Goal: Information Seeking & Learning: Find specific fact

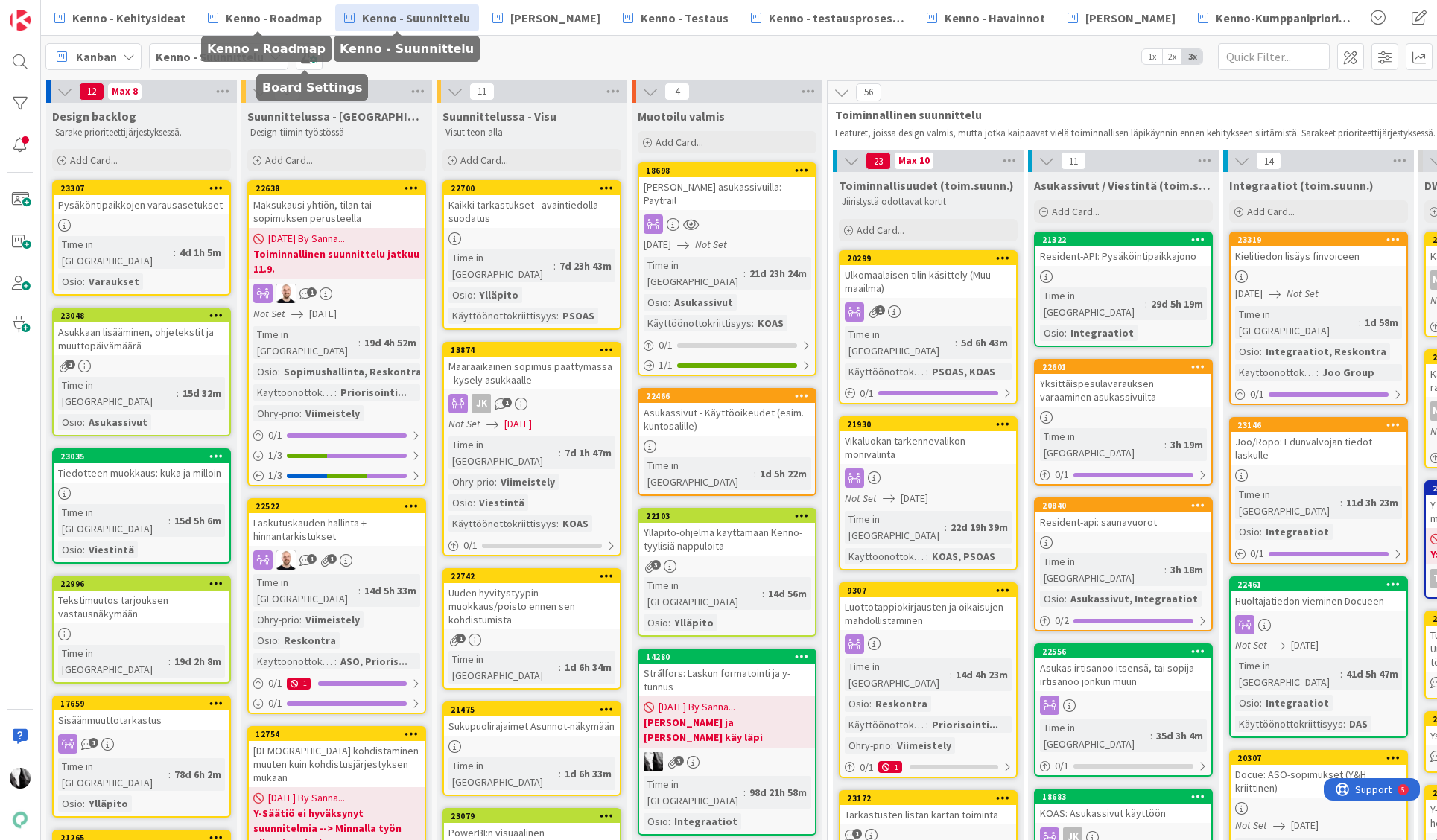
scroll to position [6, 337]
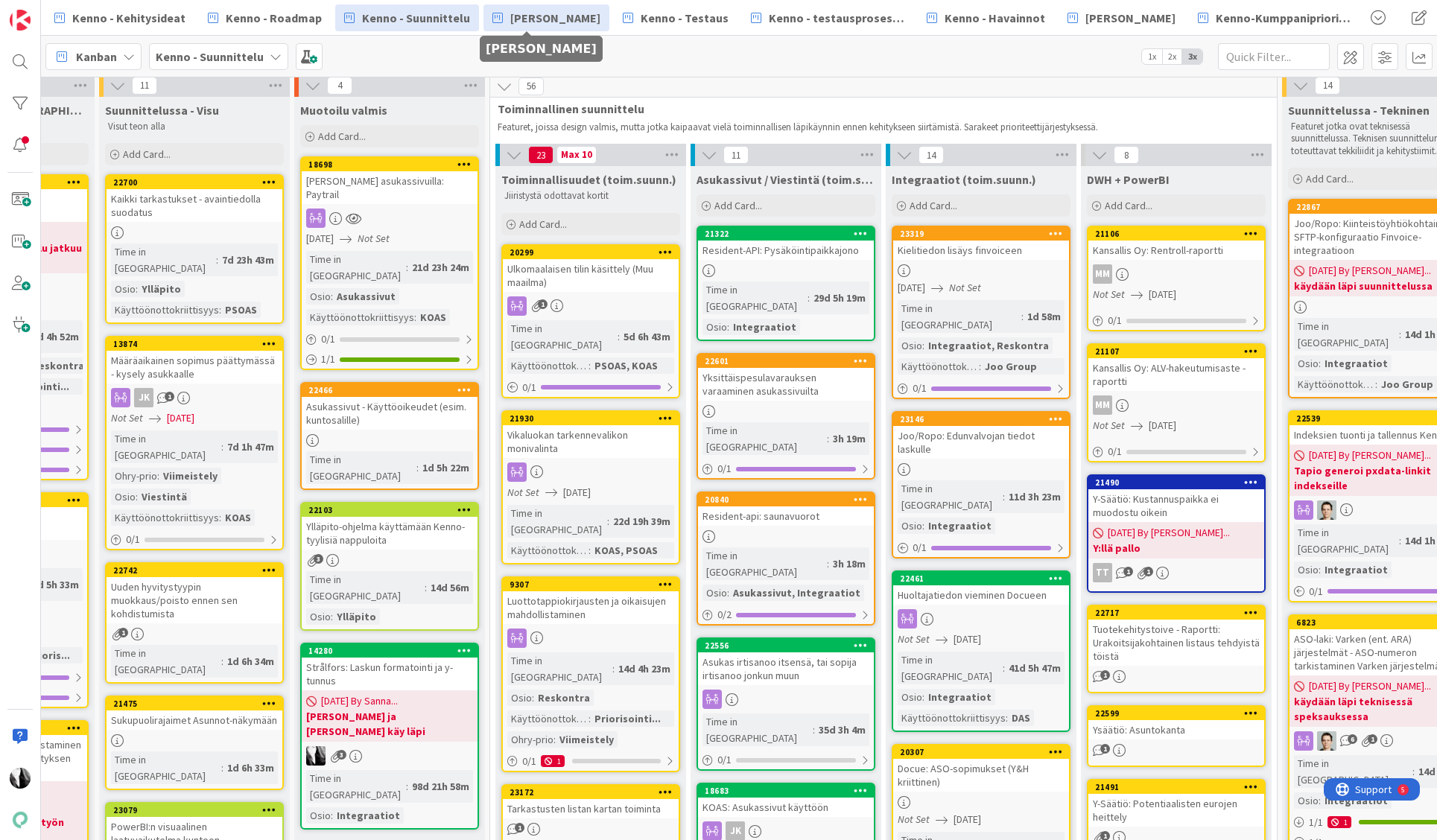
click at [548, 16] on span "[PERSON_NAME]" at bounding box center [555, 18] width 90 height 18
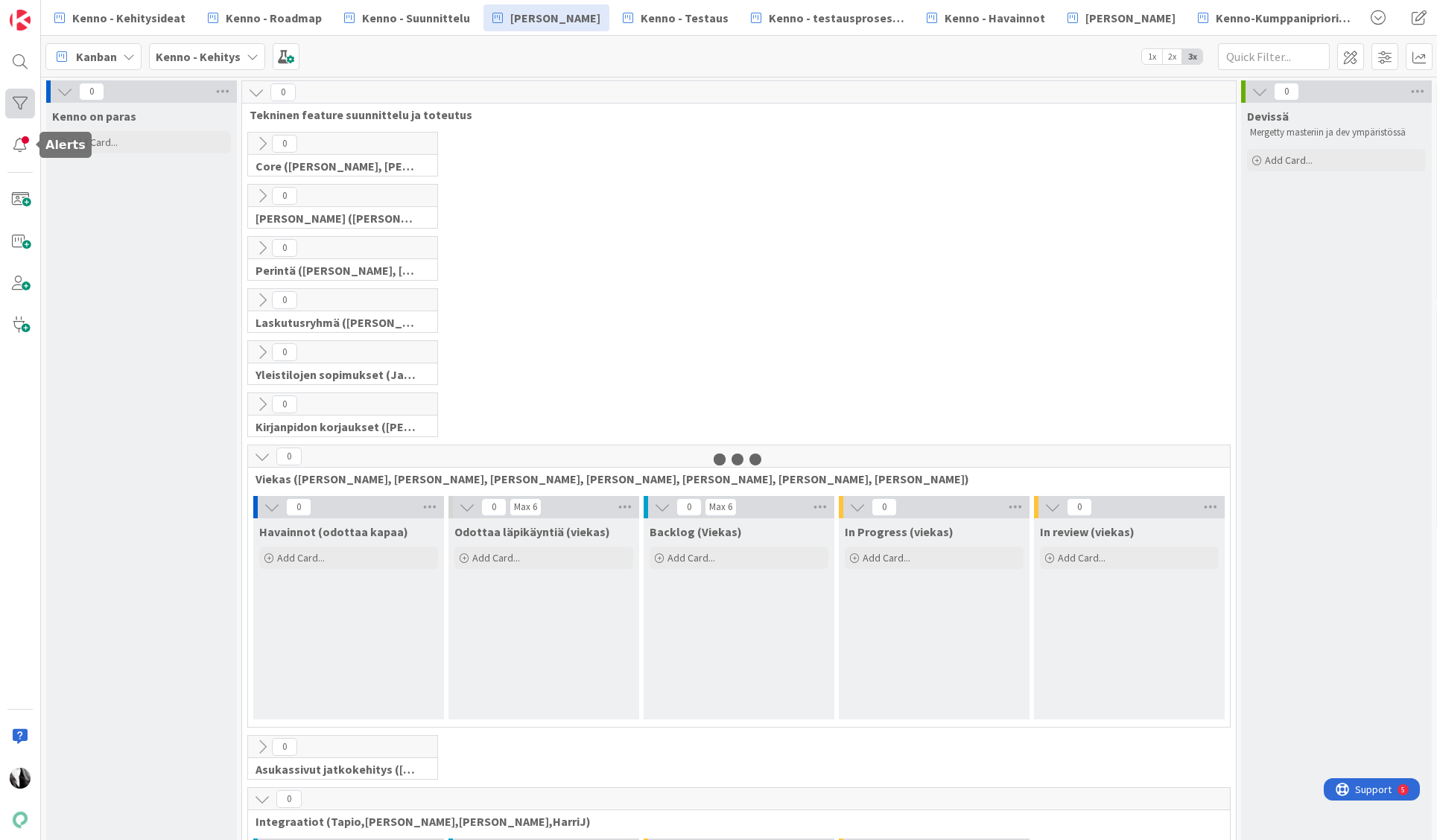
click at [18, 102] on div at bounding box center [20, 103] width 30 height 30
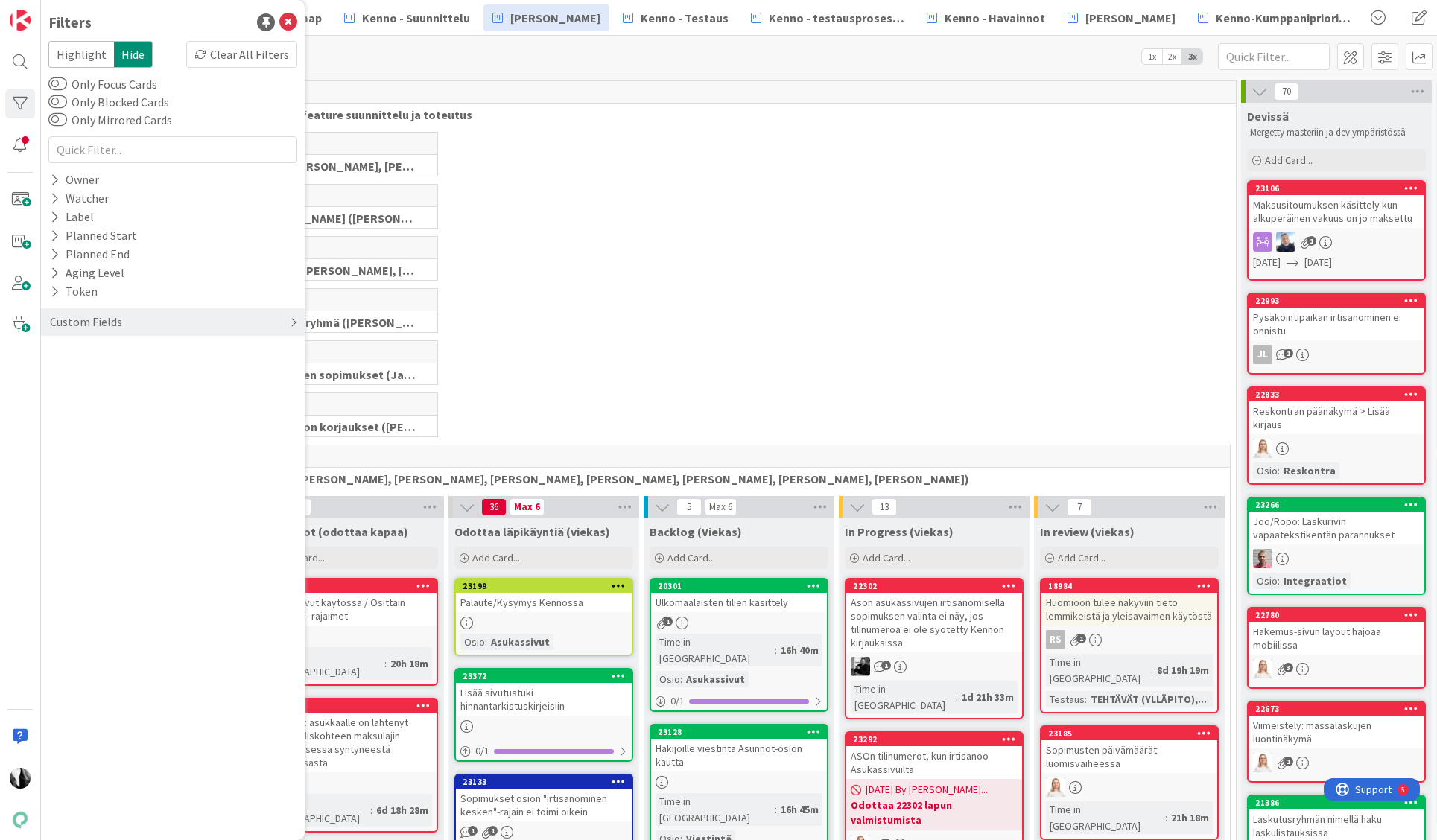
click at [139, 319] on div "Custom Fields" at bounding box center [173, 322] width 263 height 27
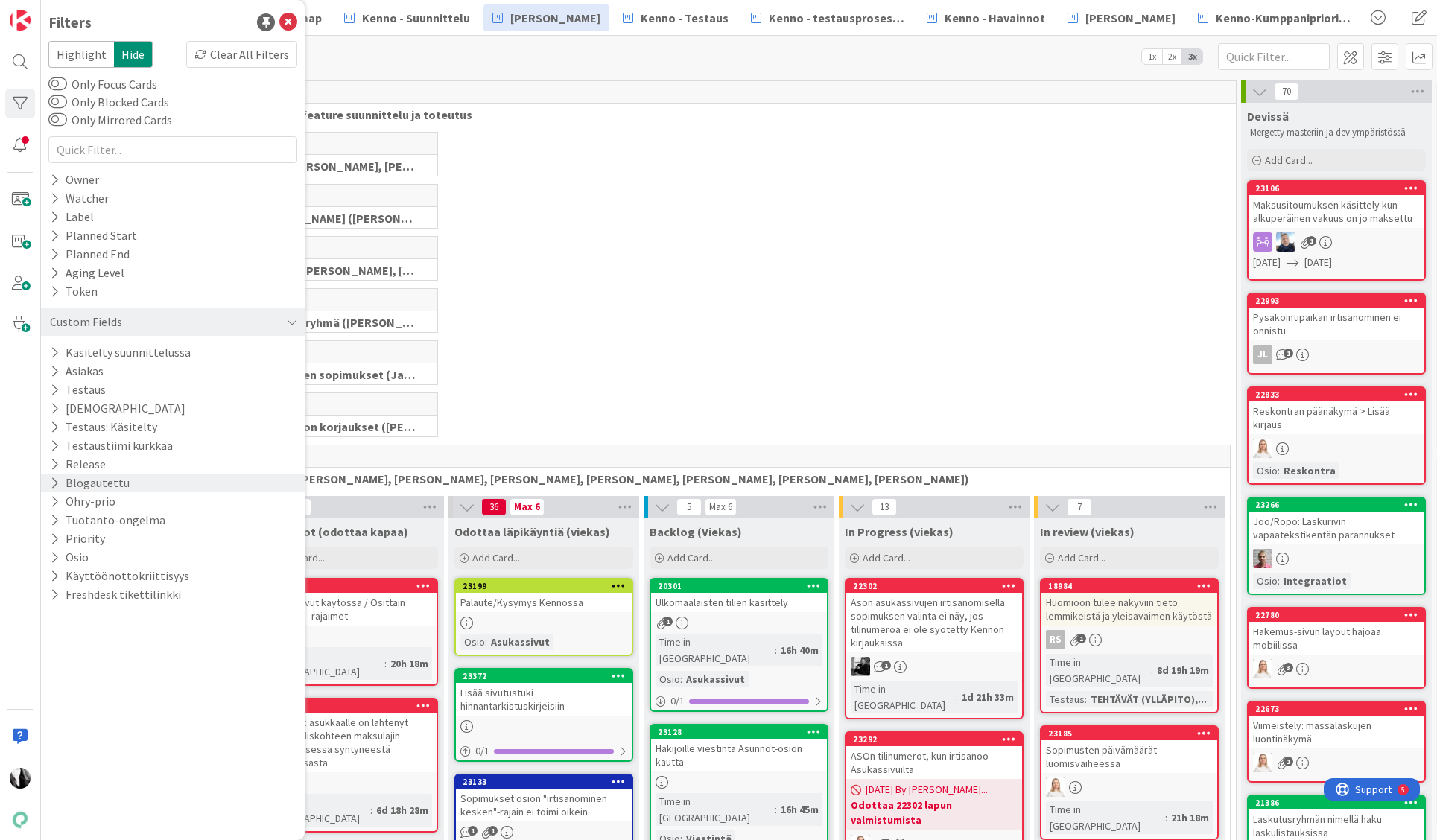
click at [112, 481] on button "Blogautettu" at bounding box center [90, 483] width 82 height 18
click at [192, 507] on div "On" at bounding box center [174, 505] width 80 height 16
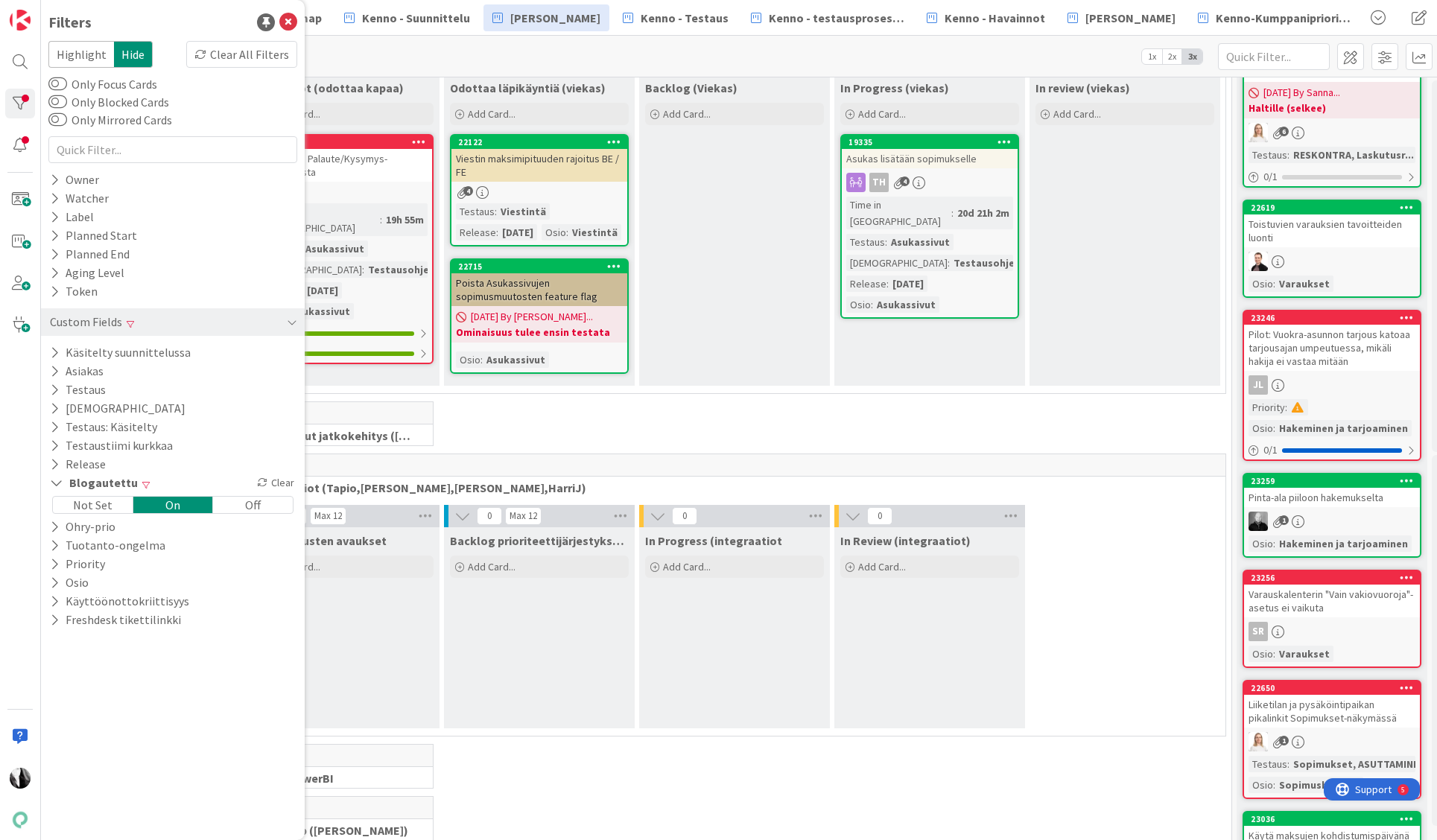
scroll to position [420, 5]
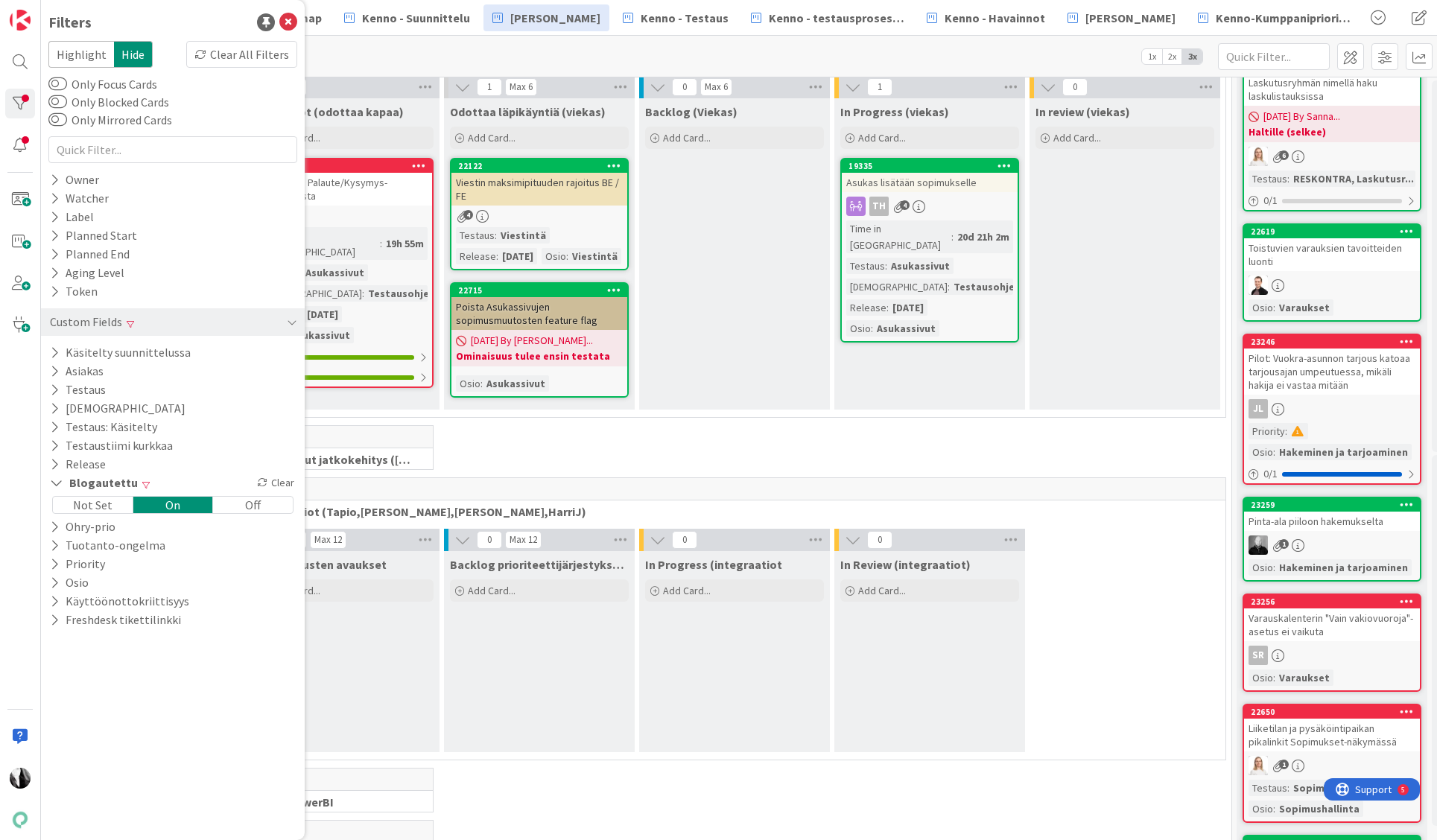
click at [246, 503] on div "Off" at bounding box center [252, 505] width 80 height 16
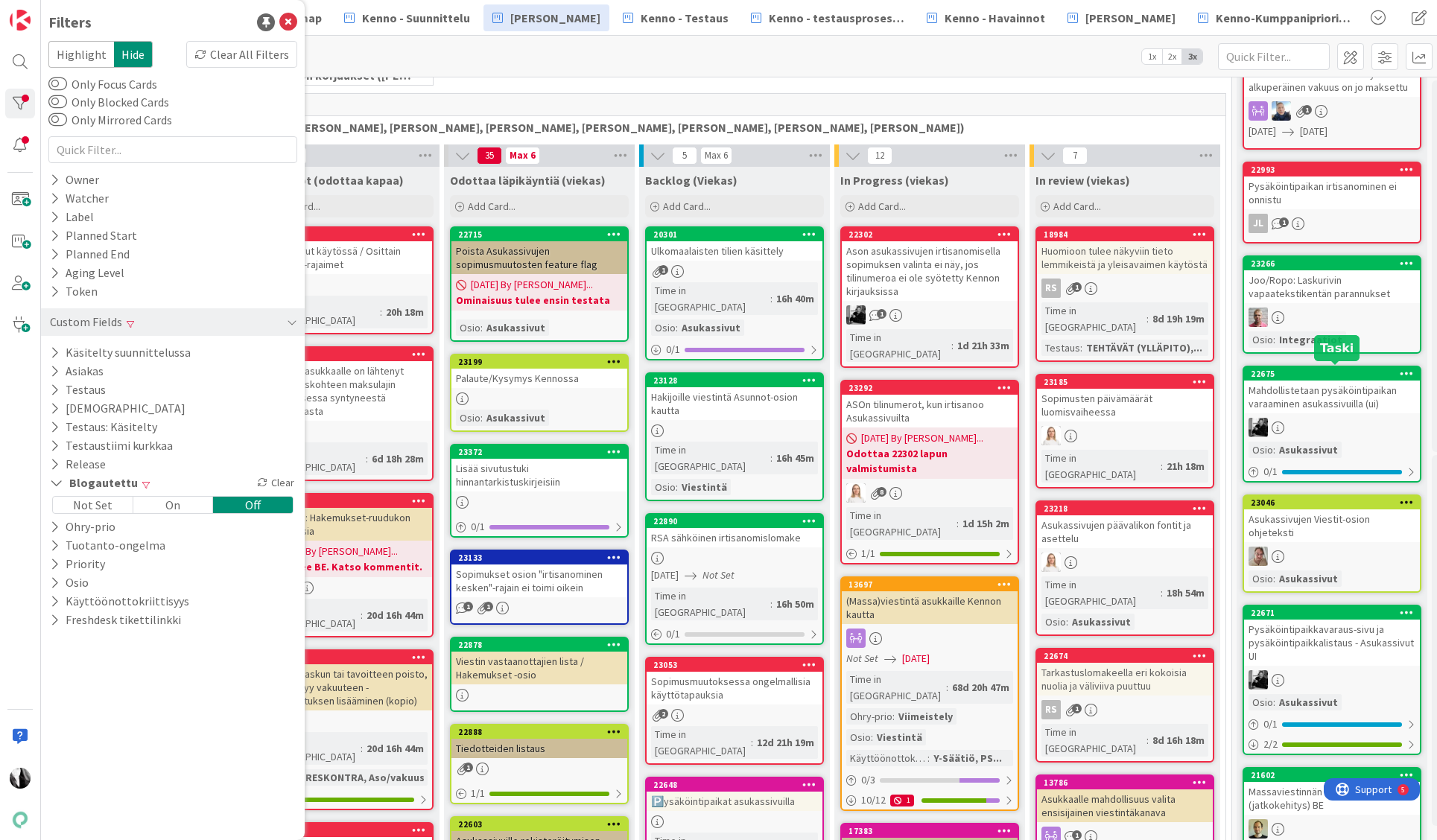
scroll to position [355, 5]
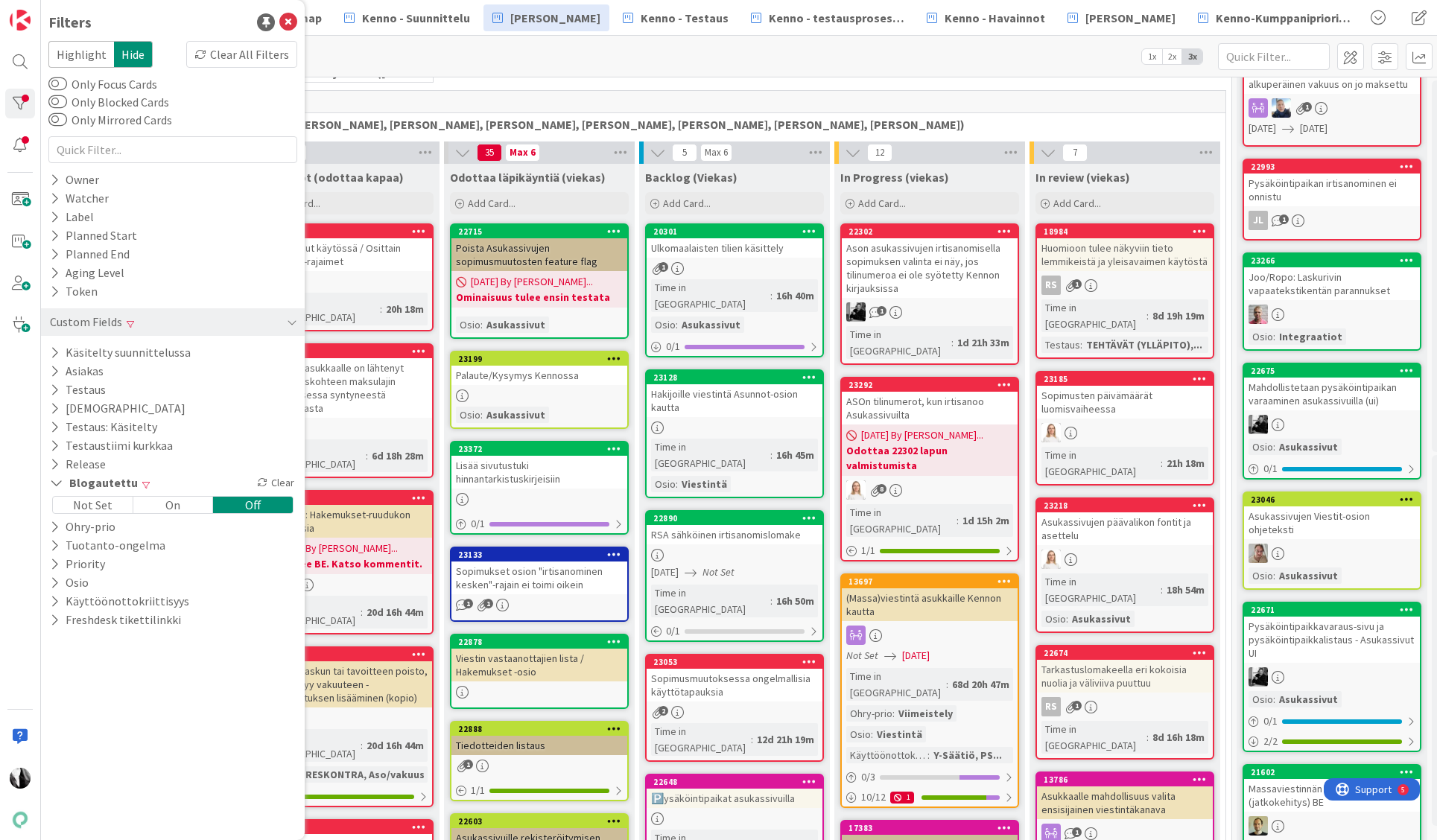
click at [1355, 524] on div "Asukassivujen Viestit-osion ohjeteksti" at bounding box center [1332, 523] width 176 height 33
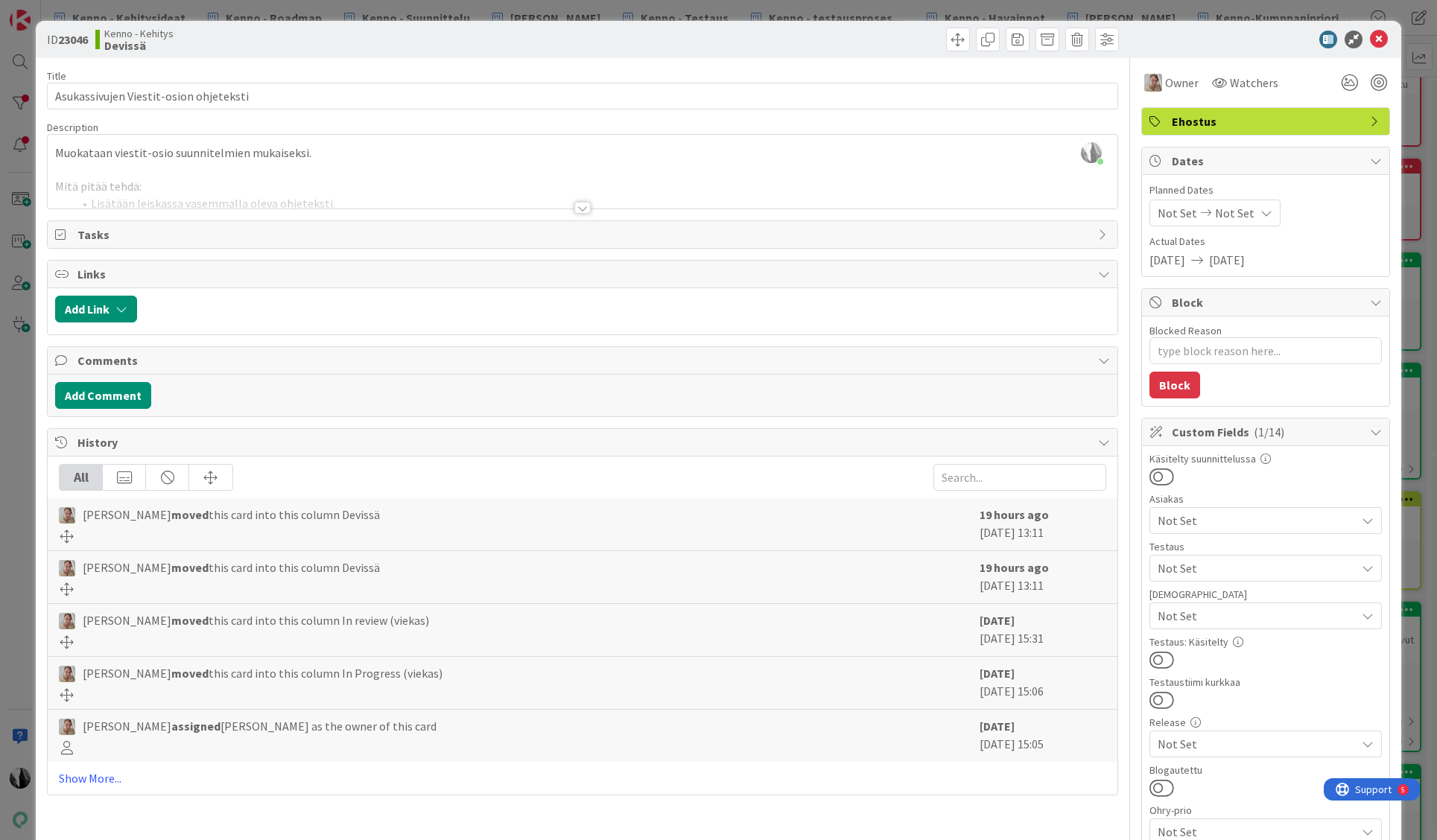
click at [583, 205] on div at bounding box center [582, 207] width 16 height 12
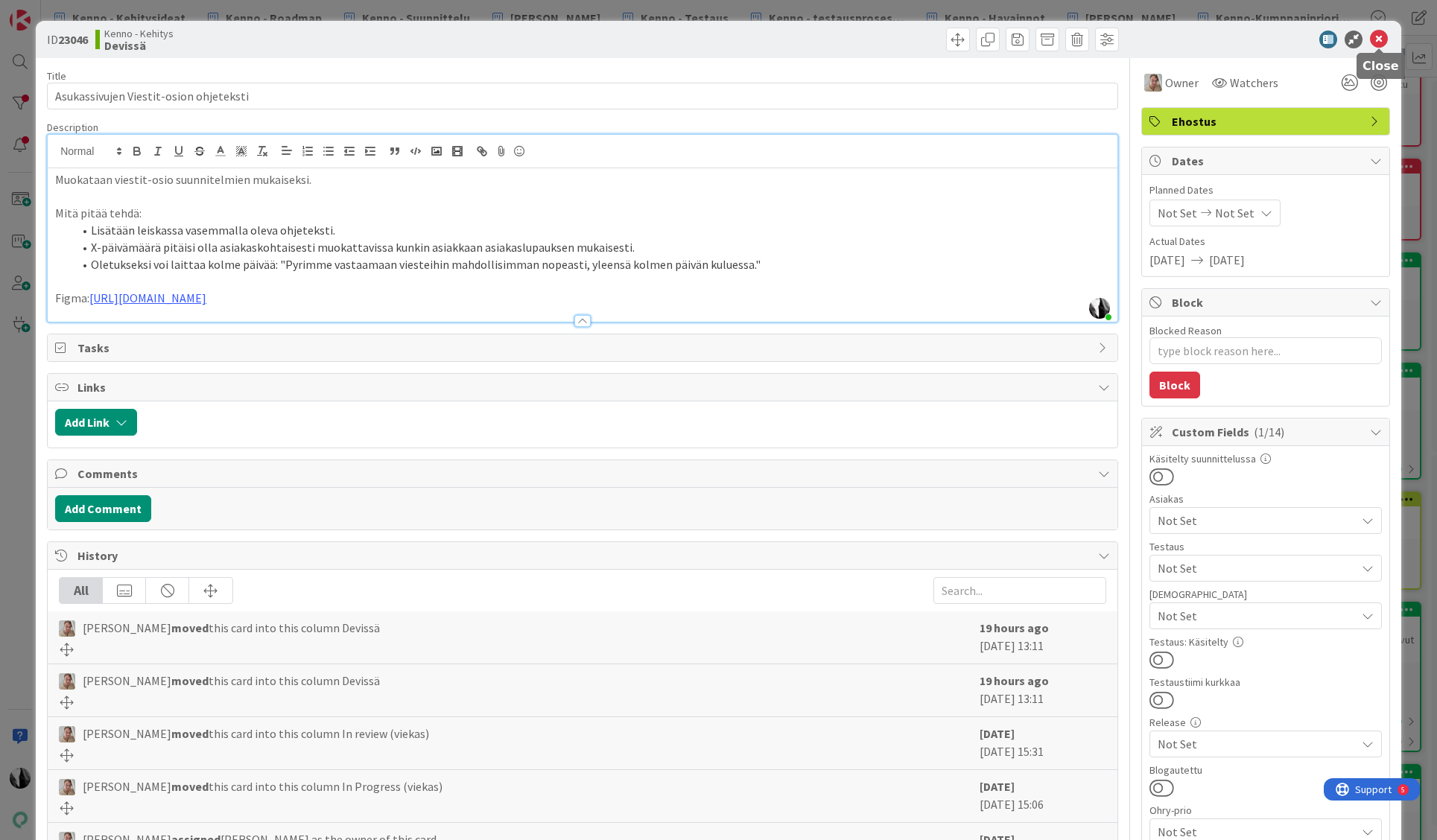
click at [1379, 33] on icon at bounding box center [1379, 39] width 18 height 18
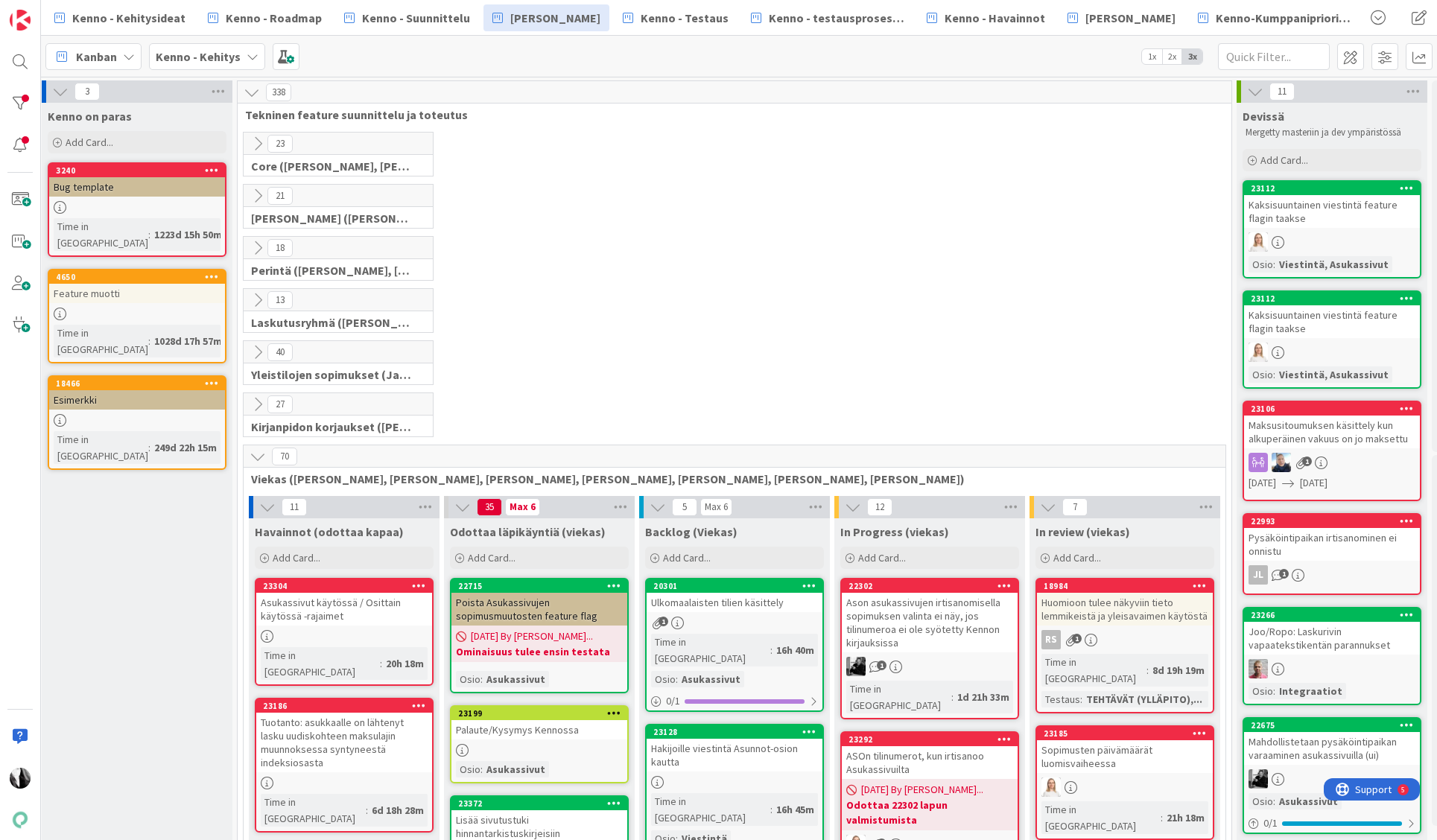
click at [1351, 231] on link "23112 Kaksisuuntainen viestintä feature flagin taakse Osio : Viestintä, Asukass…" at bounding box center [1332, 229] width 179 height 99
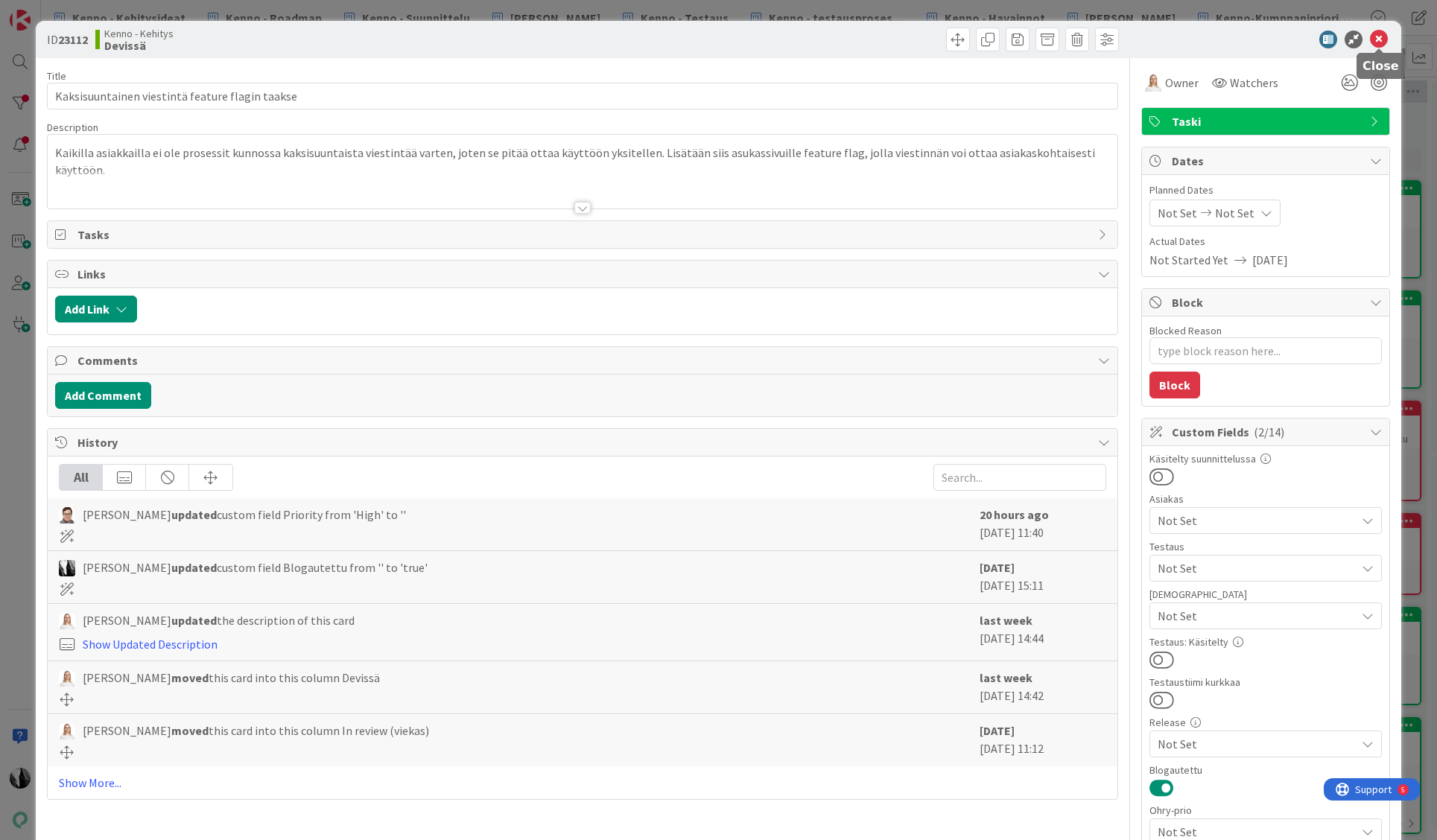
click at [1376, 39] on icon at bounding box center [1379, 39] width 18 height 18
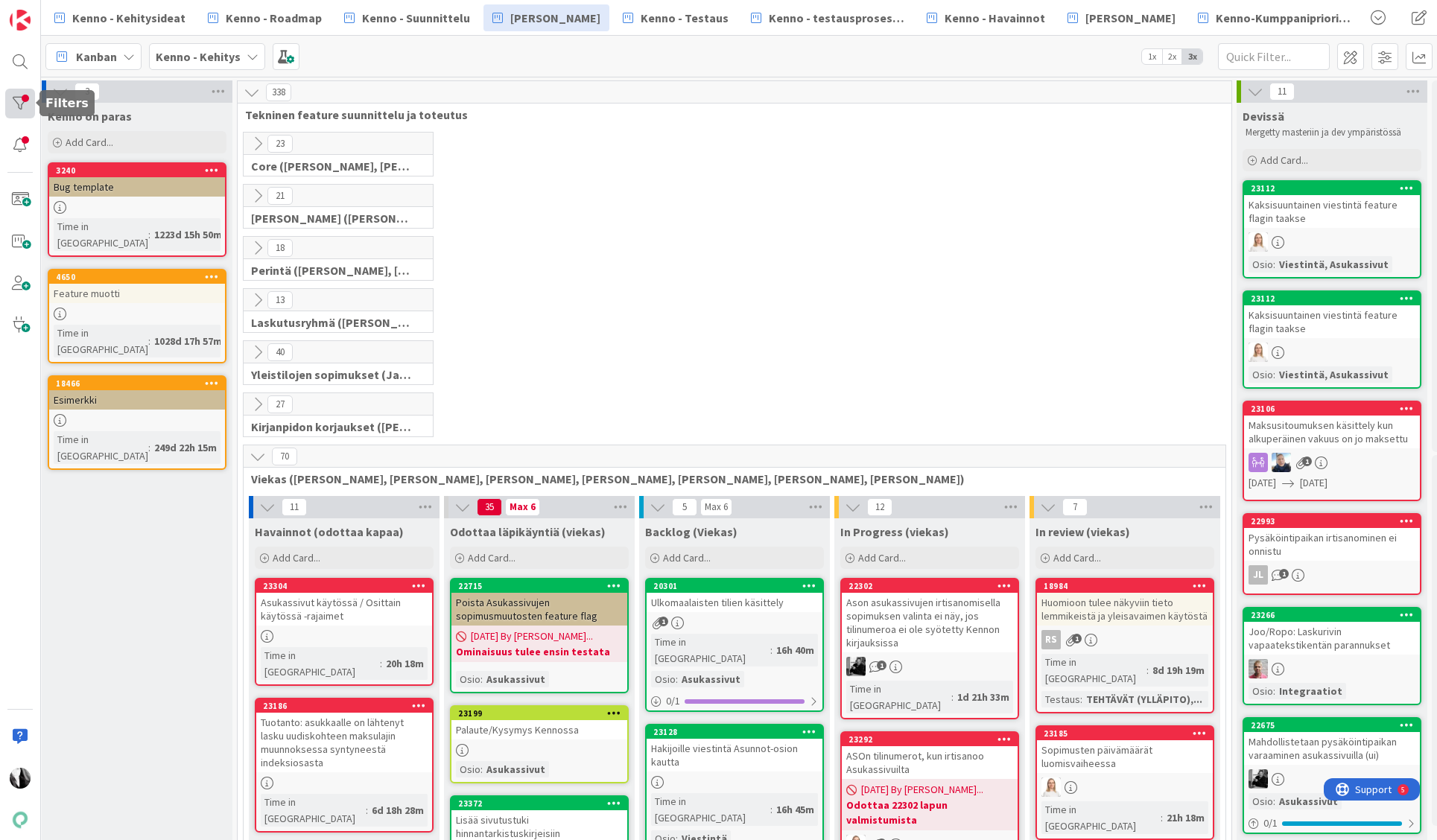
click at [20, 106] on div at bounding box center [20, 103] width 30 height 30
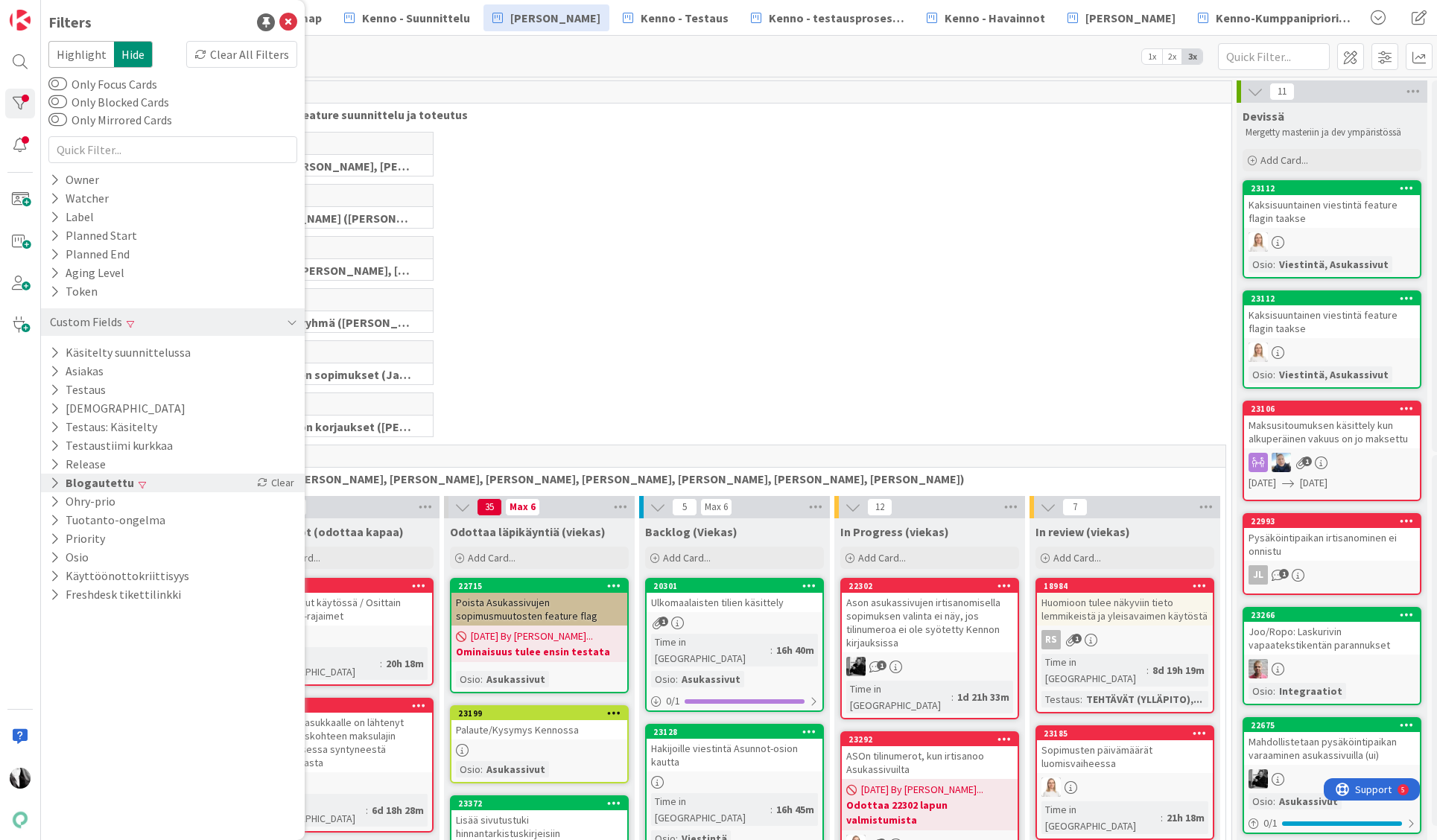
click at [155, 484] on div "Blogautettu Clear" at bounding box center [173, 483] width 263 height 18
click at [96, 505] on div "Not Set" at bounding box center [93, 505] width 80 height 16
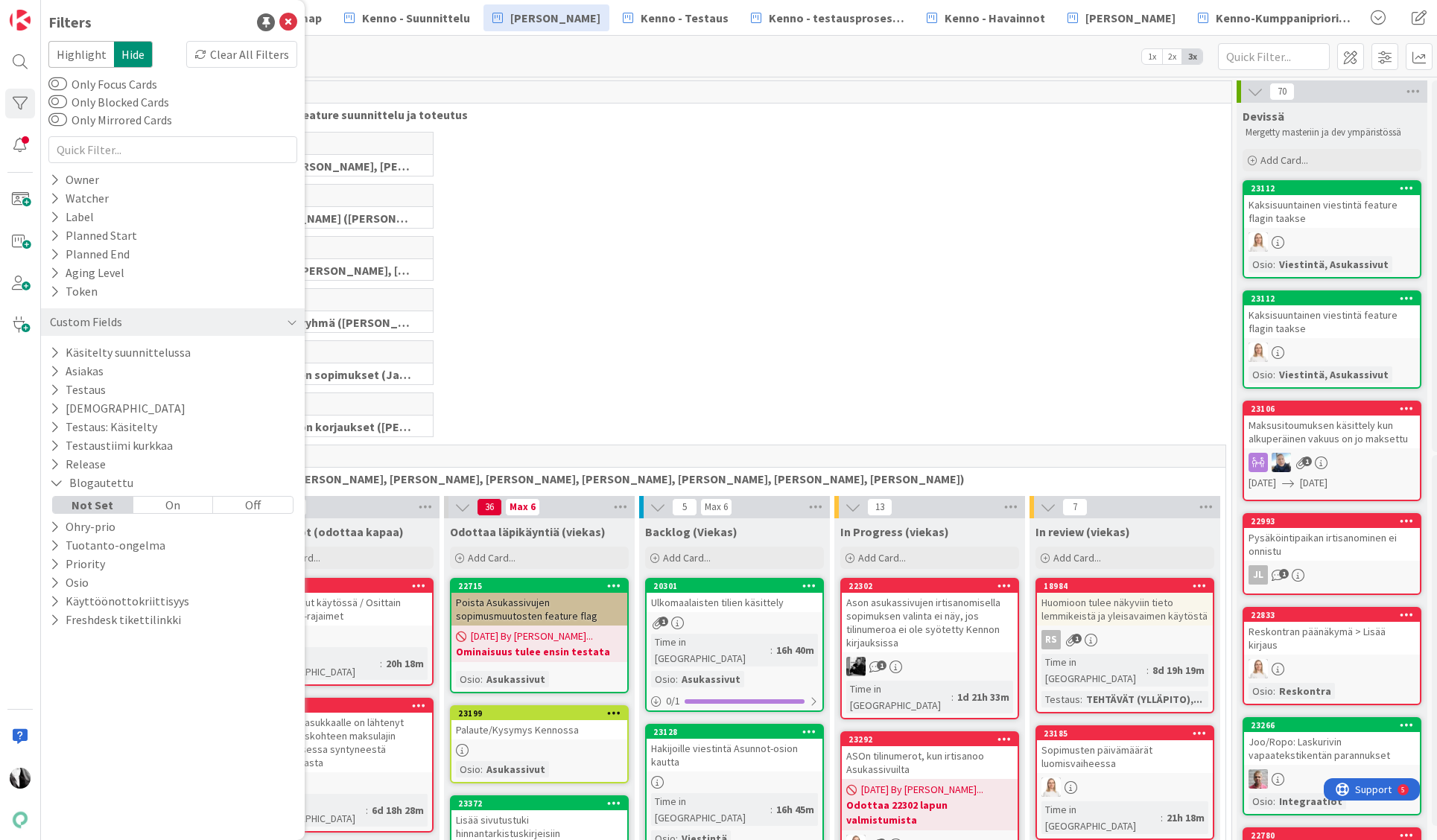
click at [181, 502] on div "On" at bounding box center [174, 505] width 80 height 16
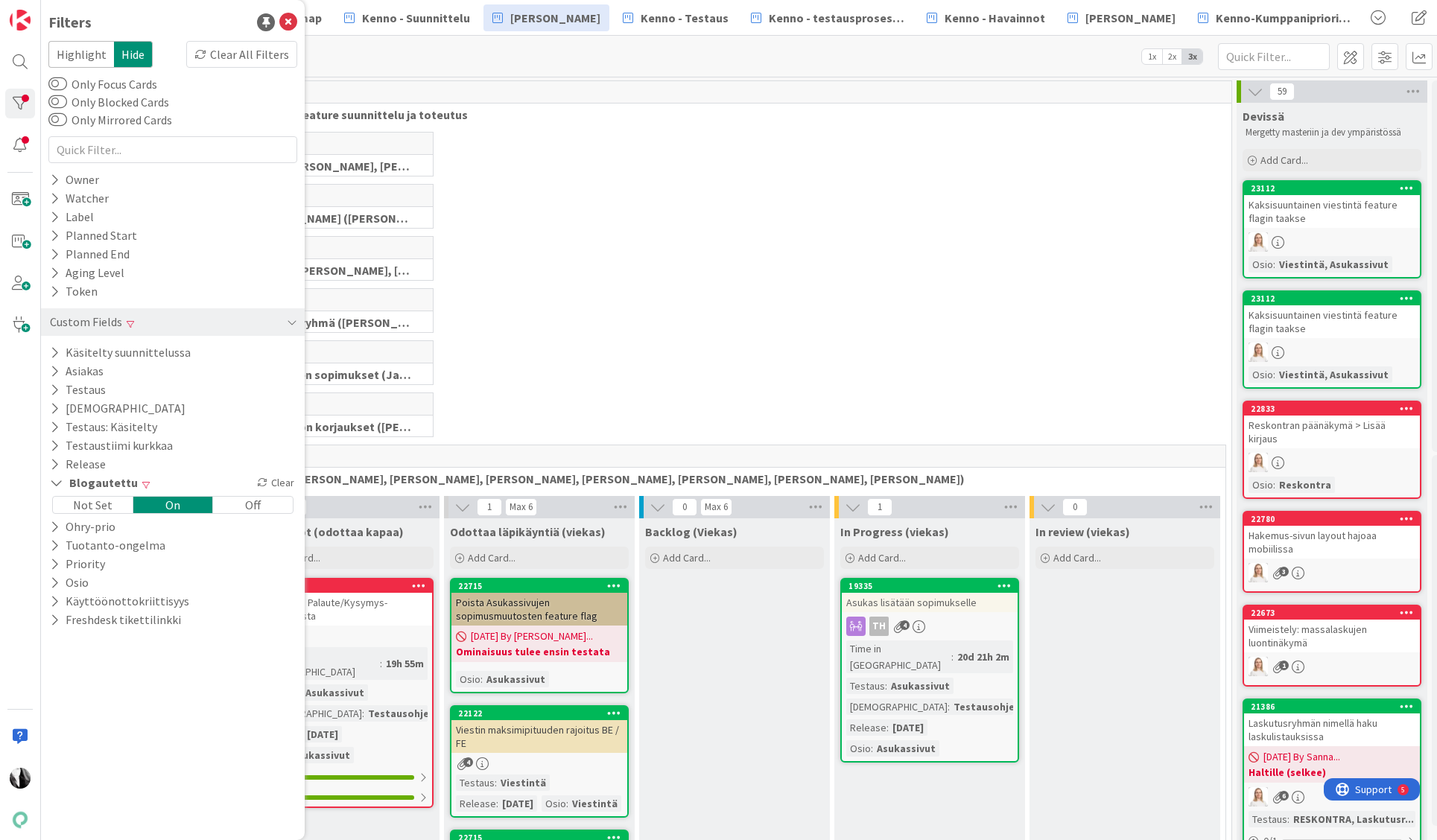
click at [248, 504] on div "Off" at bounding box center [252, 505] width 80 height 16
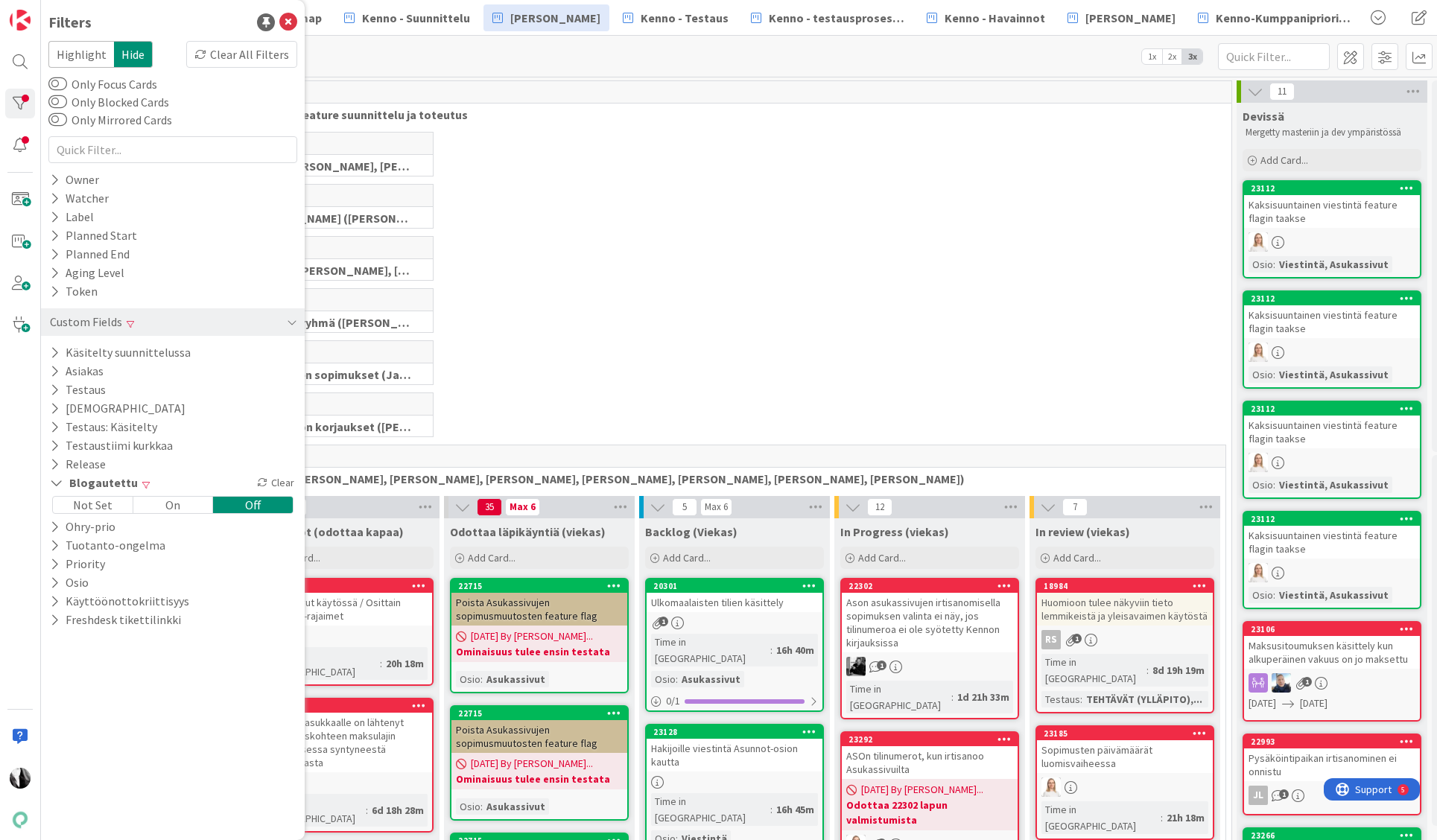
click at [1330, 231] on link "23112 Kaksisuuntainen viestintä feature flagin taakse Osio : Viestintä, Asukass…" at bounding box center [1332, 229] width 179 height 99
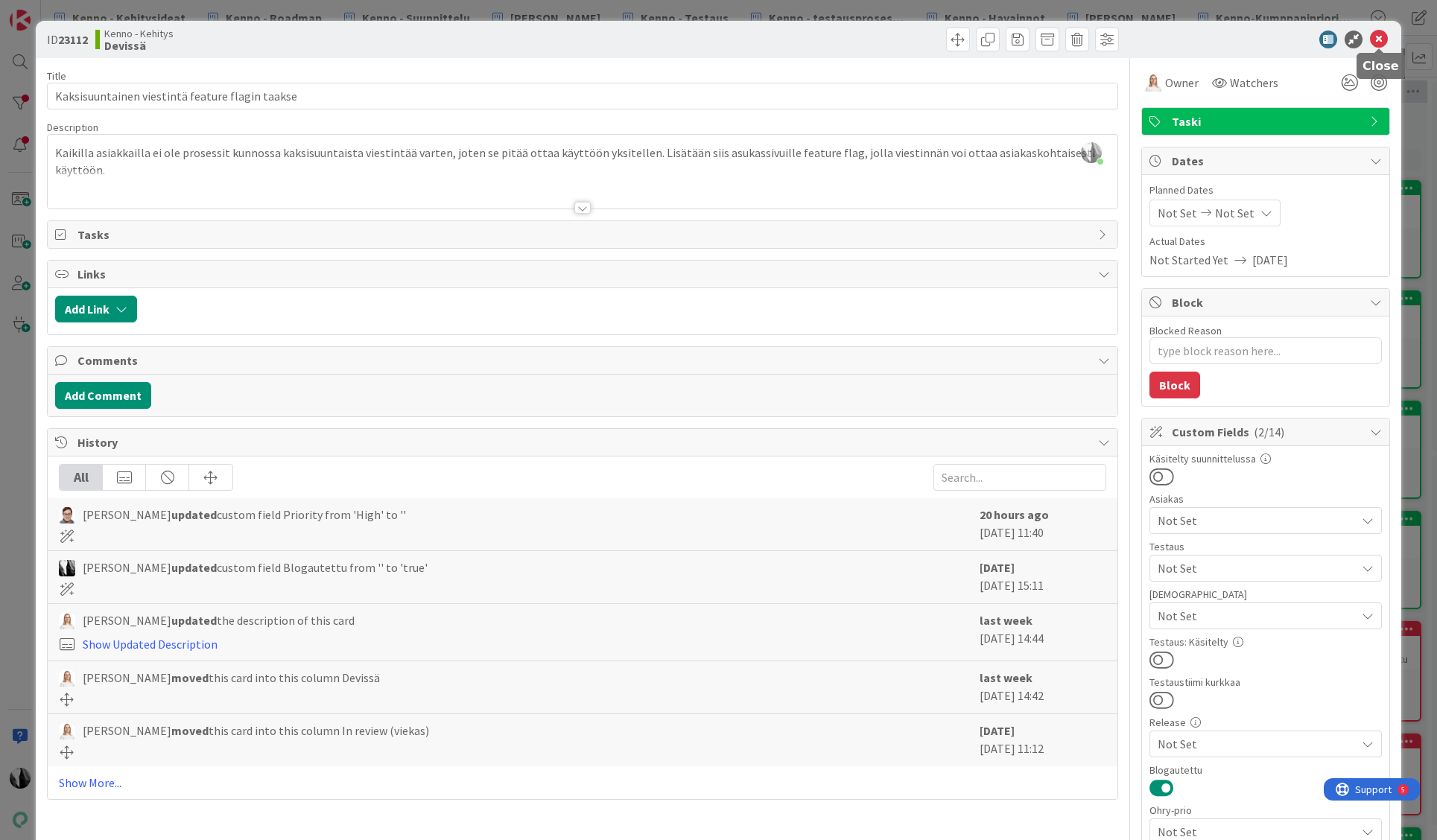
click at [1377, 38] on icon at bounding box center [1379, 39] width 18 height 18
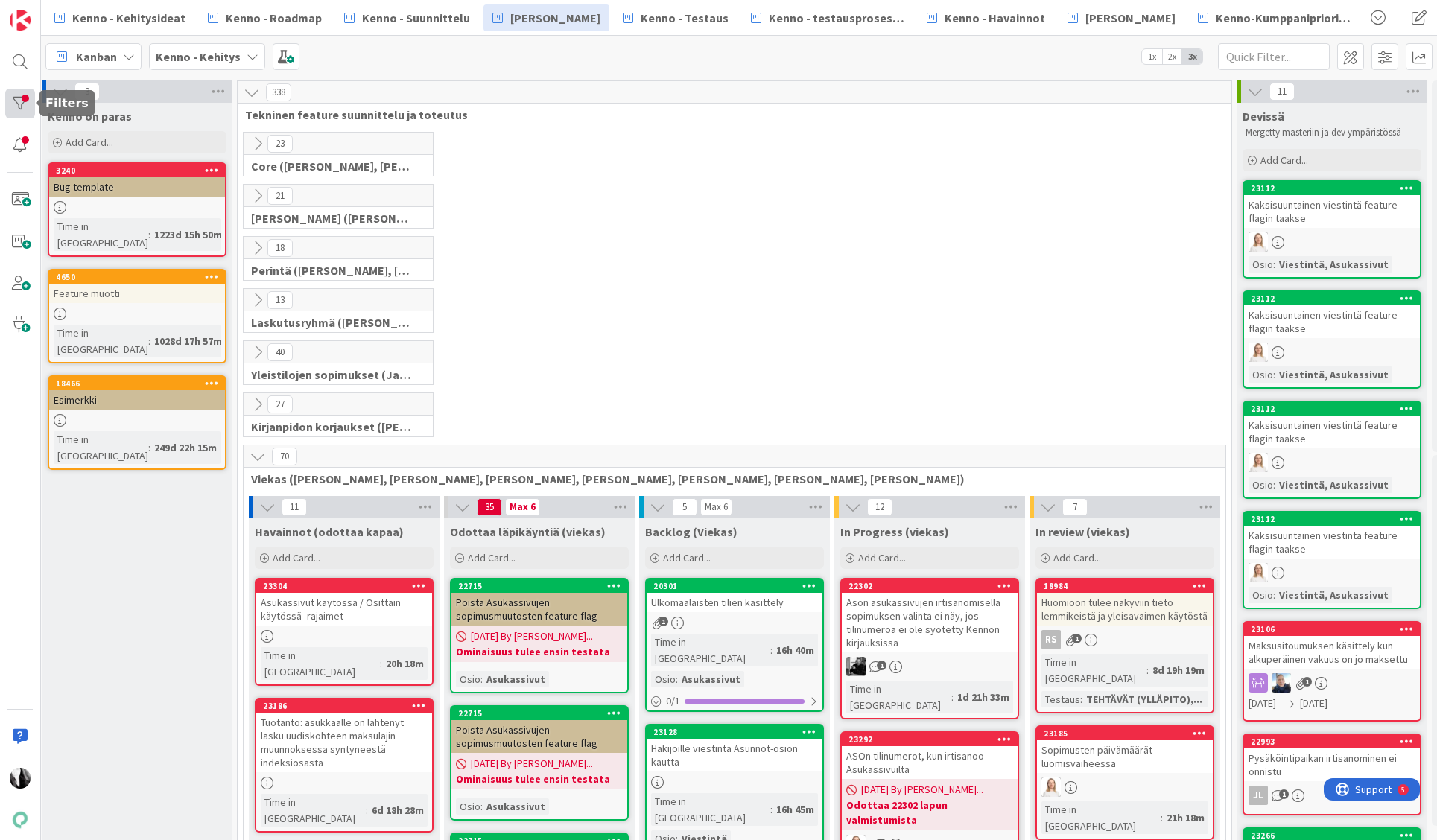
click at [23, 99] on div at bounding box center [20, 103] width 30 height 30
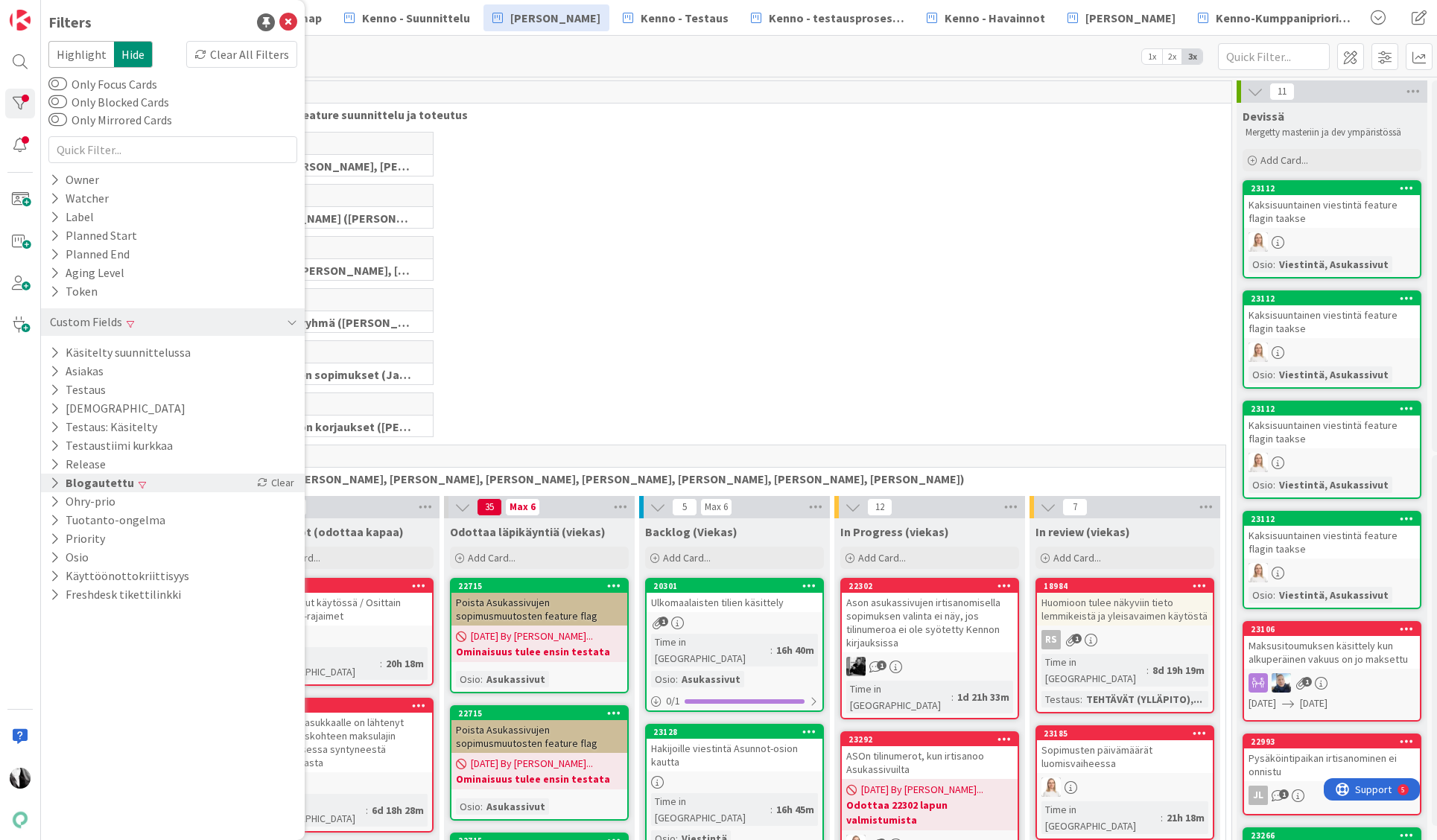
click at [141, 480] on div "Blogautettu Clear" at bounding box center [173, 483] width 263 height 18
click at [272, 505] on div "Off" at bounding box center [252, 505] width 80 height 16
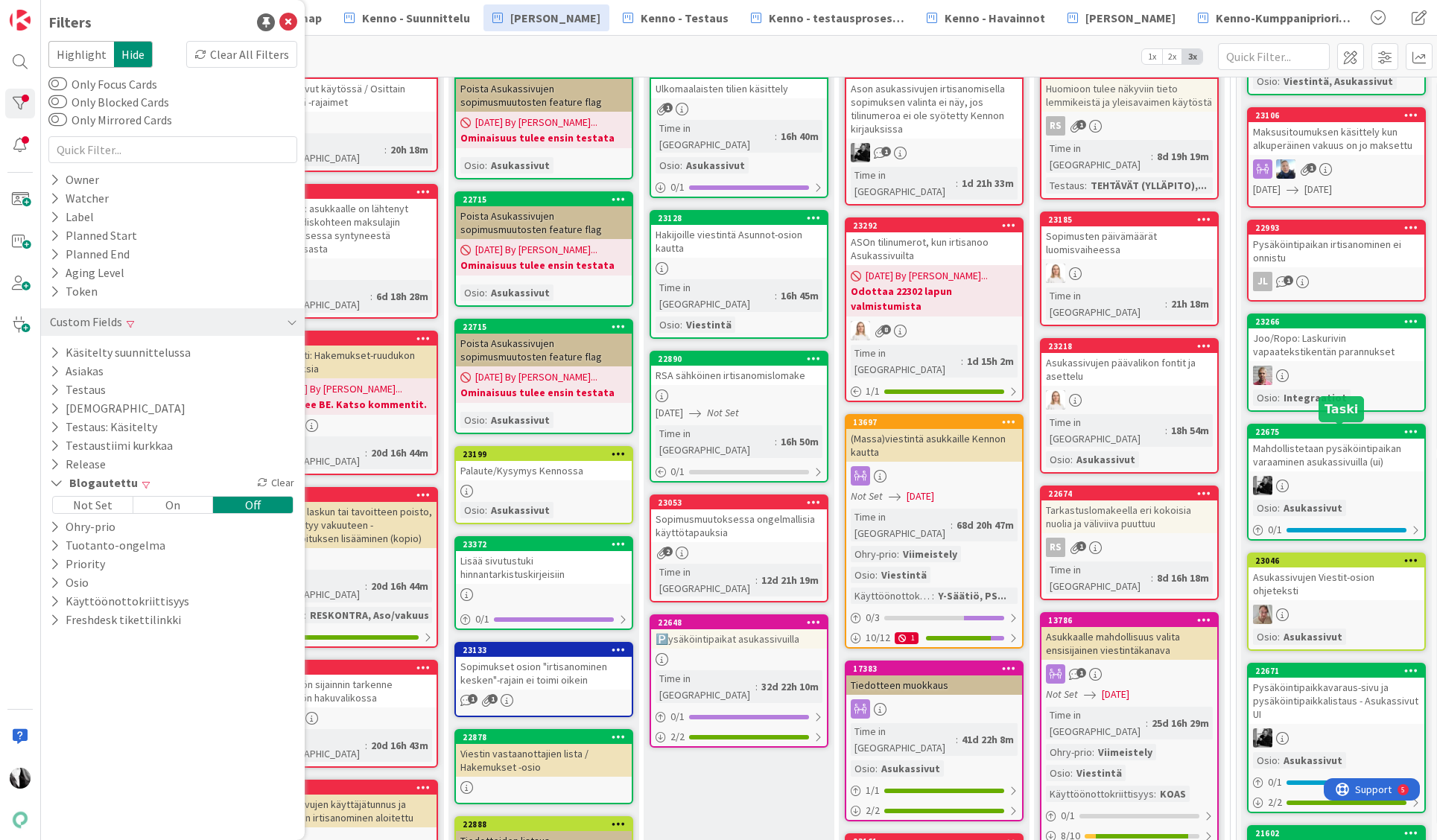
scroll to position [519, 0]
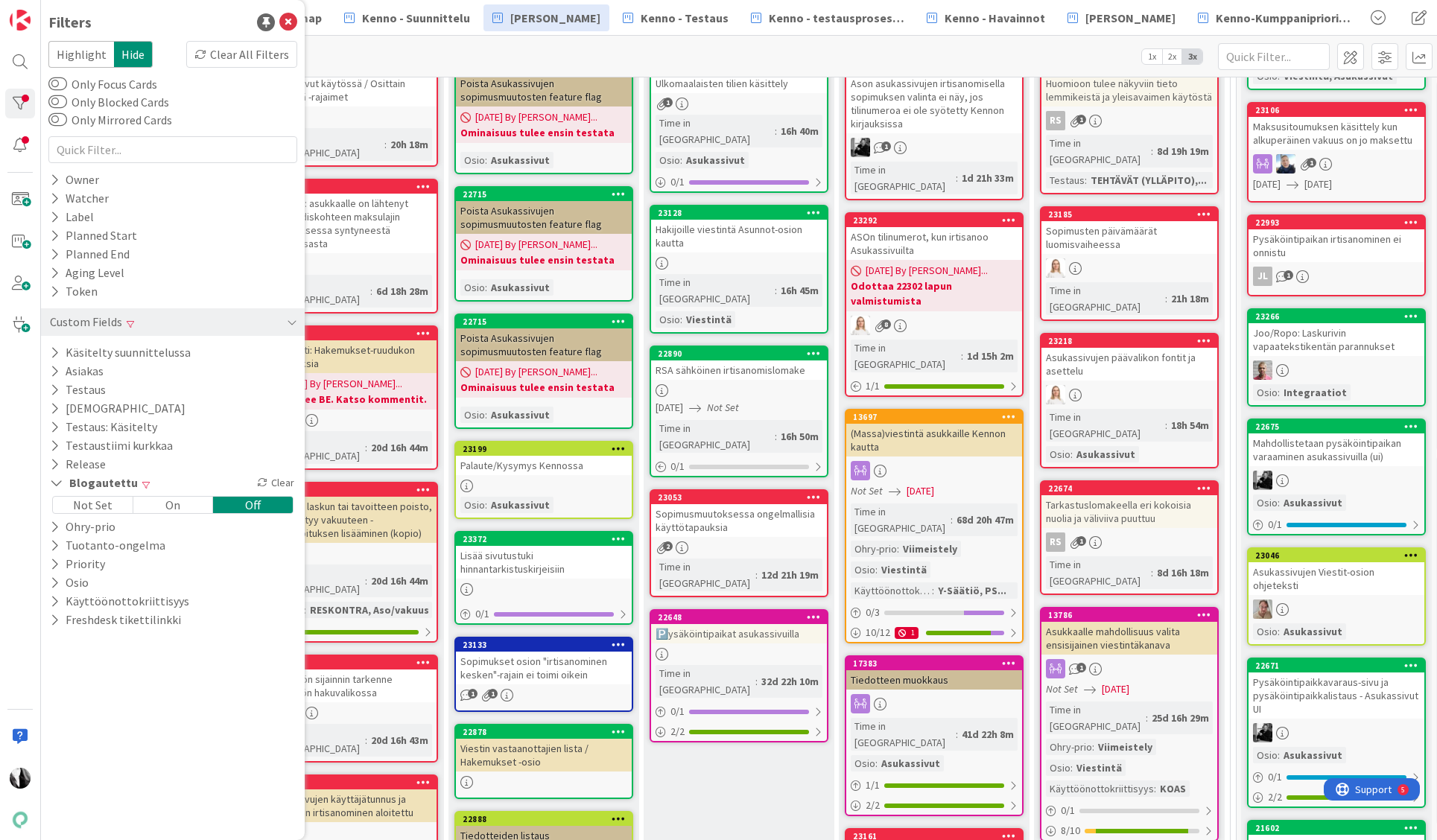
click at [1342, 342] on div "Joo/Ropo: Laskurivin vapaatekstikentän parannukset" at bounding box center [1336, 340] width 176 height 33
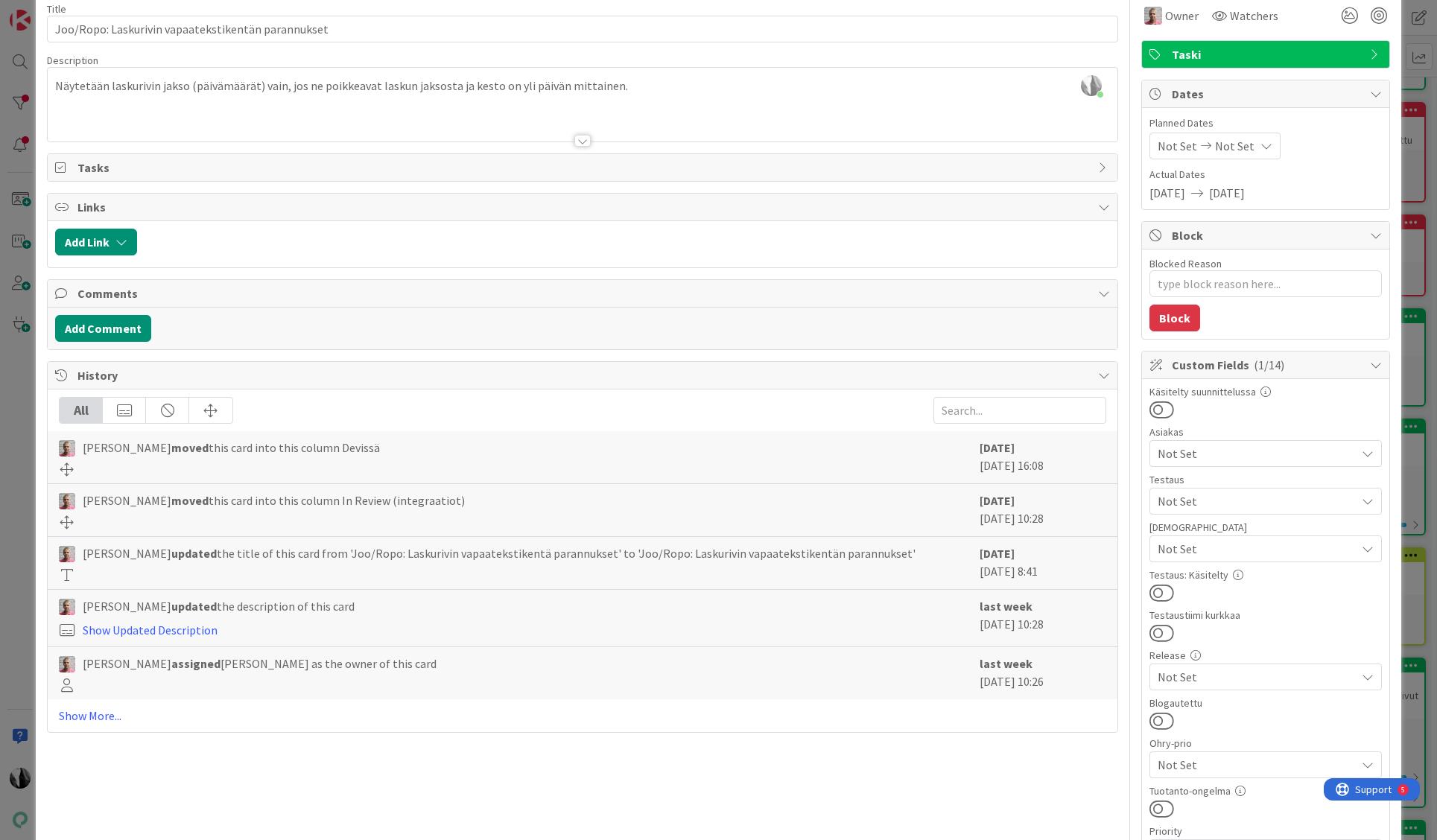
scroll to position [74, 0]
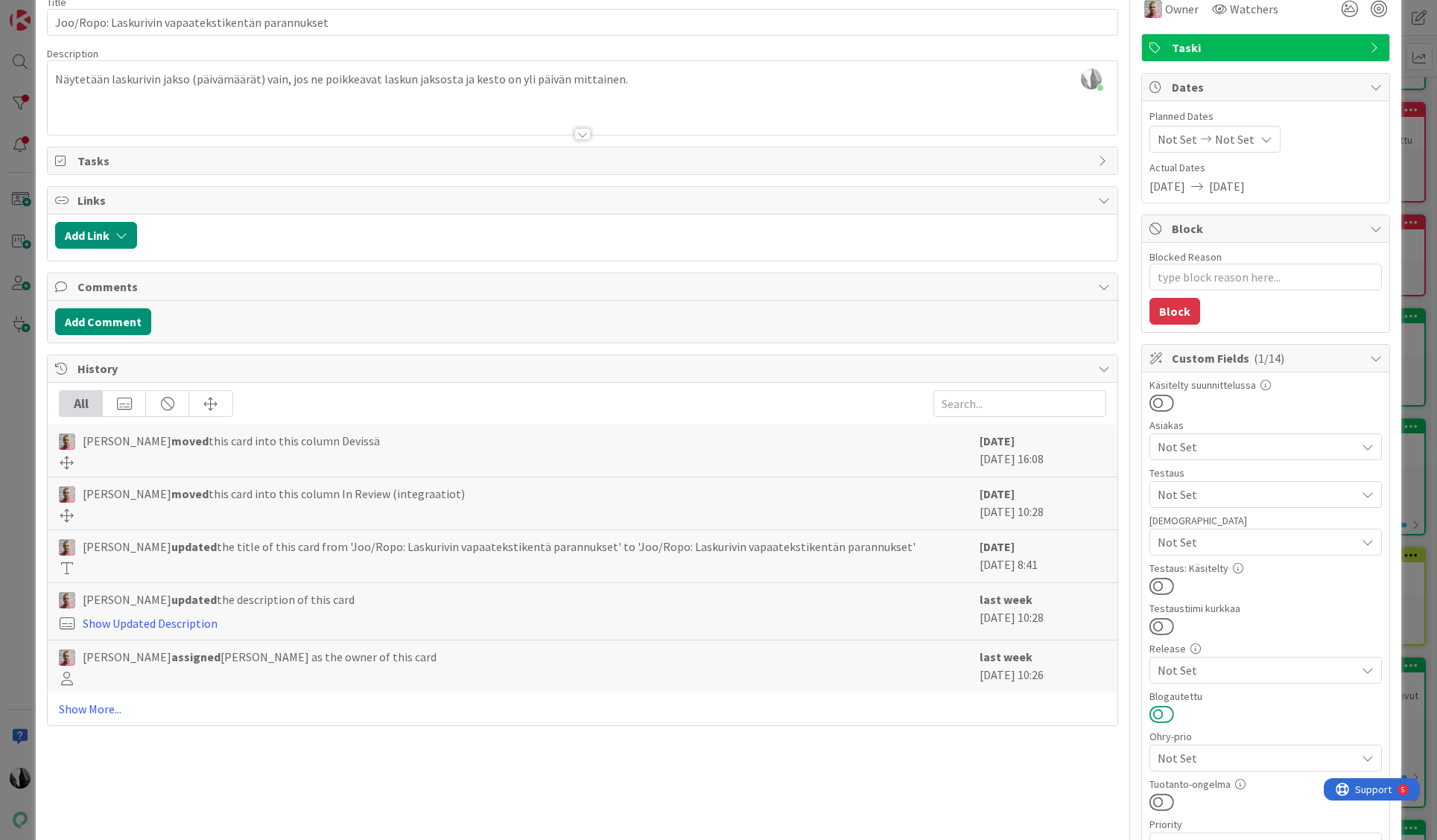
click at [1167, 714] on button at bounding box center [1161, 714] width 25 height 19
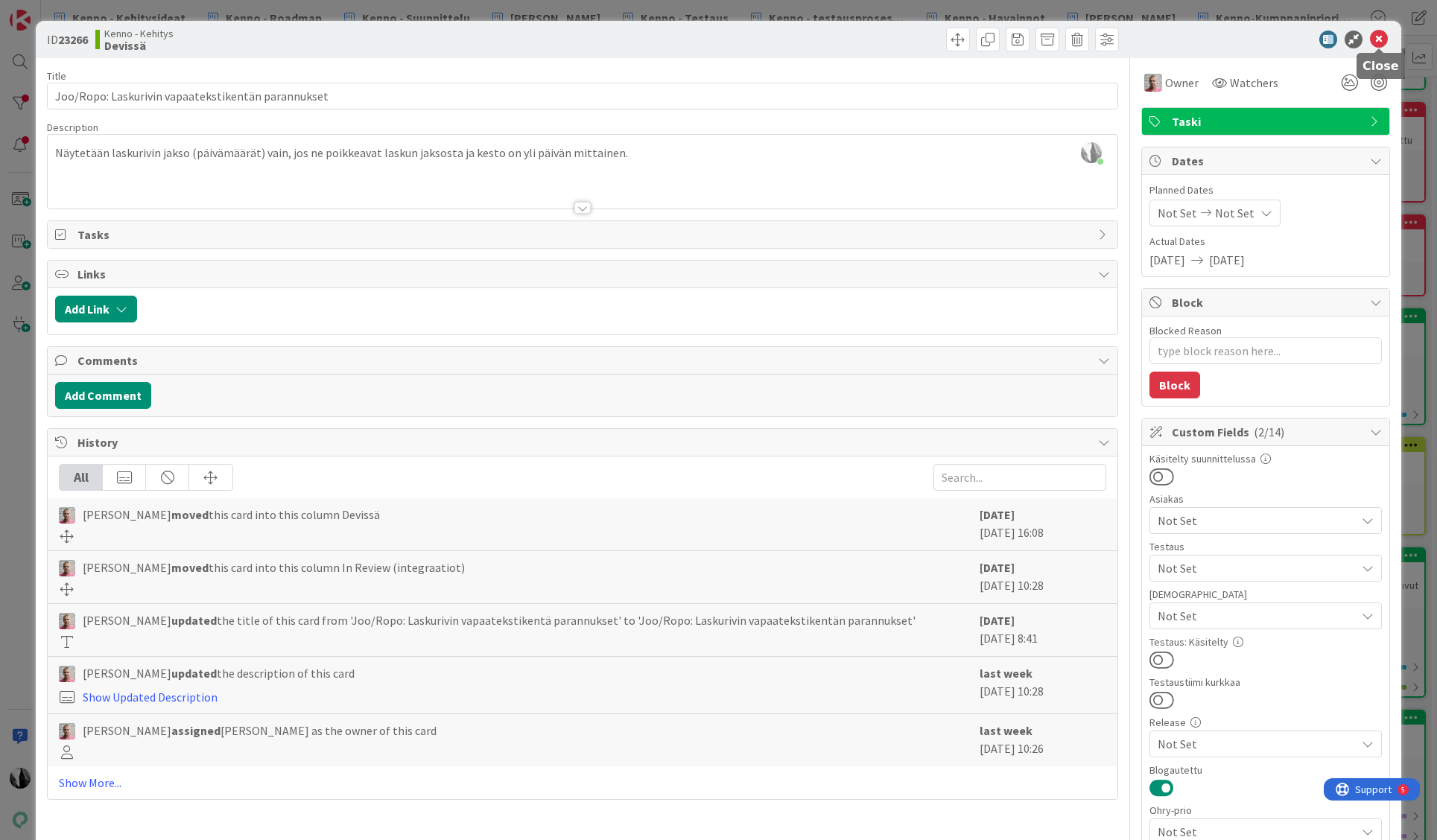
click at [1378, 38] on icon at bounding box center [1379, 39] width 18 height 18
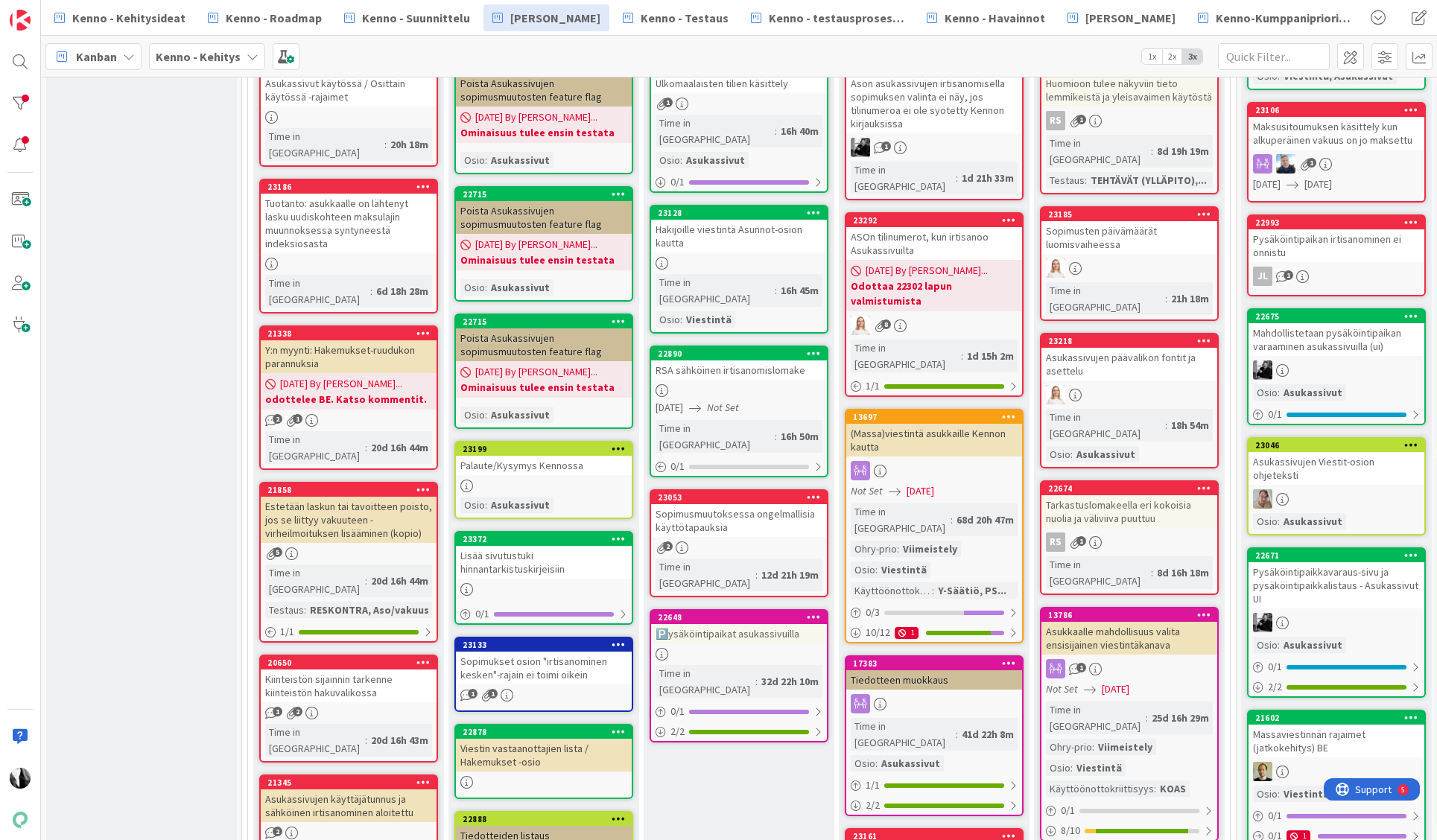
click at [1326, 458] on div "Asukassivujen Viestit-osion ohjeteksti" at bounding box center [1336, 469] width 176 height 33
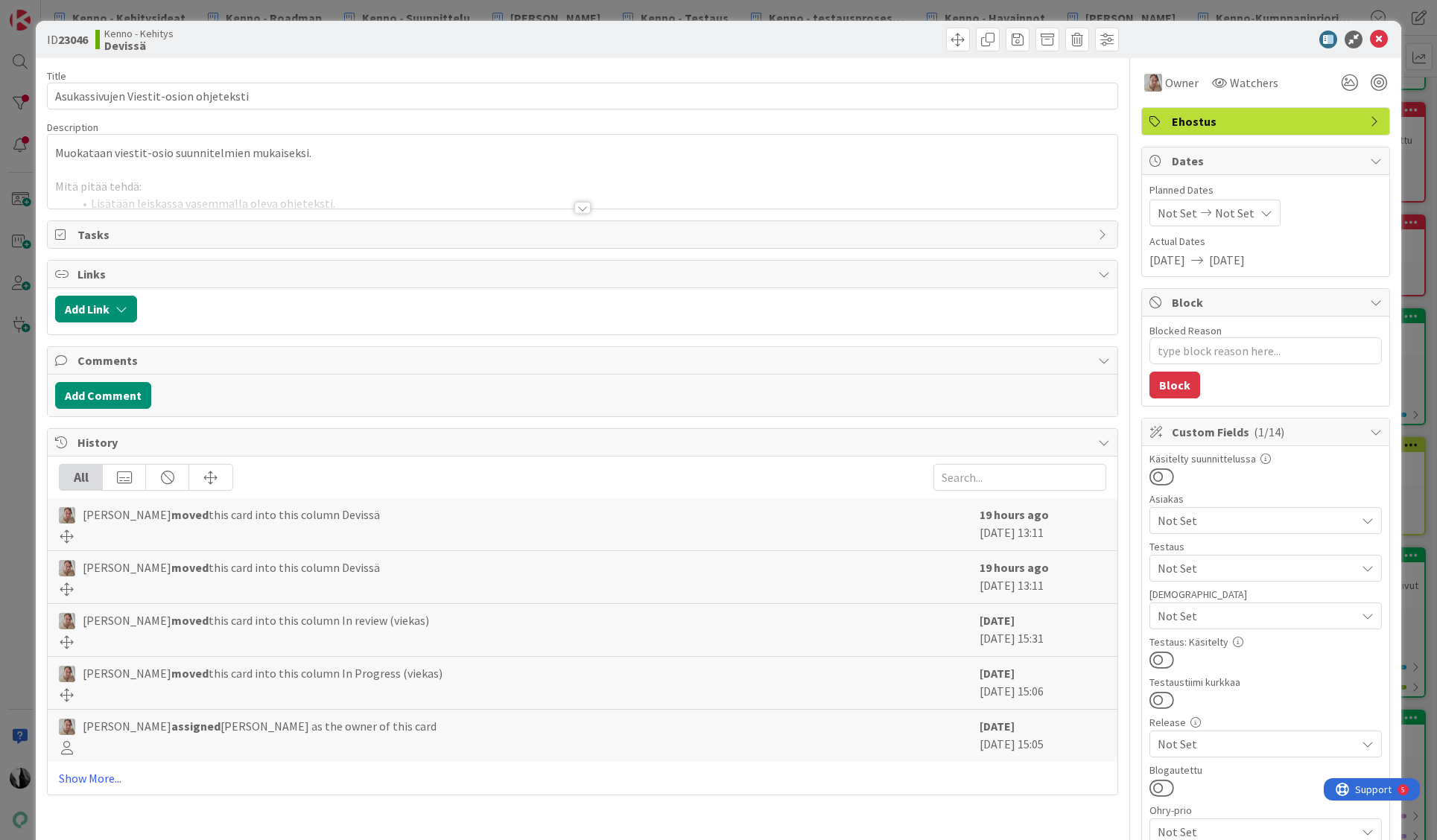
click at [578, 207] on div at bounding box center [582, 207] width 16 height 12
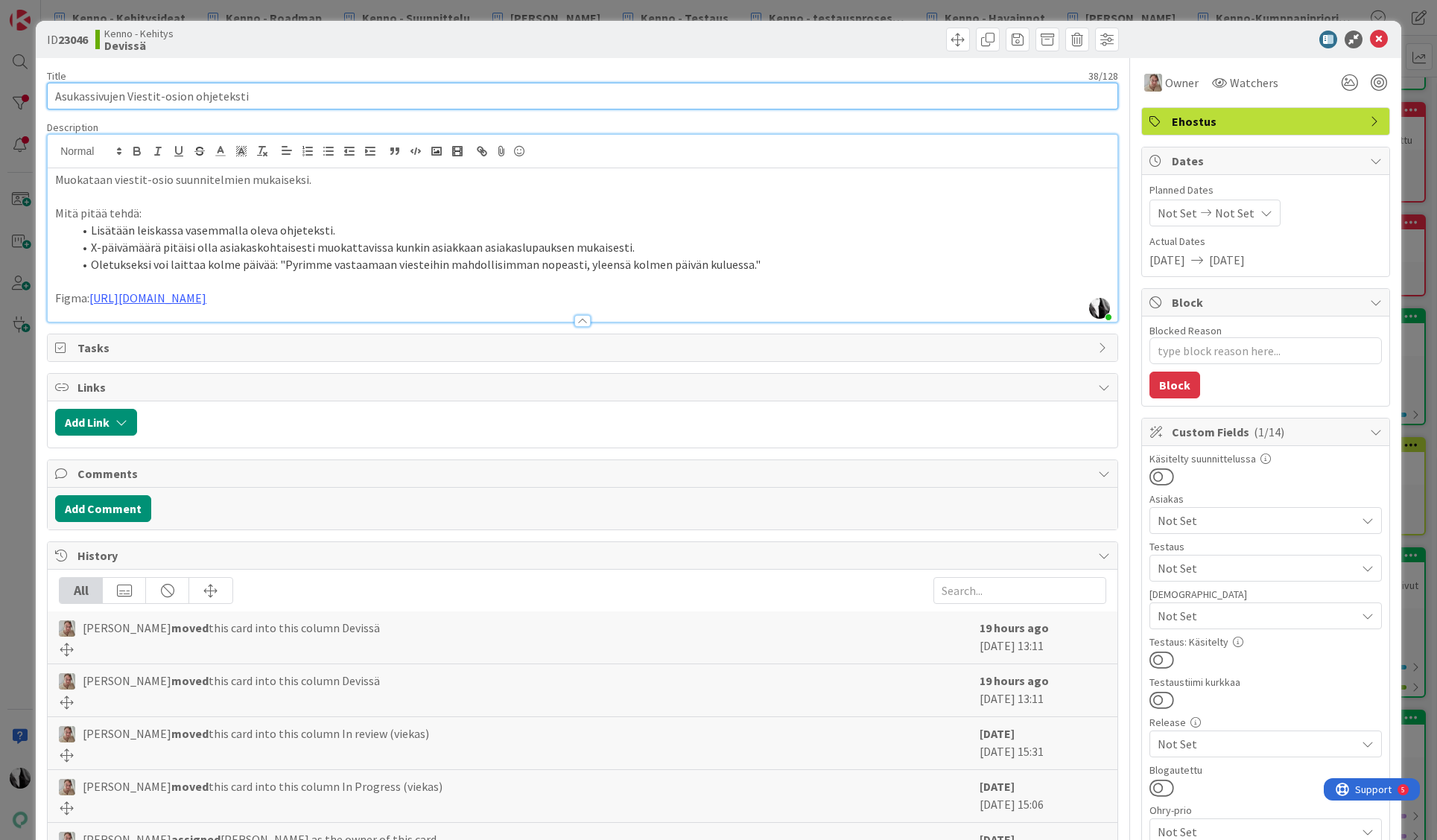
drag, startPoint x: 220, startPoint y: 98, endPoint x: 54, endPoint y: 99, distance: 166.0
click at [54, 99] on input "Asukassivujen Viestit-osion ohjeteksti" at bounding box center [582, 95] width 1071 height 27
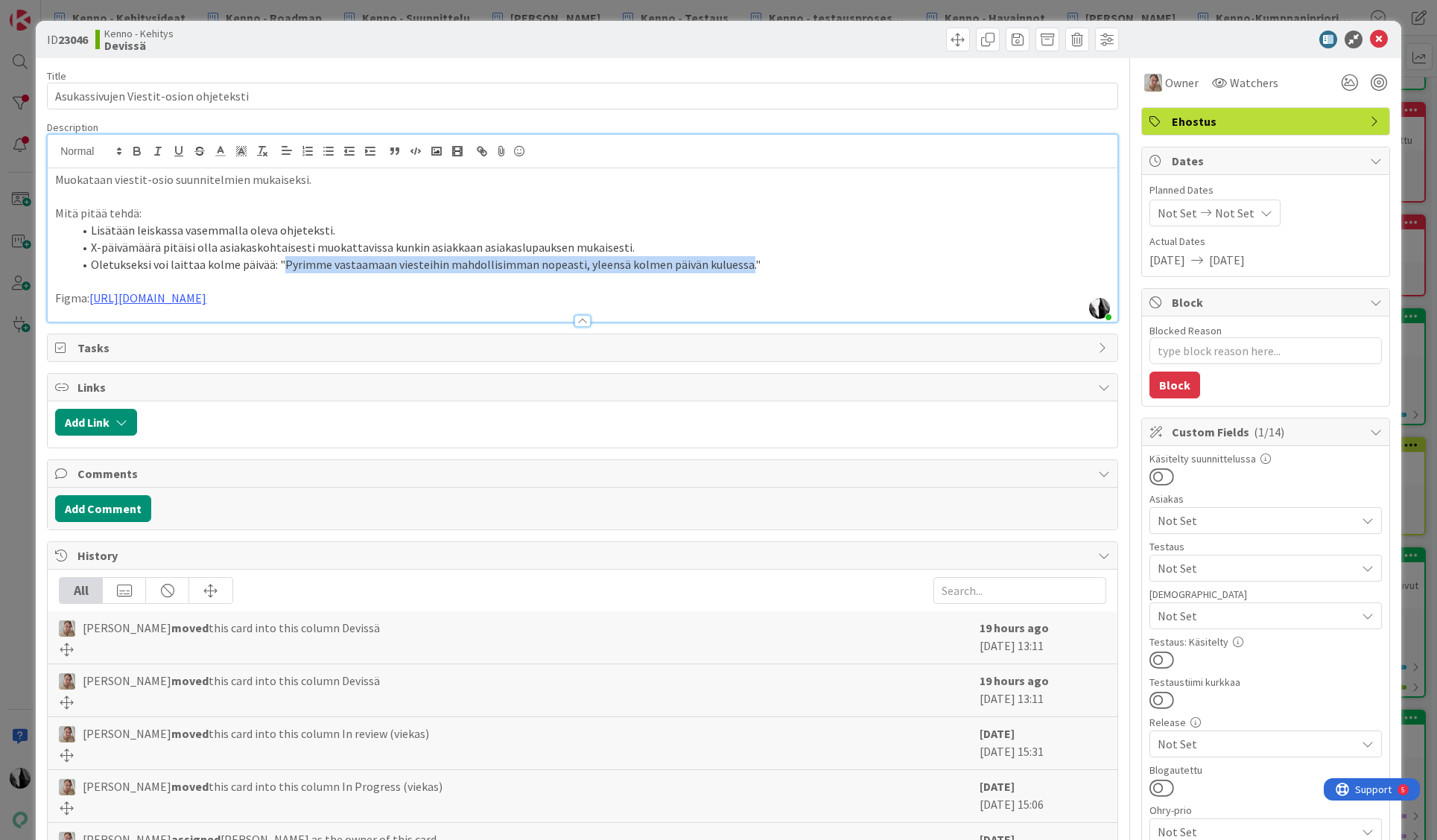
drag, startPoint x: 281, startPoint y: 263, endPoint x: 739, endPoint y: 273, distance: 458.1
click at [739, 271] on li "Oletukseksi voi laittaa kolme päivää: "Pyrimme vastaamaan viesteihin mahdollisi…" at bounding box center [591, 264] width 1037 height 17
copy li "Pyrimme vastaamaan viesteihin mahdollisimman nopeasti, yleensä kolmen päivän ku…"
click at [1167, 786] on button at bounding box center [1161, 788] width 25 height 19
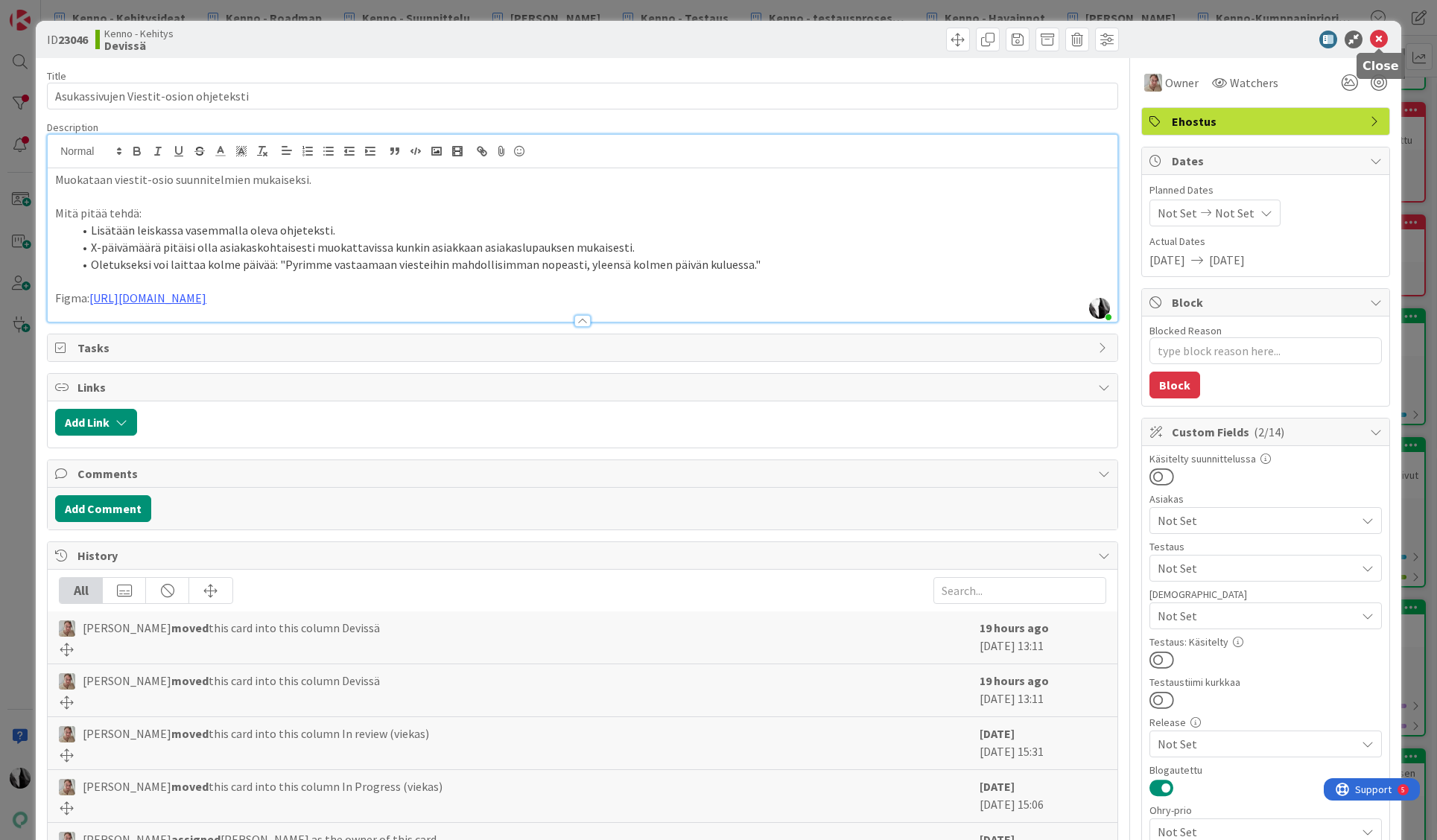
click at [1378, 39] on icon at bounding box center [1379, 39] width 18 height 18
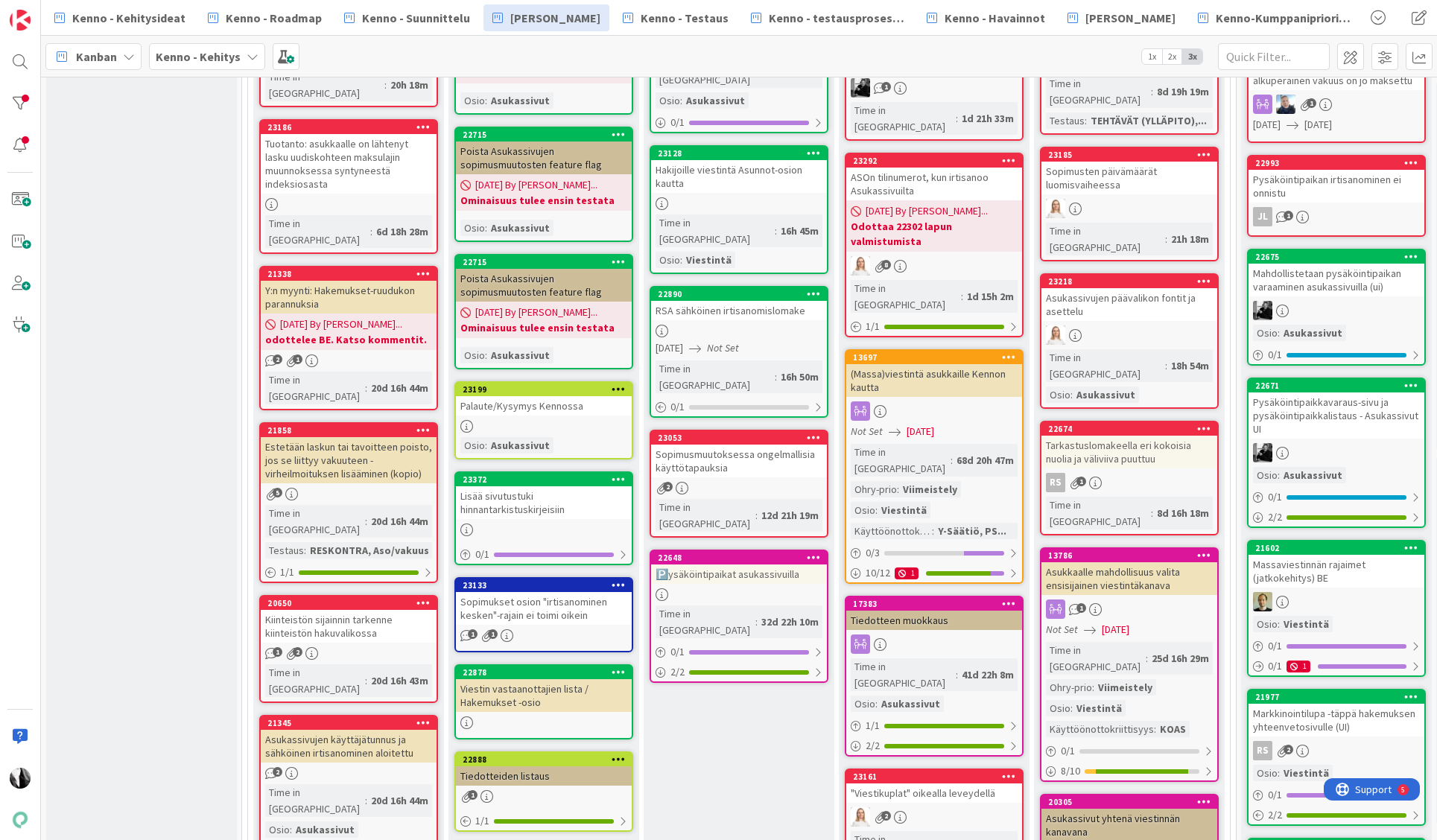
scroll to position [586, 0]
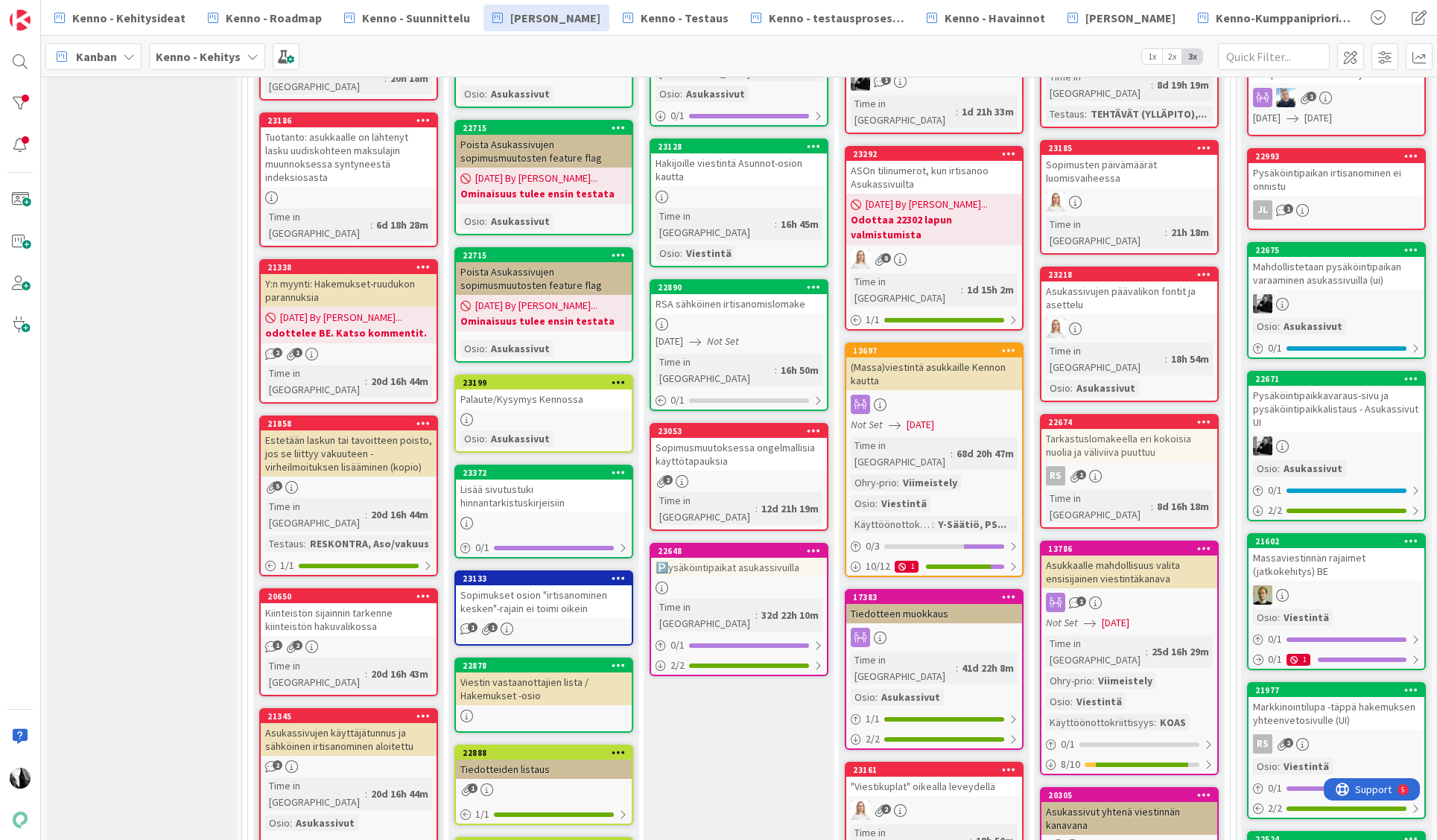
click at [1337, 275] on div "Mahdollistetaan pysäköintipaikan varaaminen asukassivuilla (ui)" at bounding box center [1336, 273] width 176 height 33
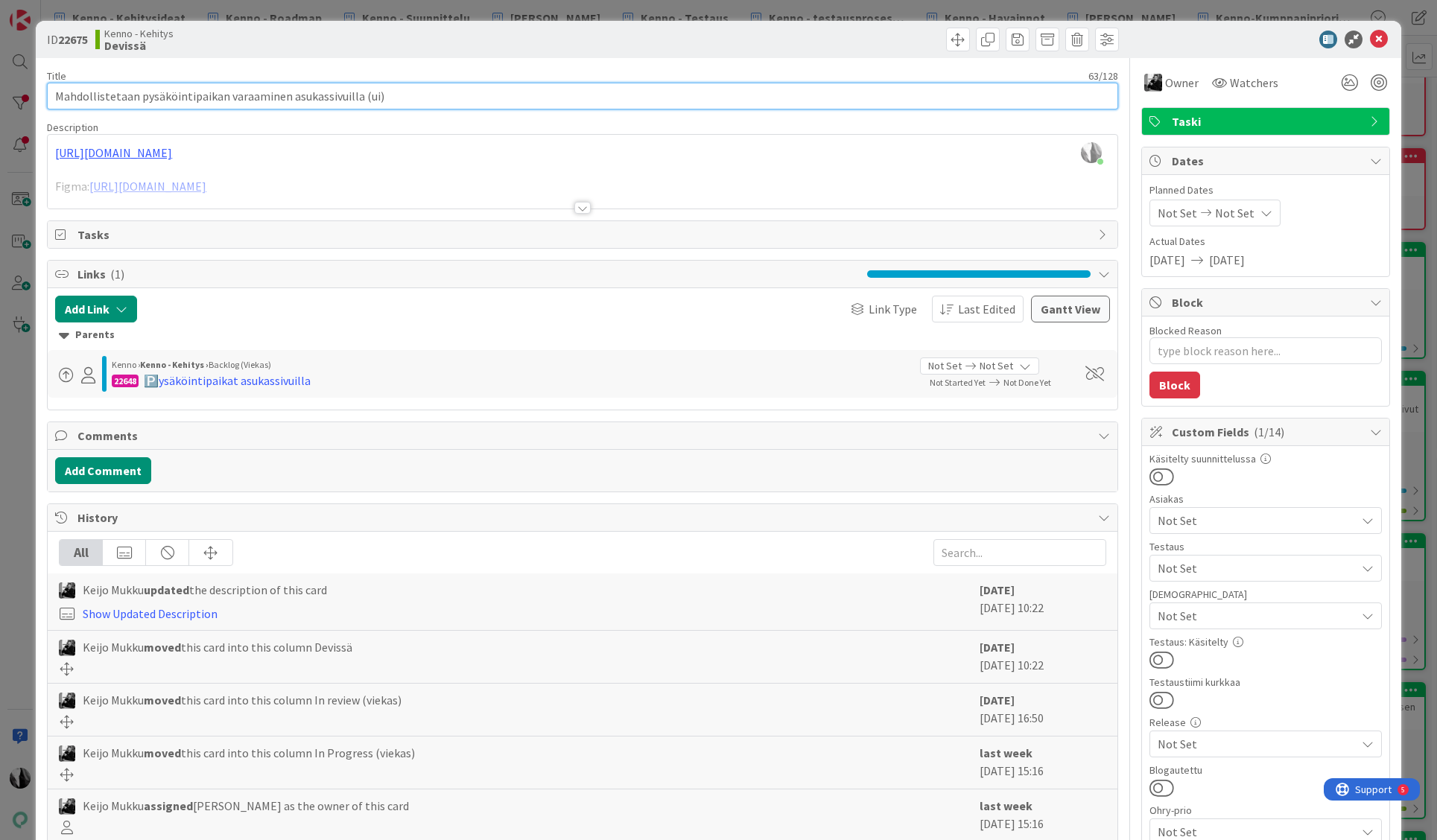
drag, startPoint x: 57, startPoint y: 97, endPoint x: 353, endPoint y: 99, distance: 296.0
click at [353, 99] on input "Mahdollistetaan pysäköintipaikan varaaminen asukassivuilla (ui)" at bounding box center [582, 95] width 1071 height 27
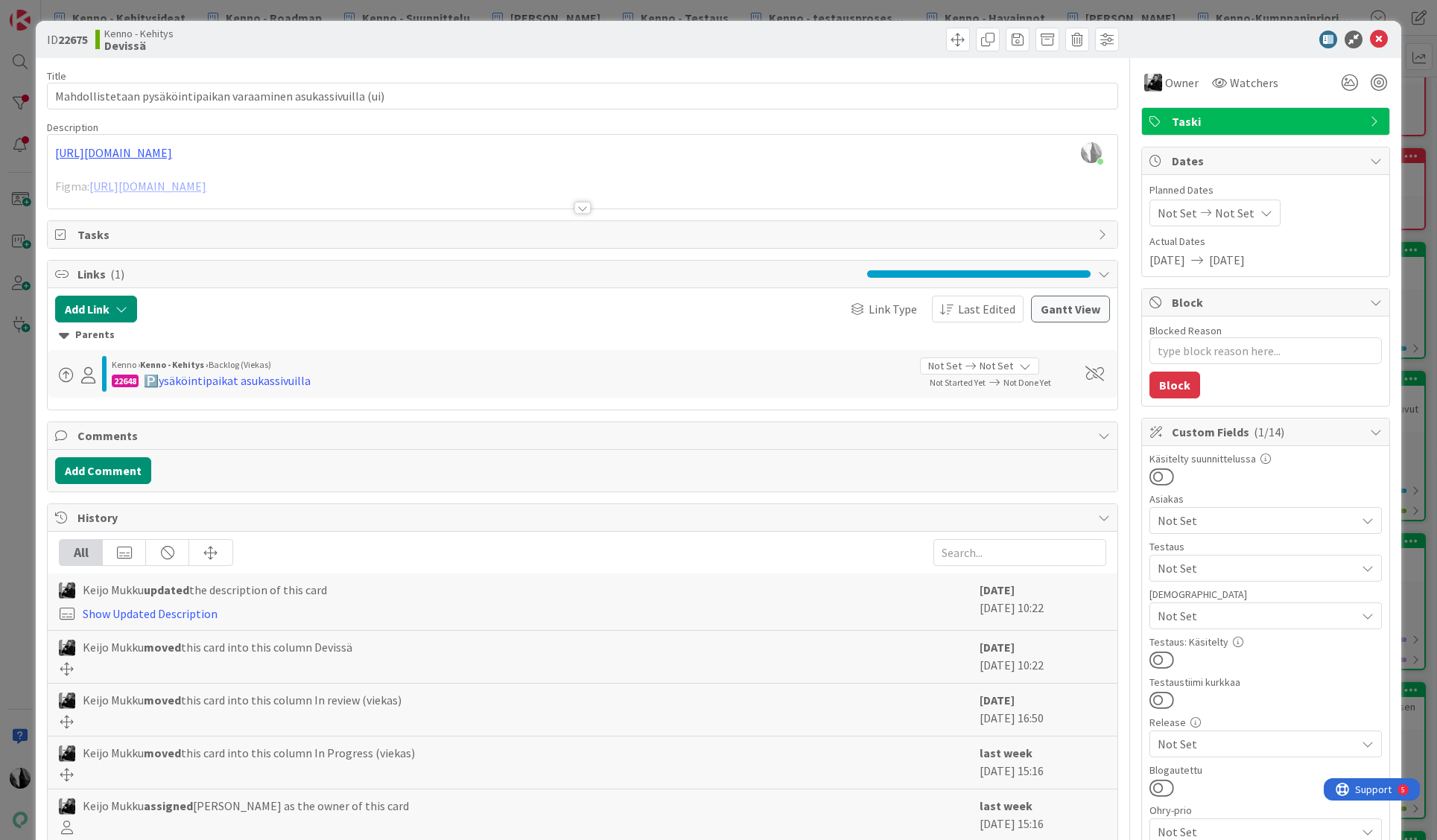
click at [580, 207] on div at bounding box center [582, 207] width 16 height 12
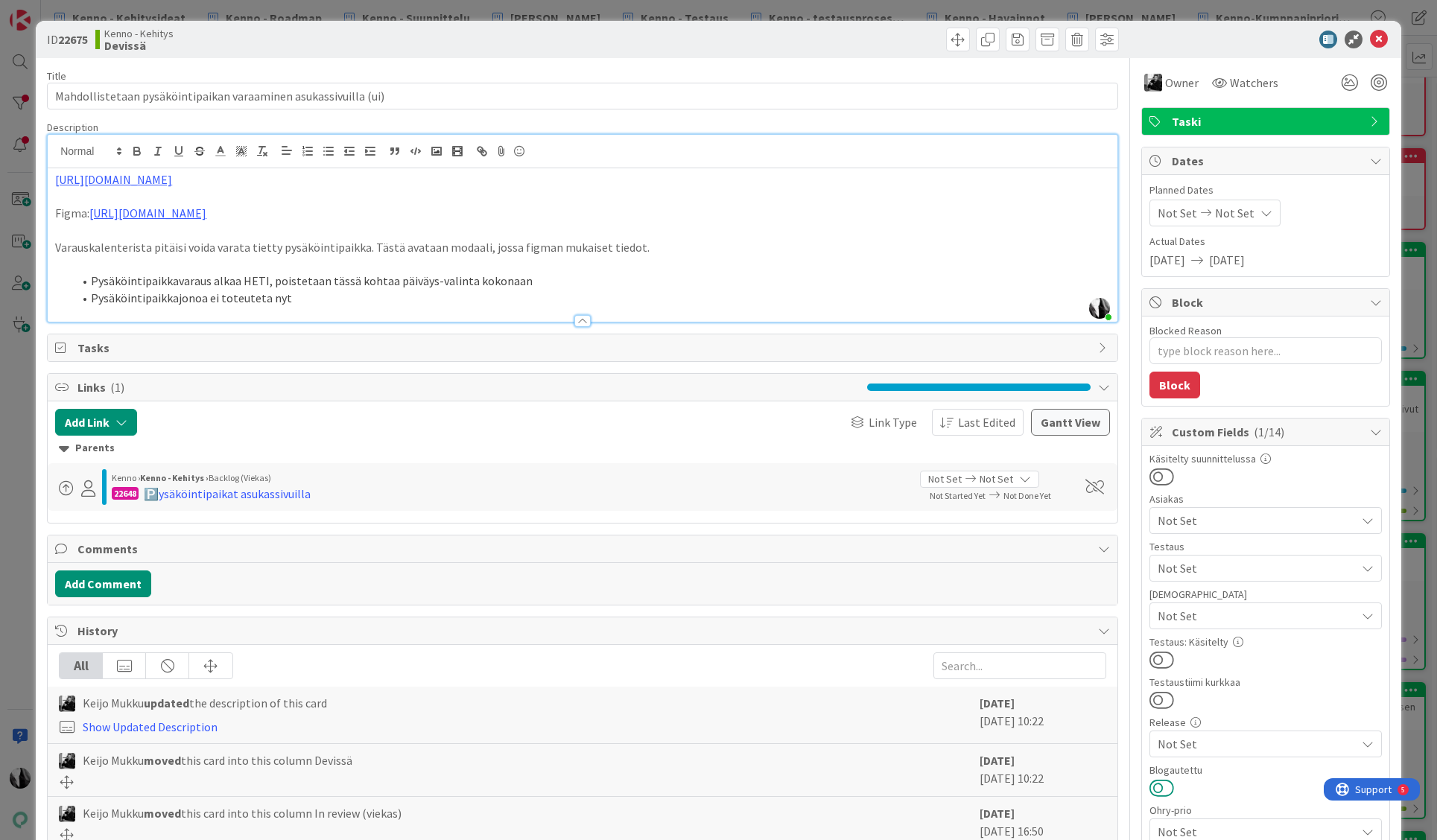
click at [1167, 786] on button at bounding box center [1161, 788] width 25 height 19
click at [1383, 38] on icon at bounding box center [1379, 39] width 18 height 18
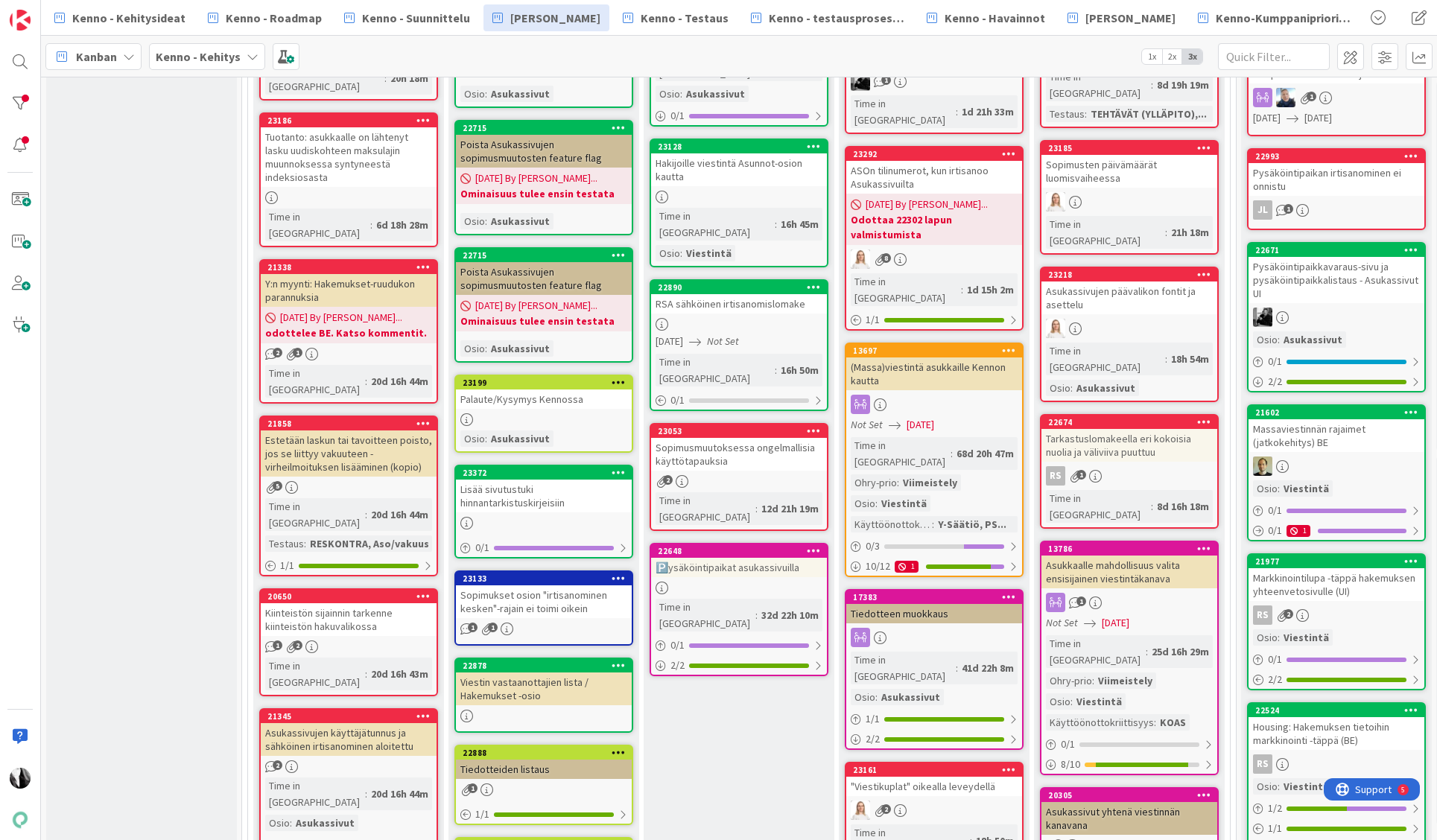
click at [1346, 275] on div "Pysäköintipaikkavaraus-sivu ja pysäköintipaikkalistaus - Asukassivut UI" at bounding box center [1336, 280] width 176 height 47
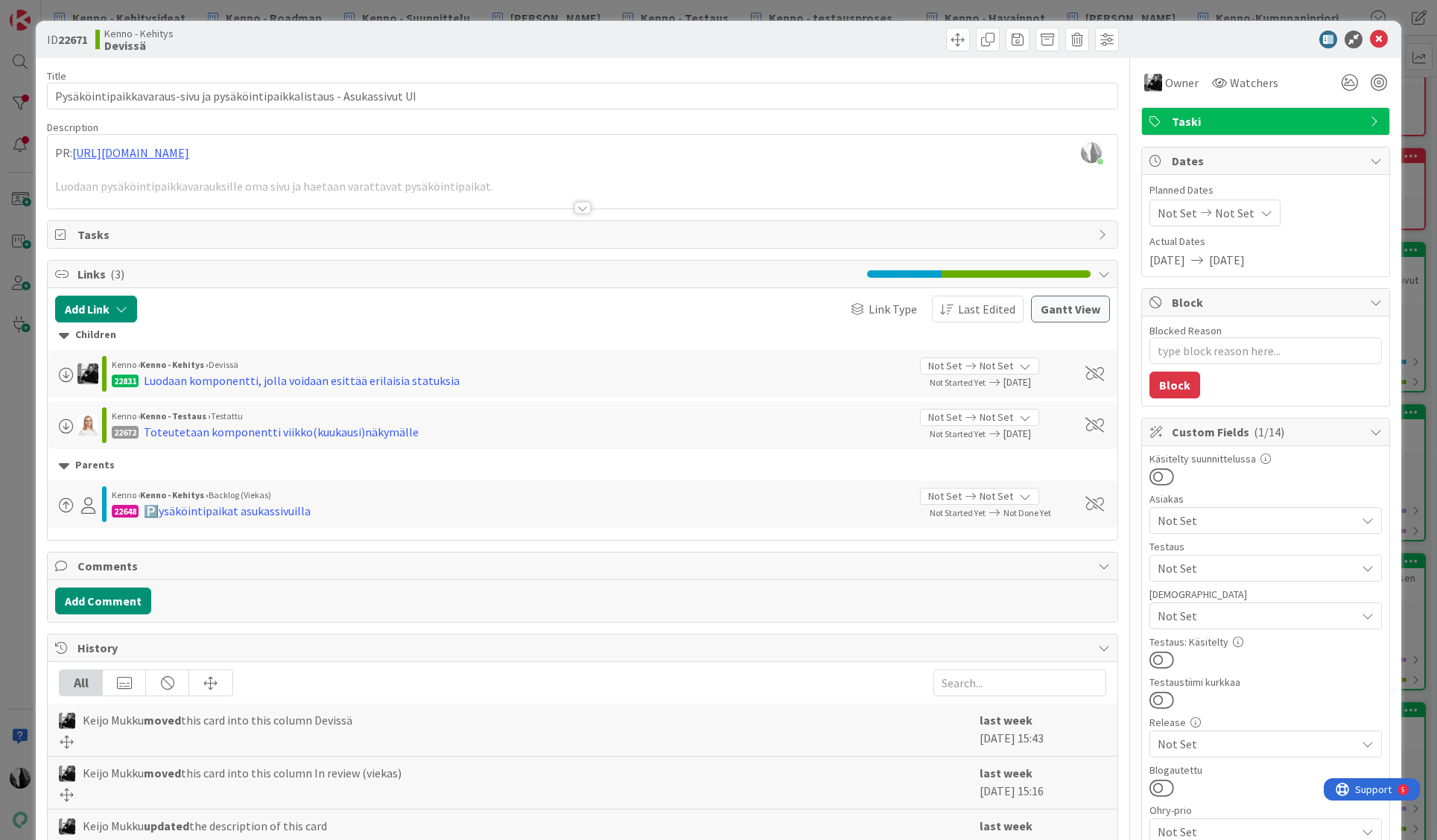
drag, startPoint x: 1168, startPoint y: 785, endPoint x: 1185, endPoint y: 777, distance: 18.8
click at [1168, 785] on button at bounding box center [1161, 788] width 25 height 19
click at [1380, 39] on icon at bounding box center [1379, 39] width 18 height 18
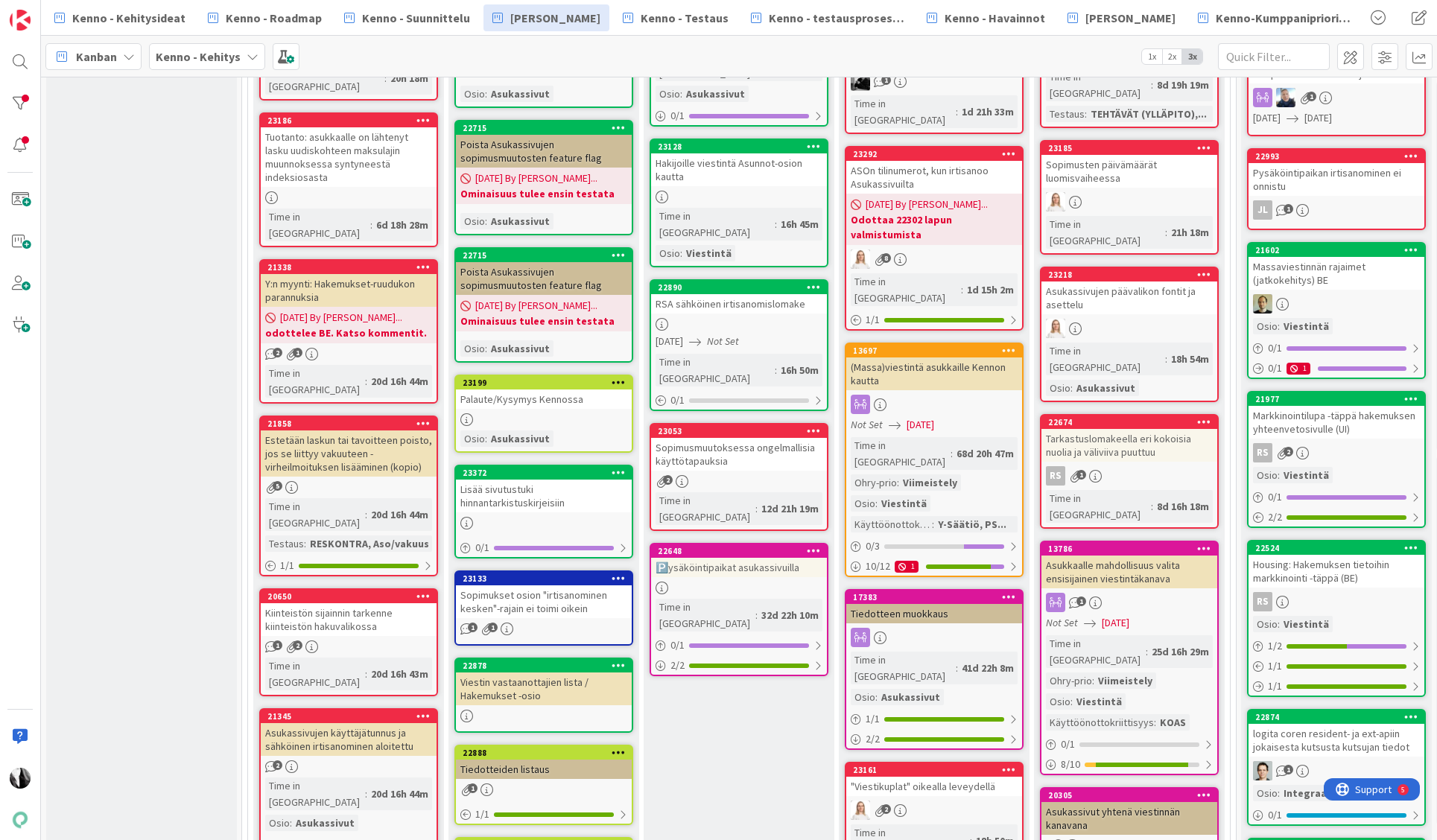
click at [1344, 276] on div "Massaviestinnän rajaimet (jatkokehitys) BE" at bounding box center [1336, 273] width 176 height 33
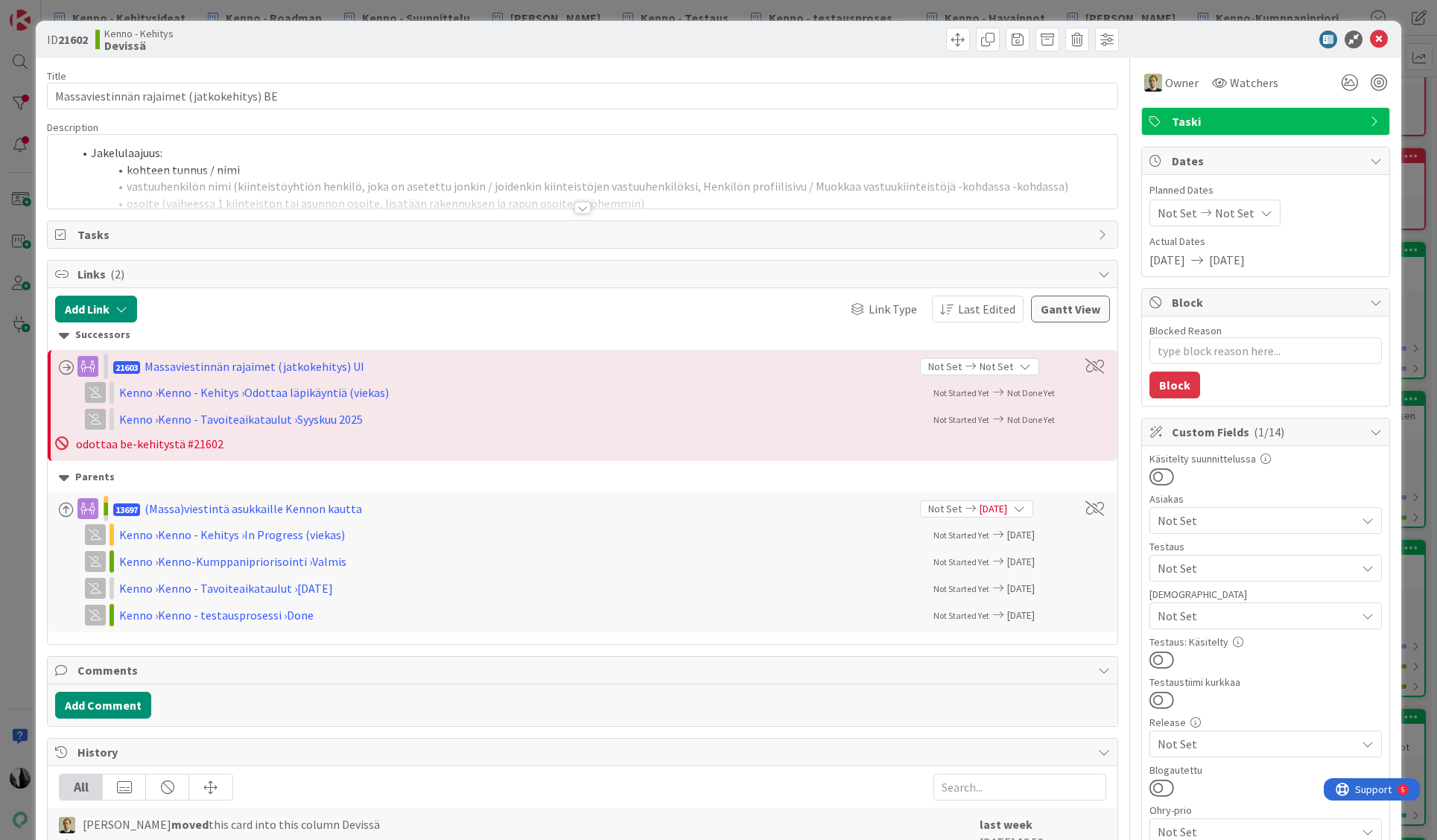
click at [582, 209] on div at bounding box center [582, 207] width 16 height 12
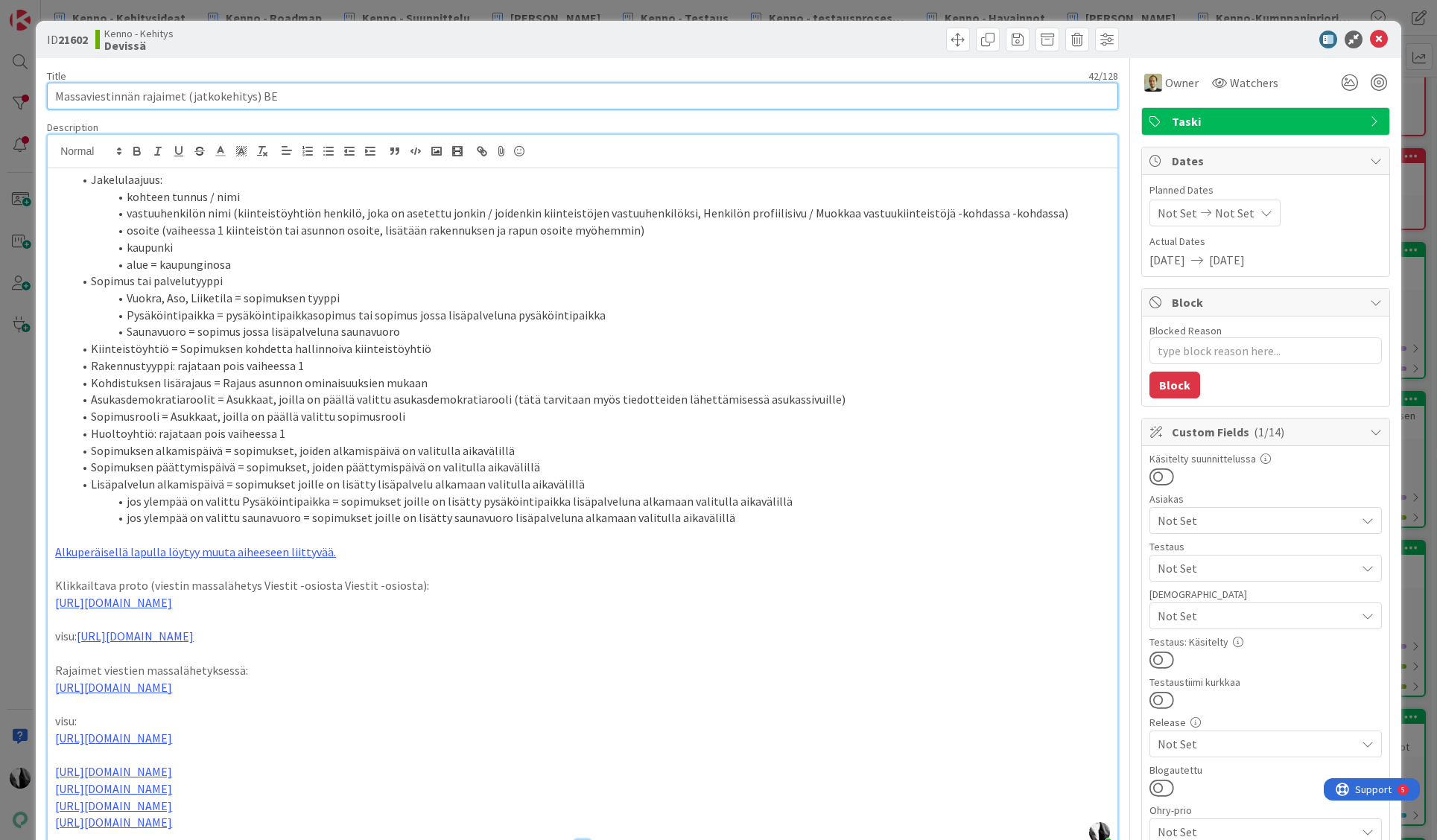
drag, startPoint x: 57, startPoint y: 96, endPoint x: 179, endPoint y: 99, distance: 122.0
click at [179, 99] on input "Massaviestinnän rajaimet (jatkokehitys) BE" at bounding box center [582, 95] width 1071 height 27
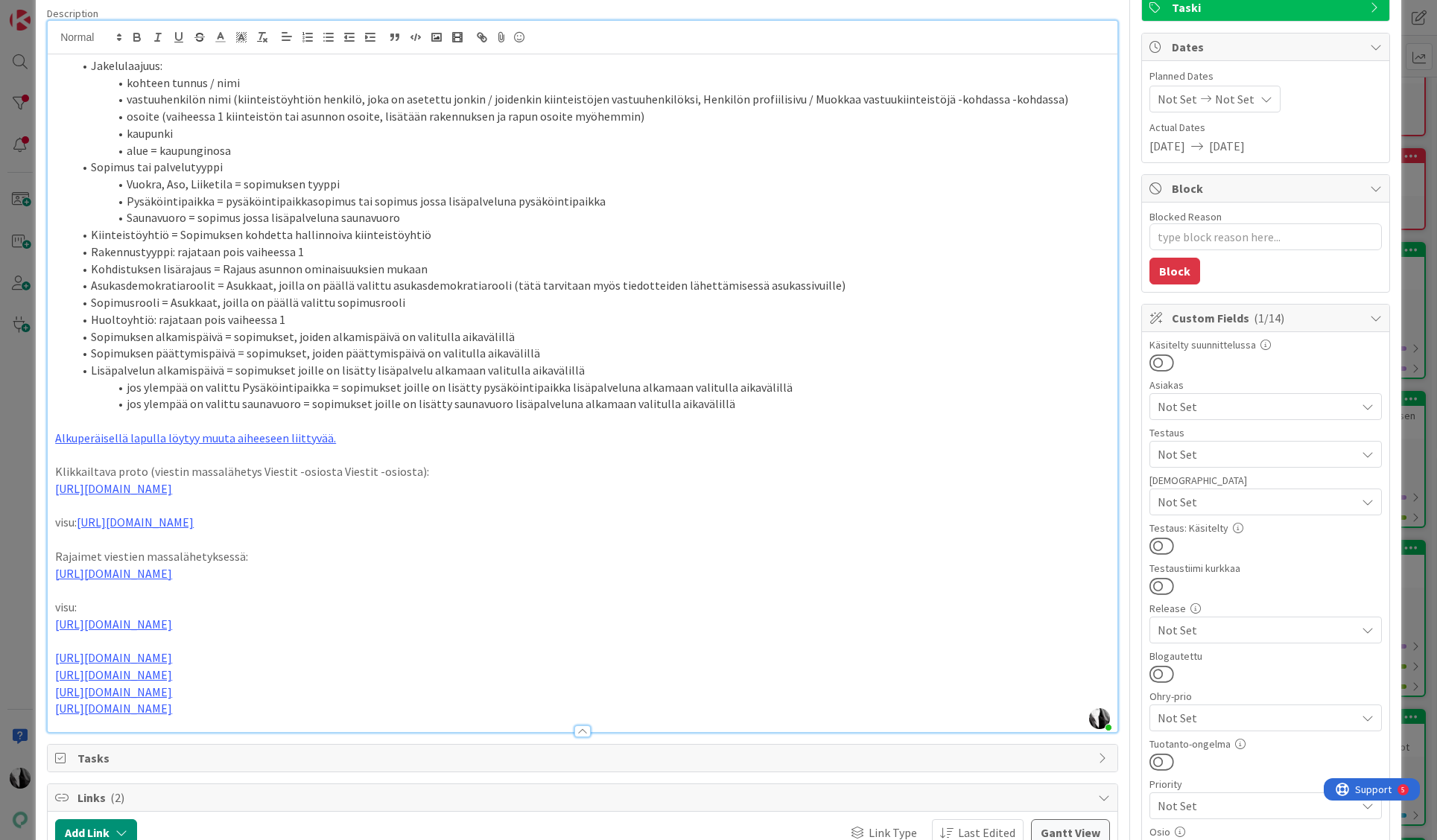
scroll to position [137, 0]
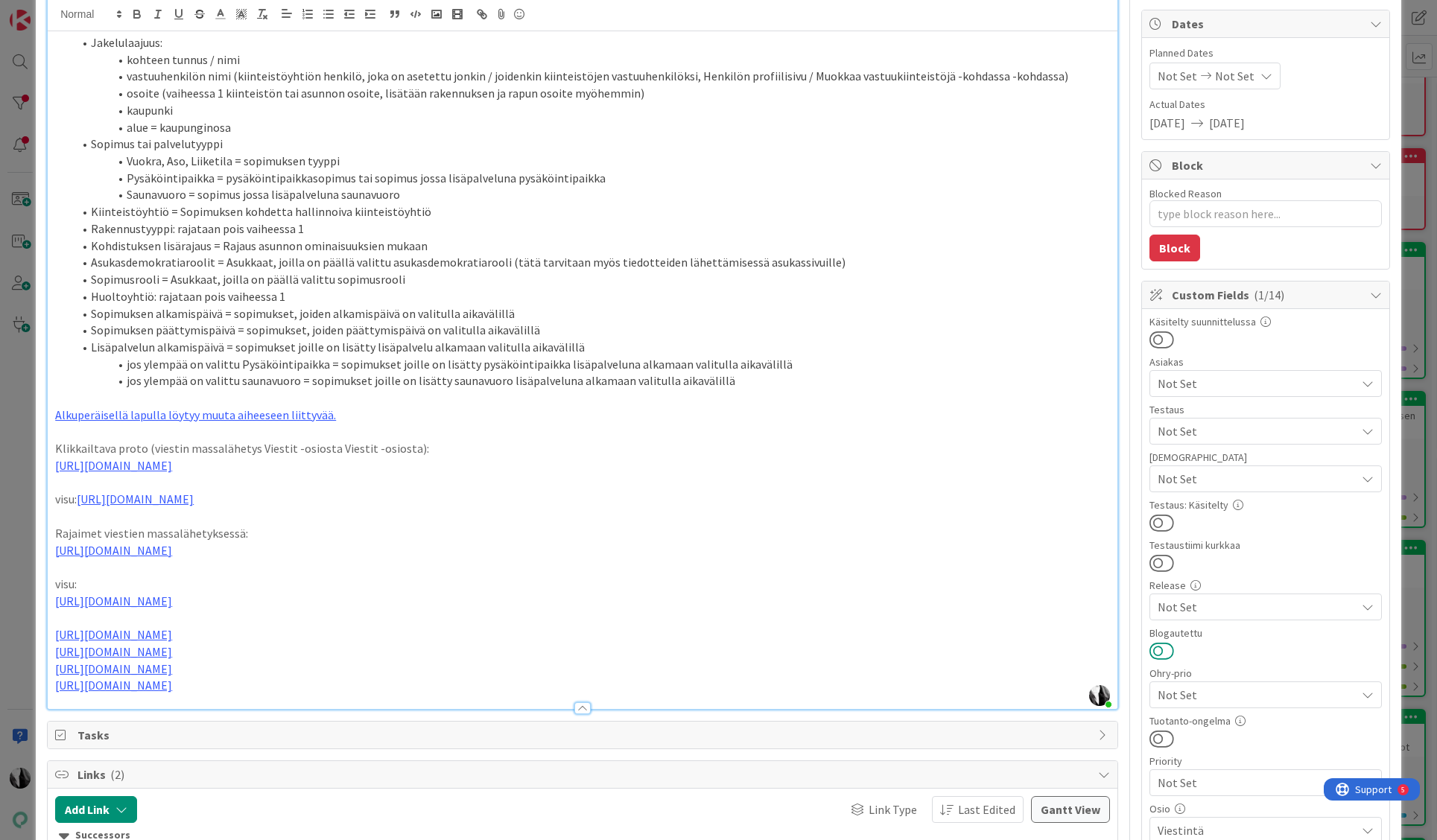
click at [1168, 649] on button at bounding box center [1161, 651] width 25 height 19
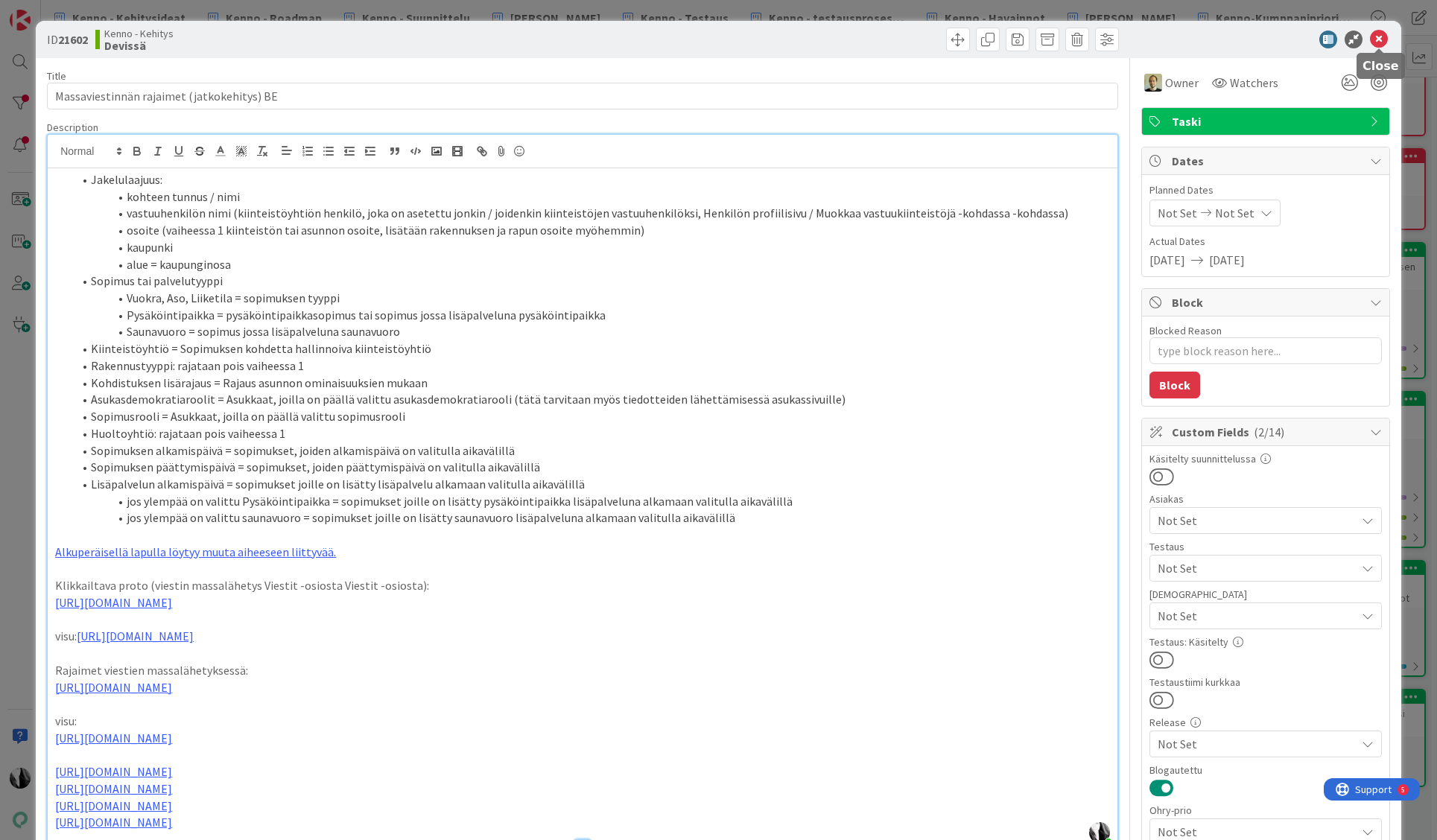
click at [1383, 35] on icon at bounding box center [1379, 39] width 18 height 18
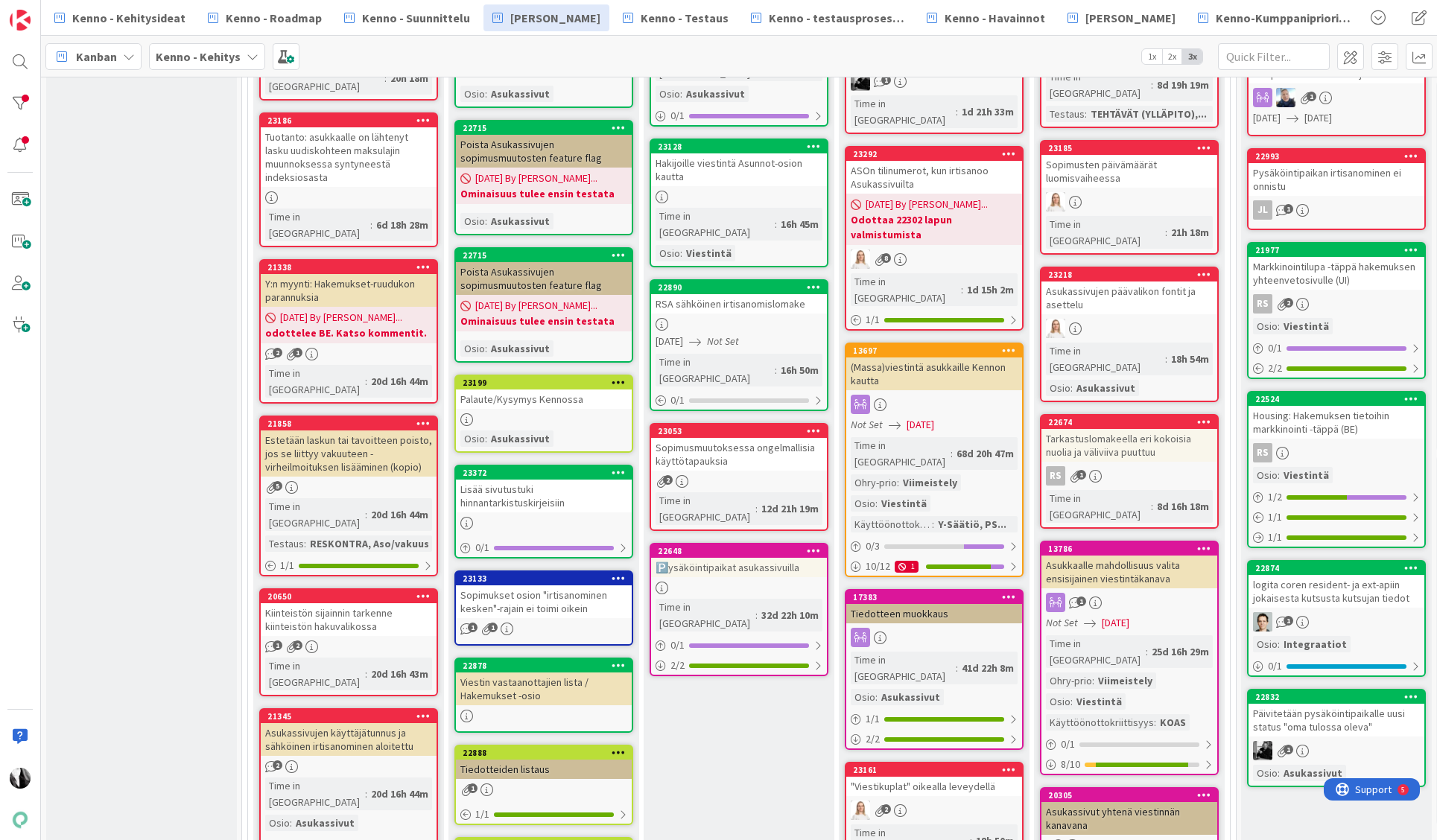
click at [1346, 270] on div "Markkinointilupa -täppä hakemuksen yhteenvetosivulle (UI)" at bounding box center [1336, 273] width 176 height 33
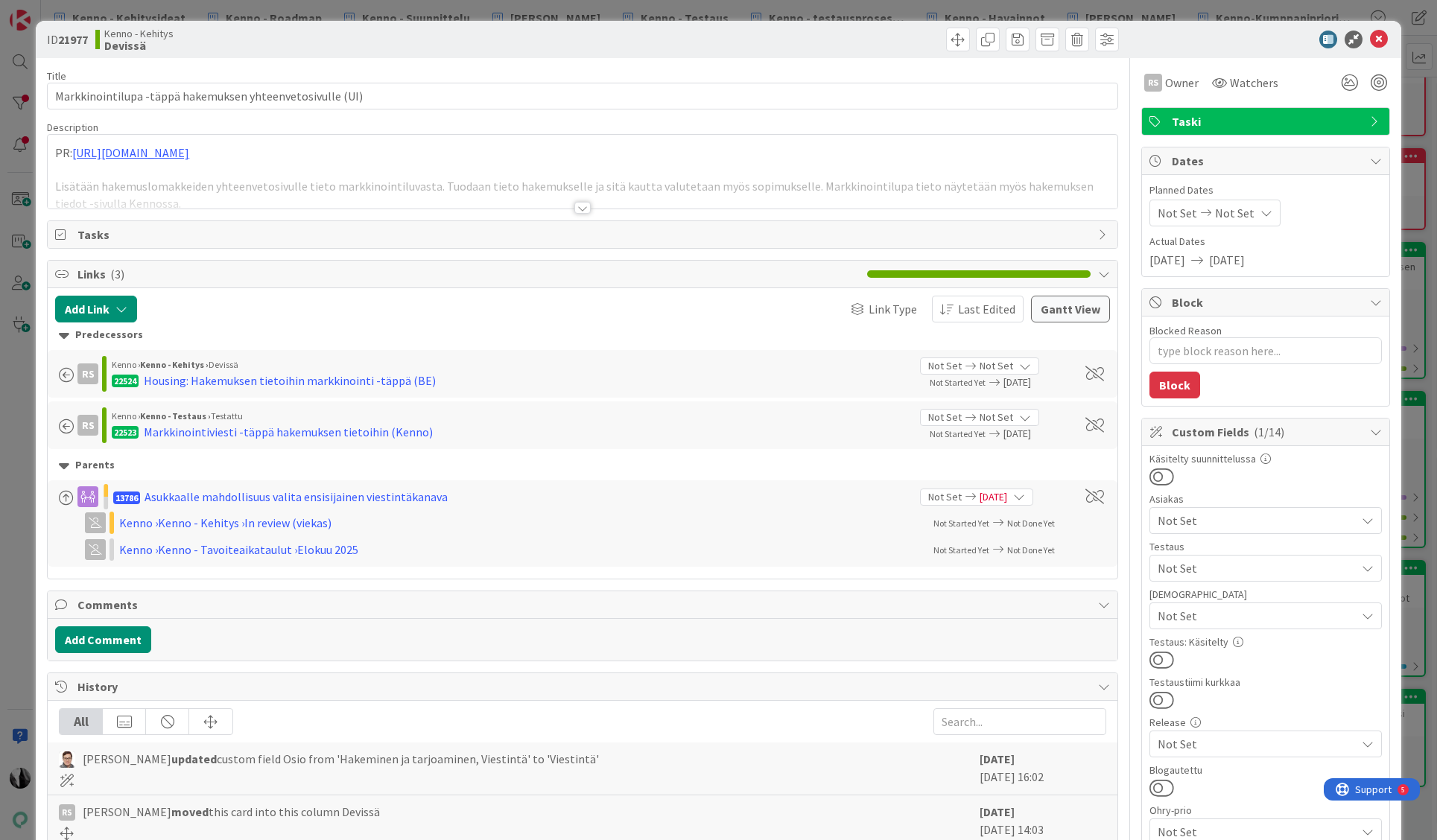
click at [582, 207] on div at bounding box center [582, 207] width 16 height 12
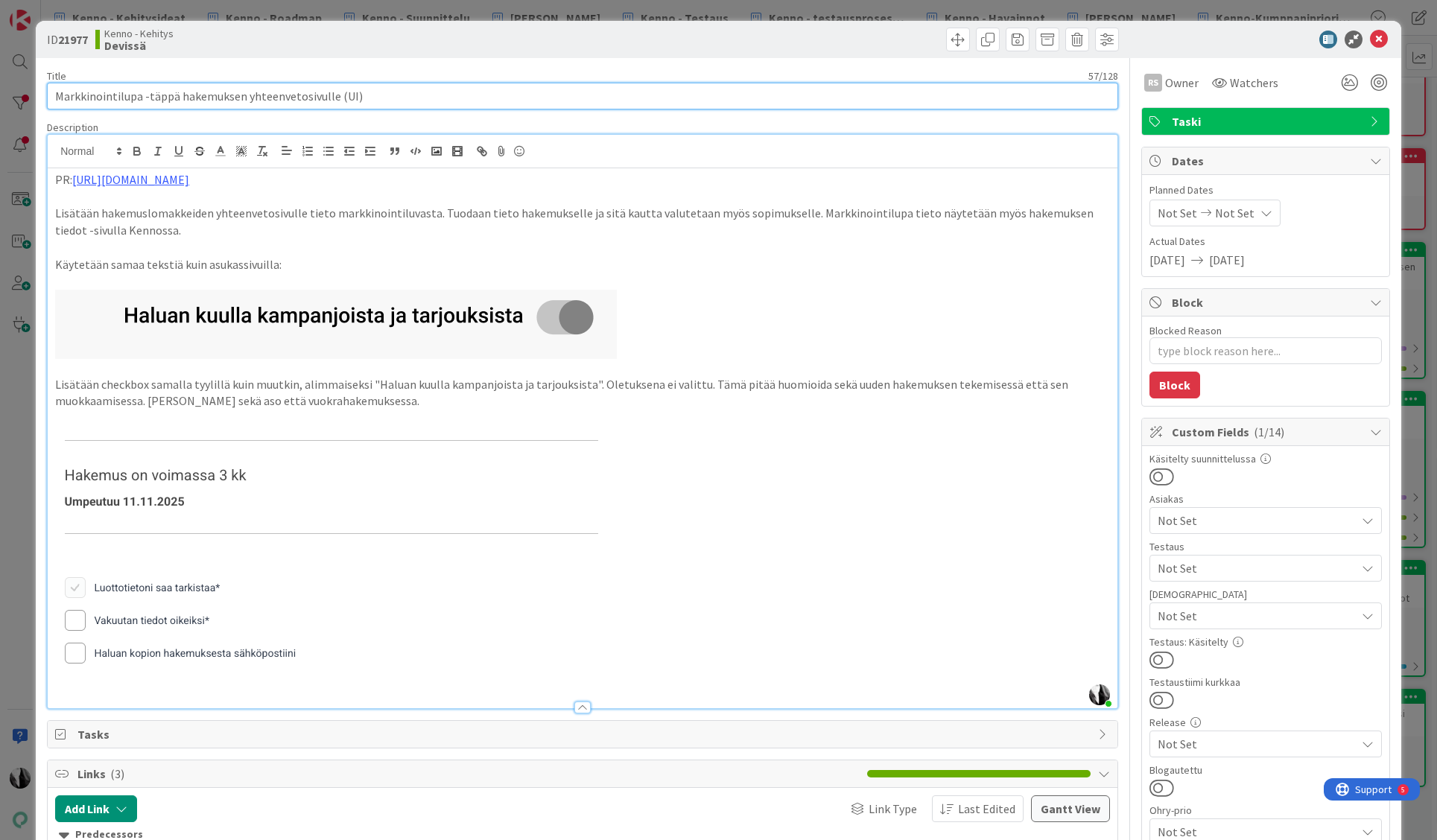
drag, startPoint x: 55, startPoint y: 96, endPoint x: 329, endPoint y: 105, distance: 274.1
click at [329, 105] on input "Markkinointilupa -täppä hakemuksen yhteenvetosivulle (UI)" at bounding box center [582, 95] width 1071 height 27
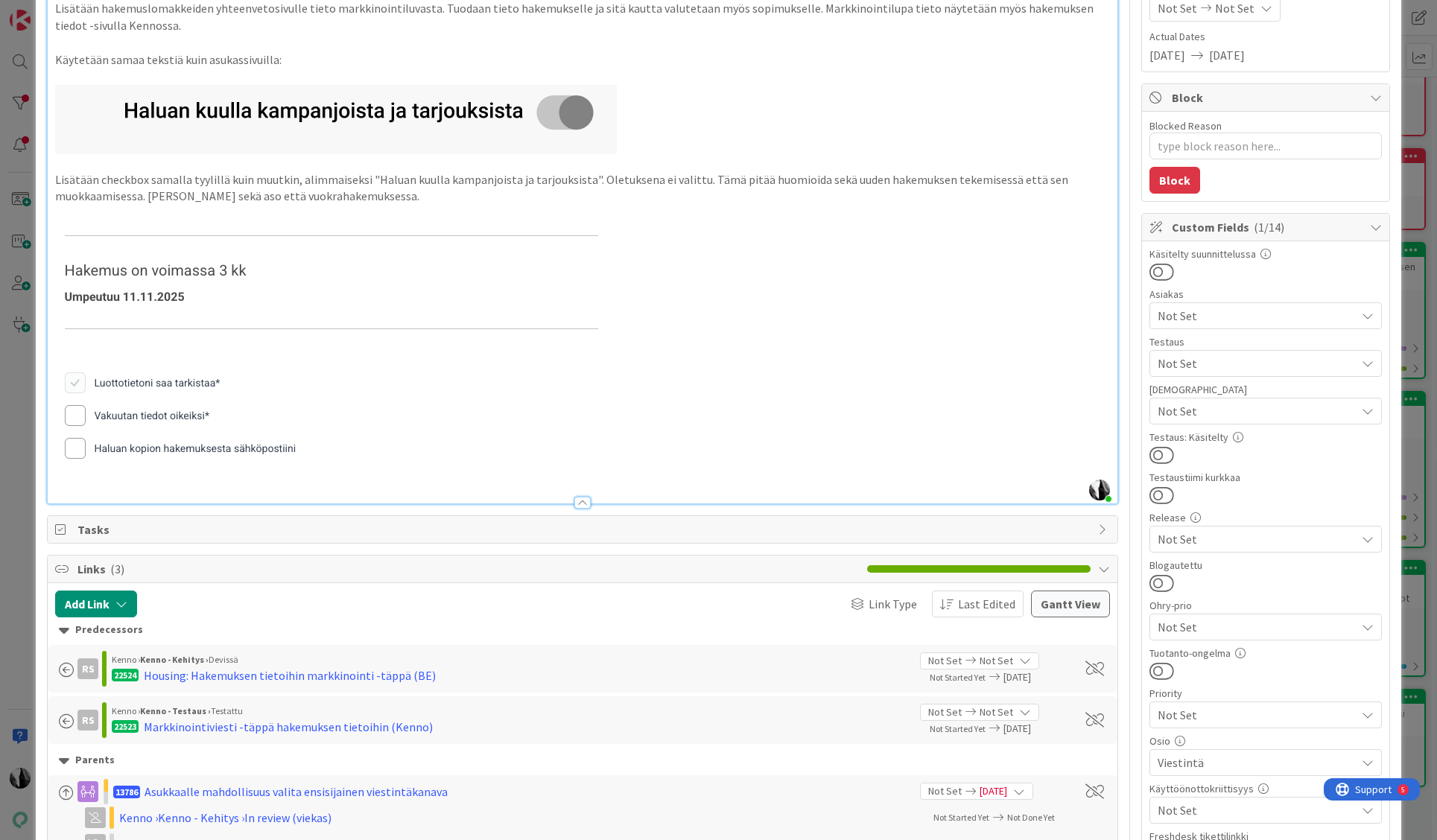
scroll to position [208, 0]
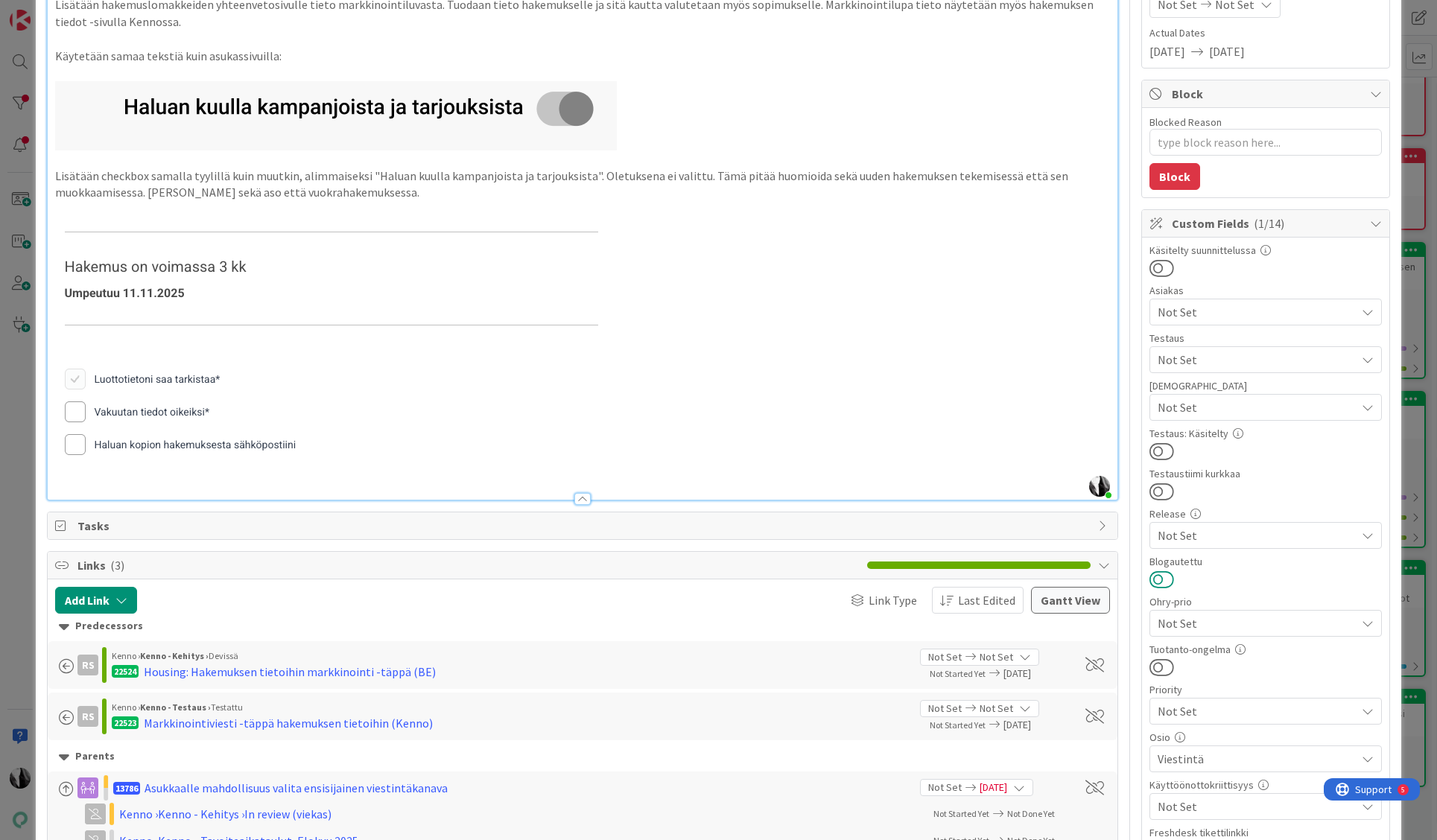
click at [1169, 579] on button at bounding box center [1161, 579] width 25 height 19
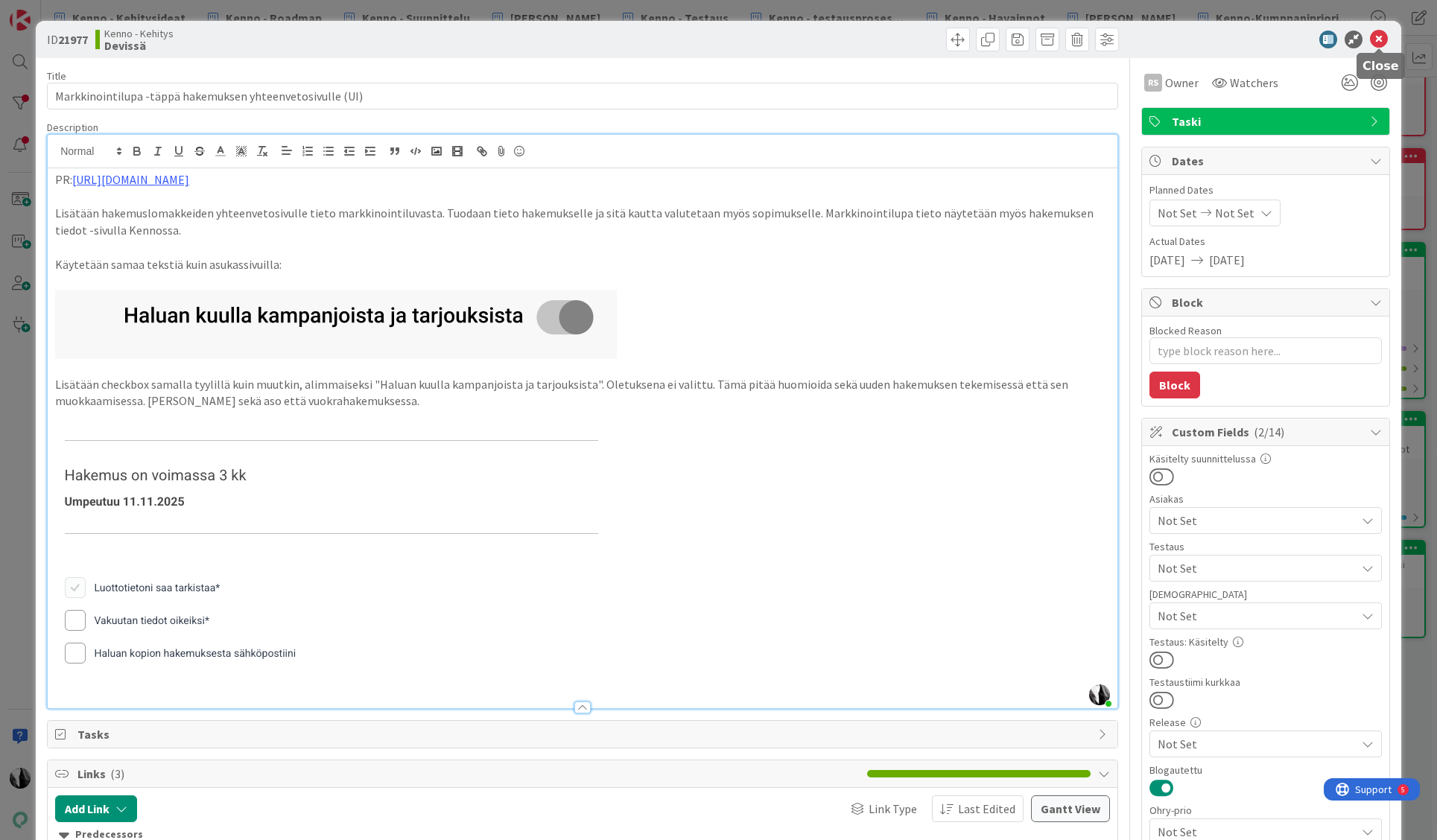
click at [1382, 34] on icon at bounding box center [1379, 39] width 18 height 18
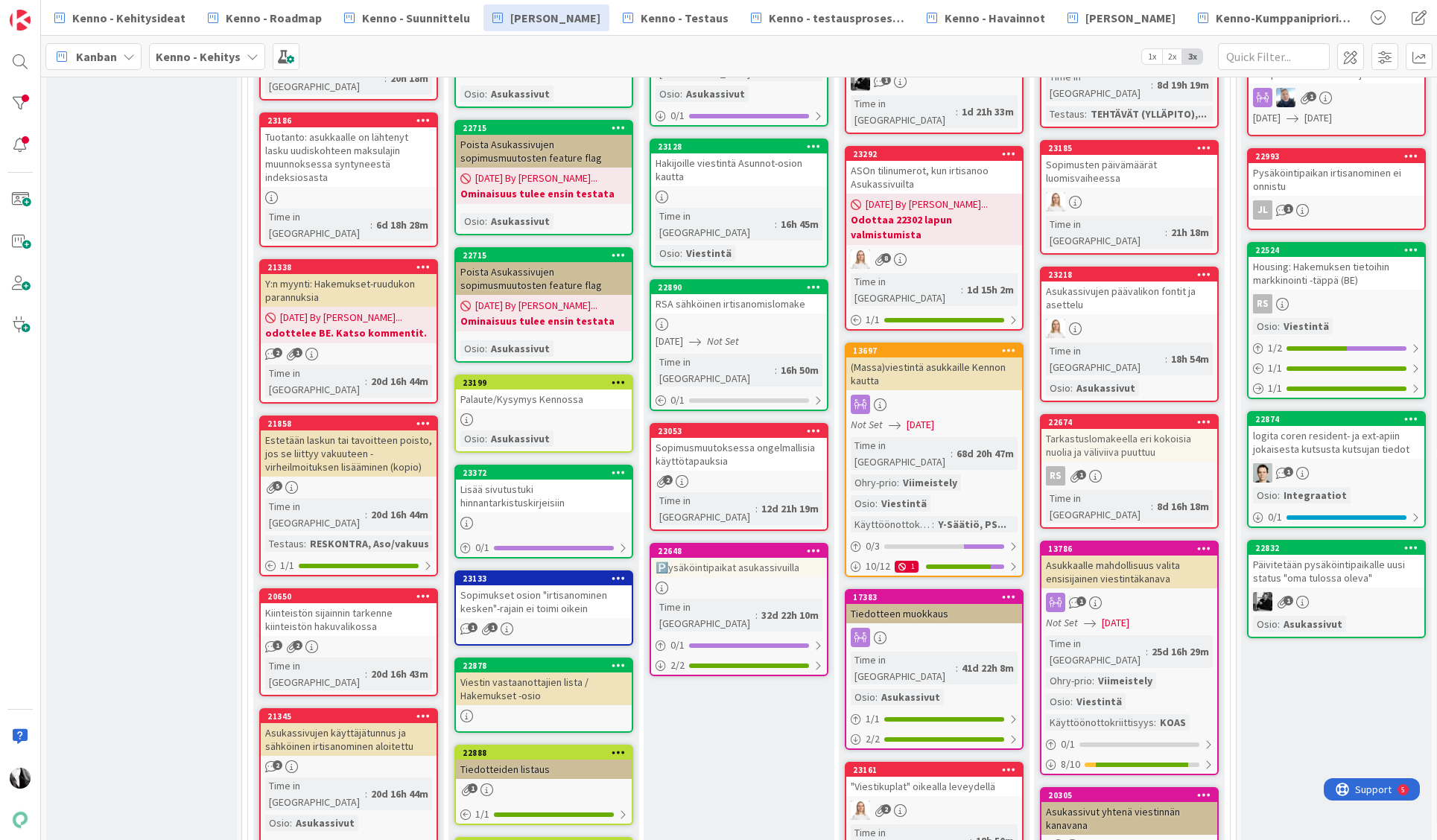
click at [1319, 271] on div "Housing: Hakemuksen tietoihin markkinointi -täppä (BE)" at bounding box center [1336, 273] width 176 height 33
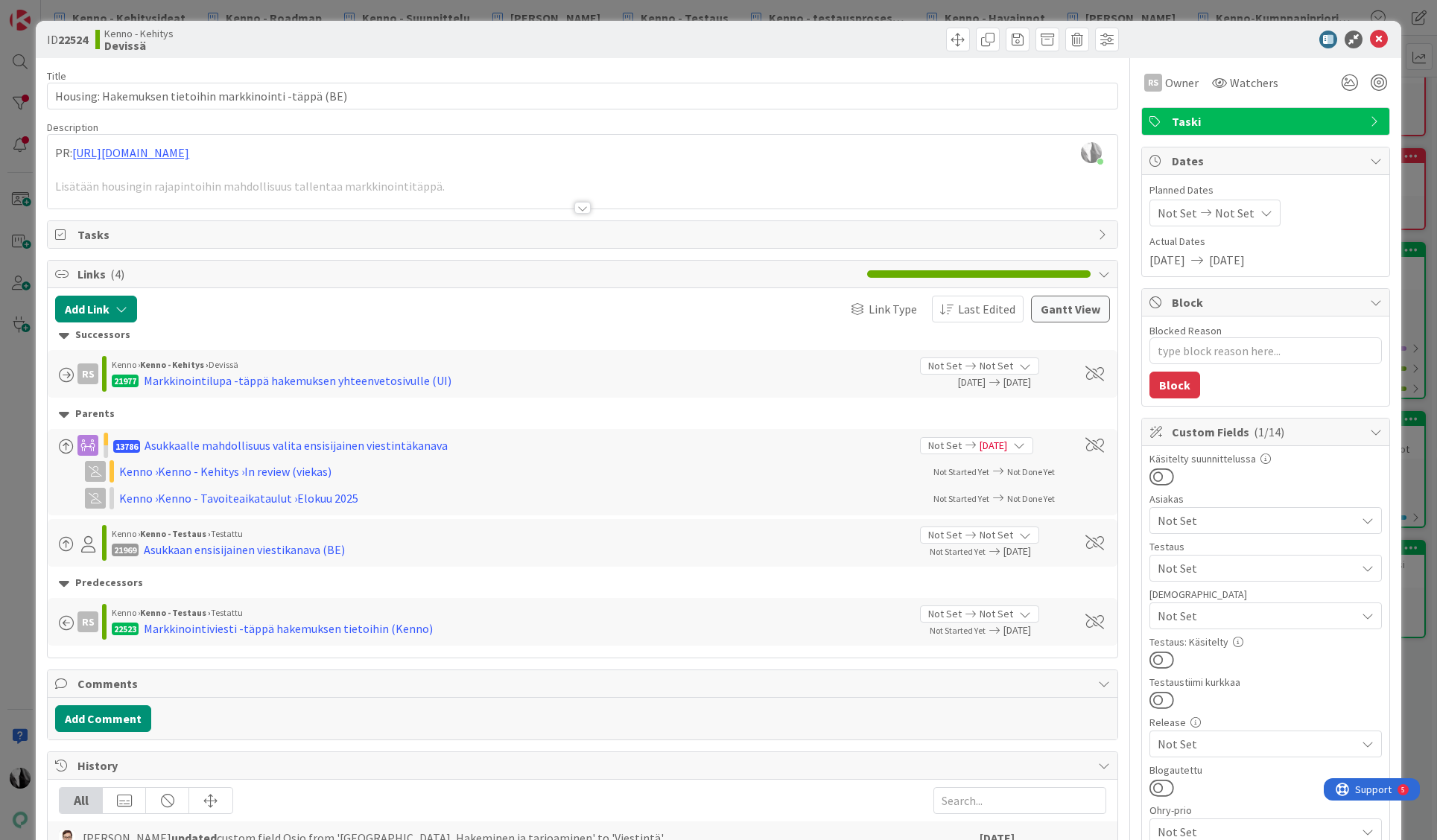
click at [580, 209] on div at bounding box center [582, 207] width 16 height 12
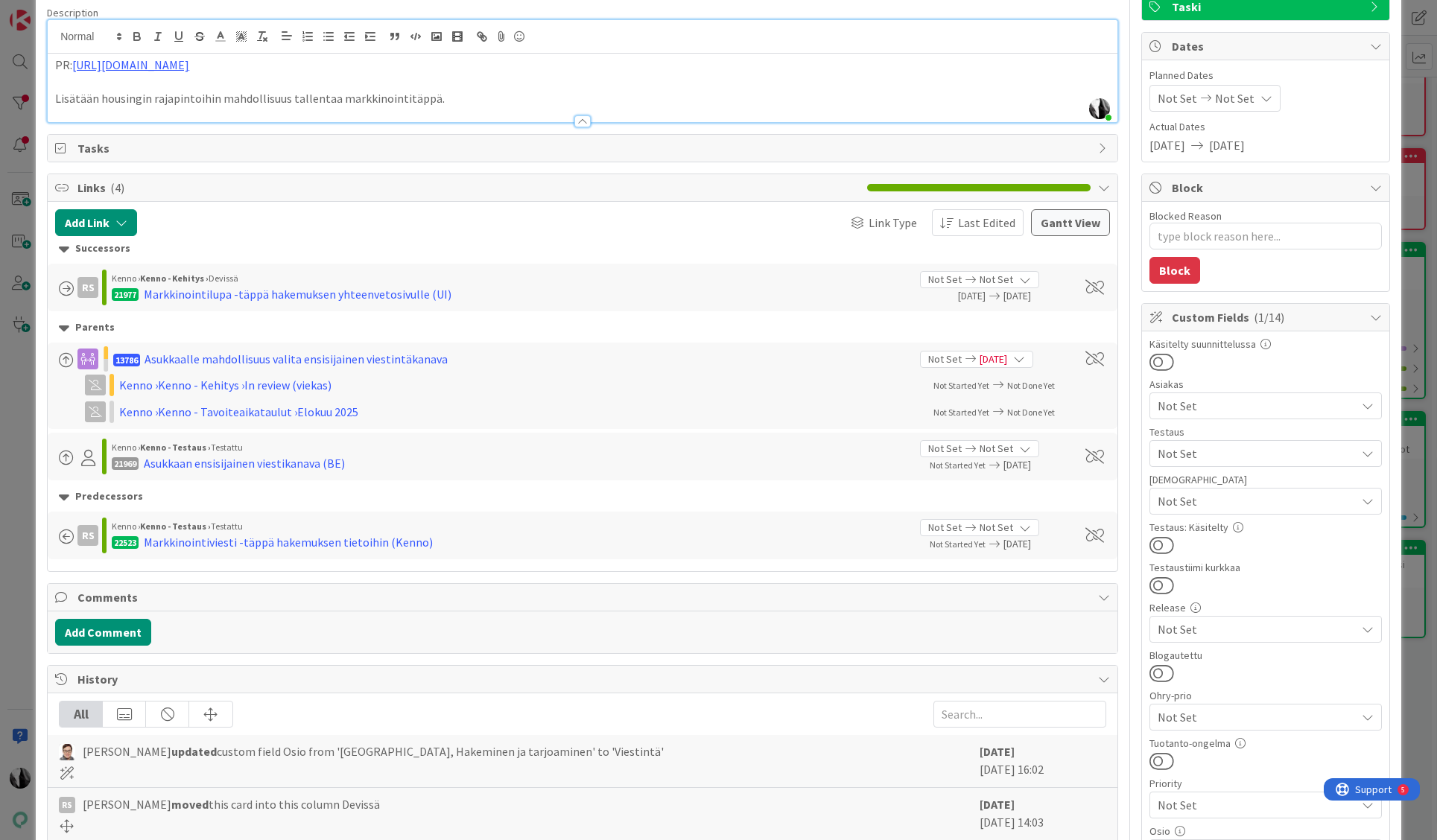
scroll to position [119, 0]
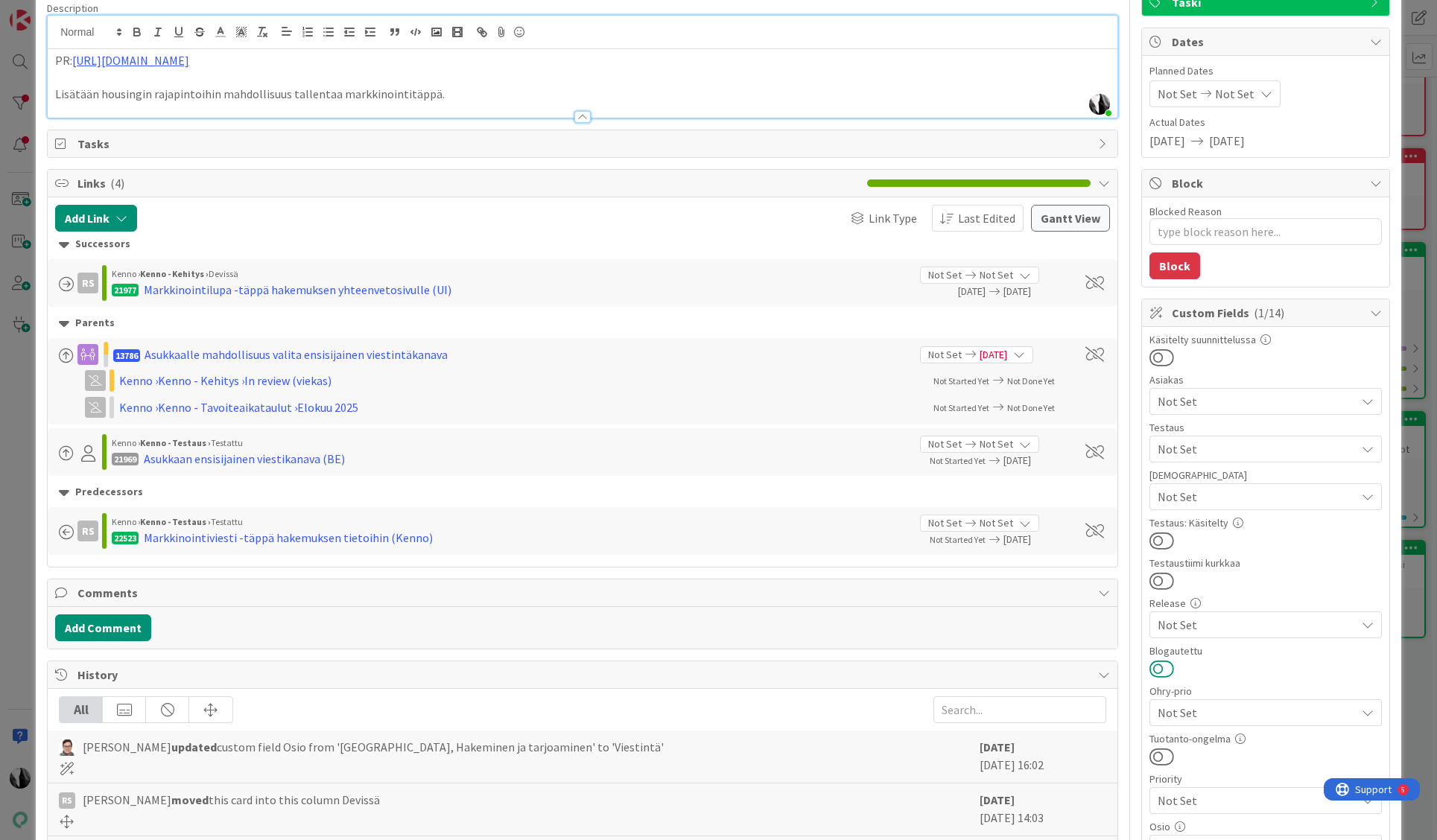
click at [1167, 668] on button at bounding box center [1161, 668] width 25 height 19
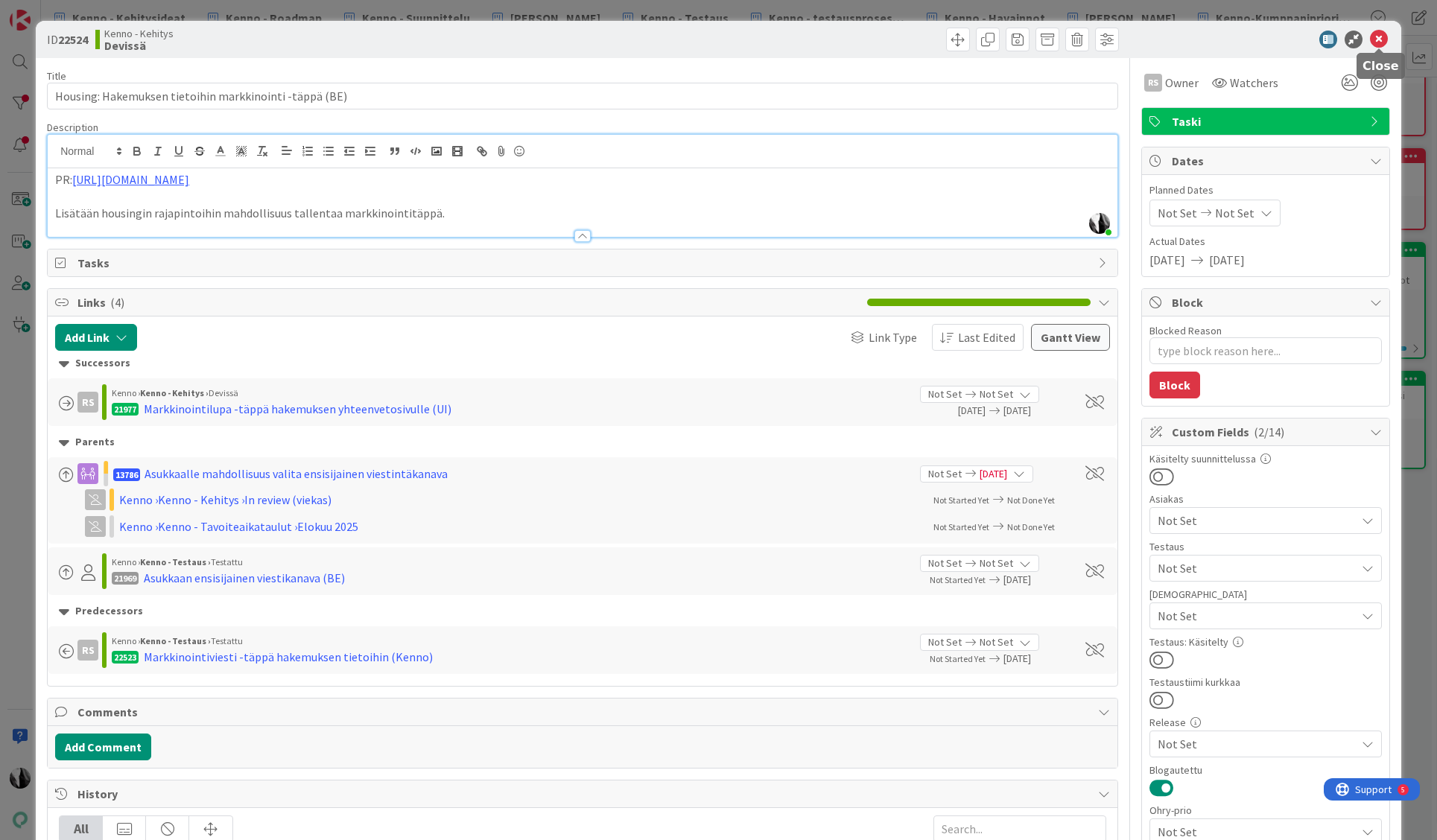
click at [1375, 34] on icon at bounding box center [1379, 39] width 18 height 18
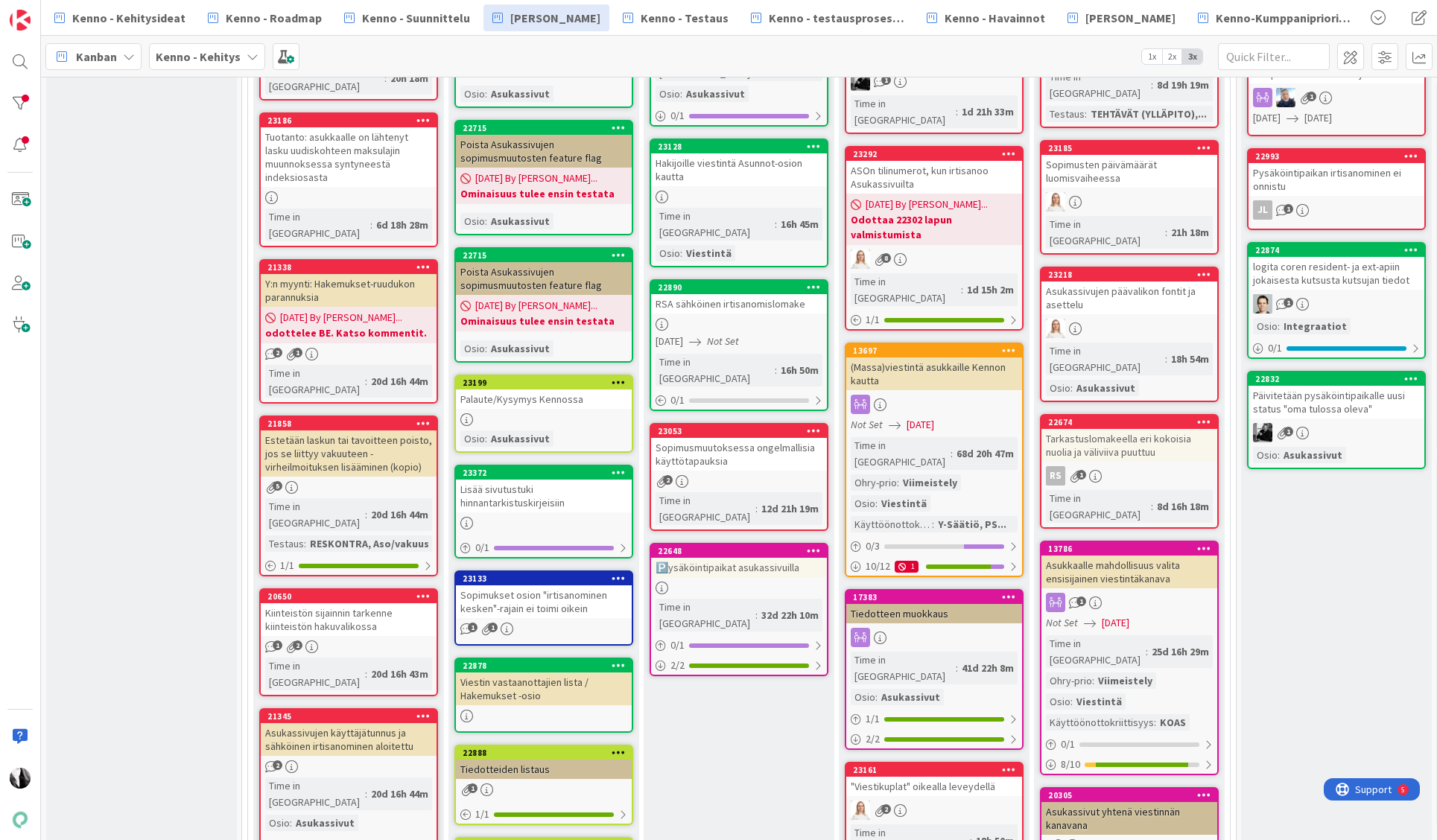
click at [1340, 278] on div "logita coren resident- ja ext-apiin jokaisesta kutsusta kutsujan tiedot" at bounding box center [1336, 273] width 176 height 33
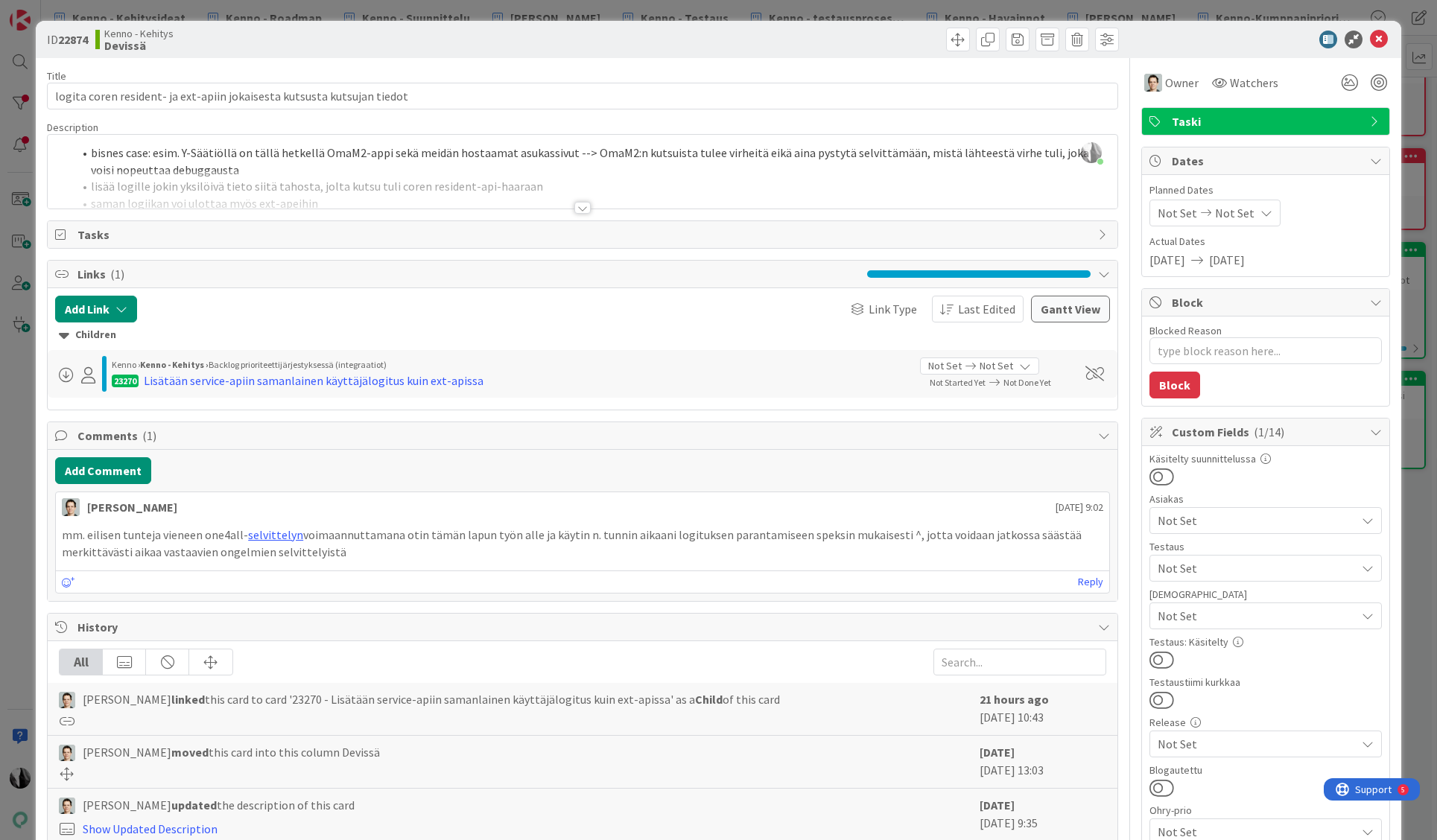
click at [581, 205] on div at bounding box center [582, 207] width 16 height 12
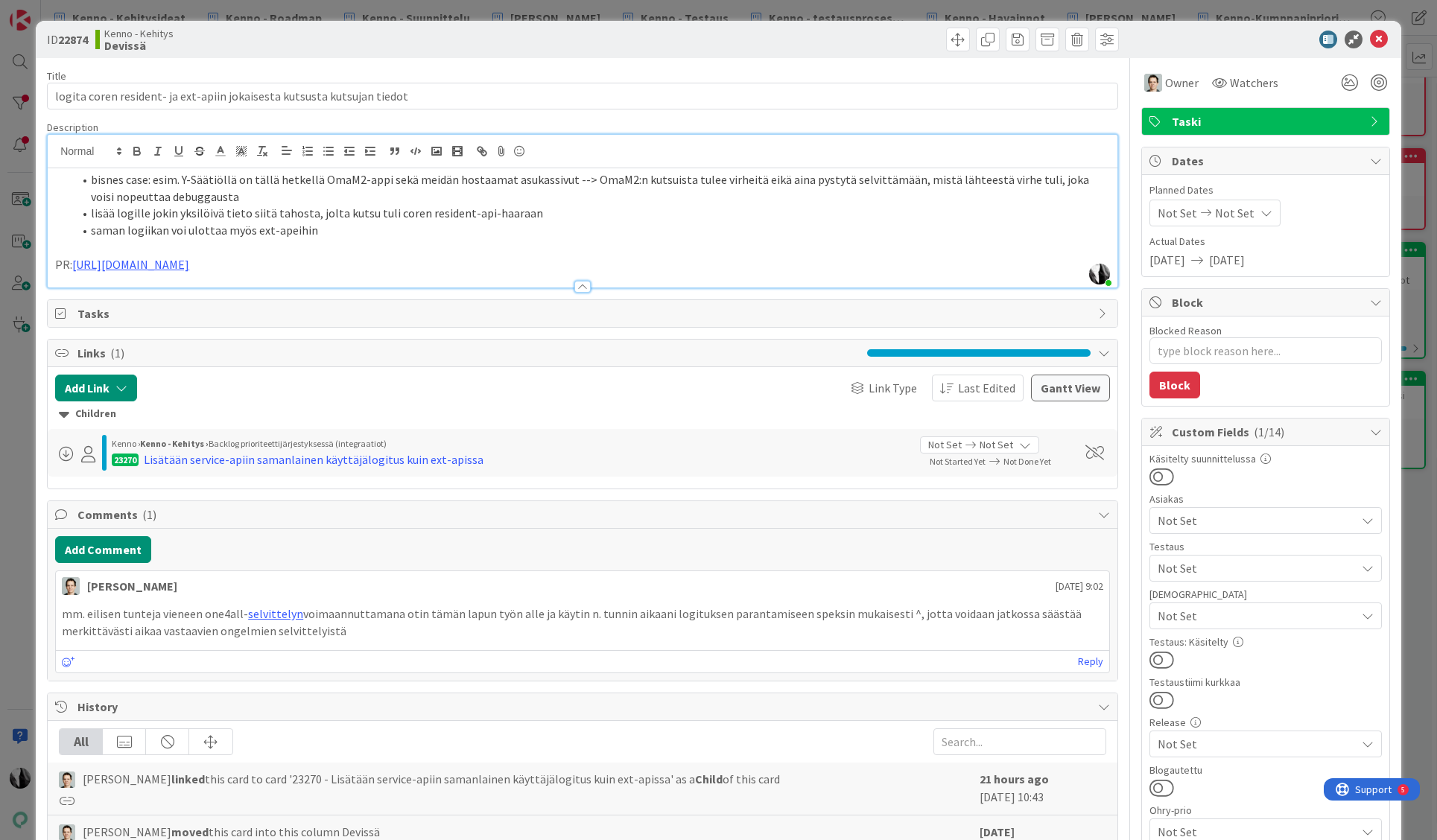
drag, startPoint x: 1166, startPoint y: 782, endPoint x: 1237, endPoint y: 741, distance: 82.0
click at [1167, 782] on button at bounding box center [1161, 788] width 25 height 19
click at [1380, 37] on icon at bounding box center [1379, 39] width 18 height 18
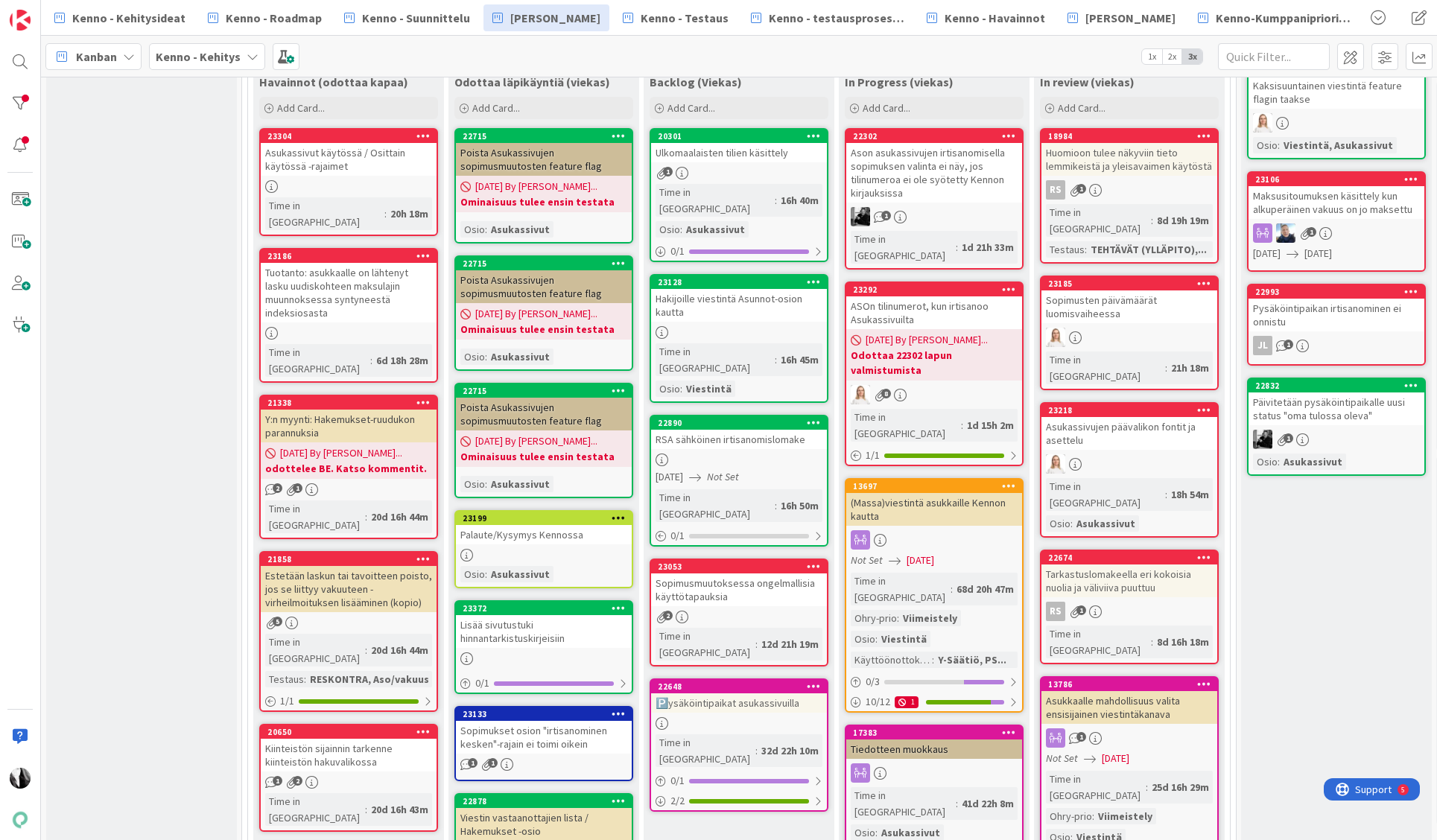
scroll to position [438, 0]
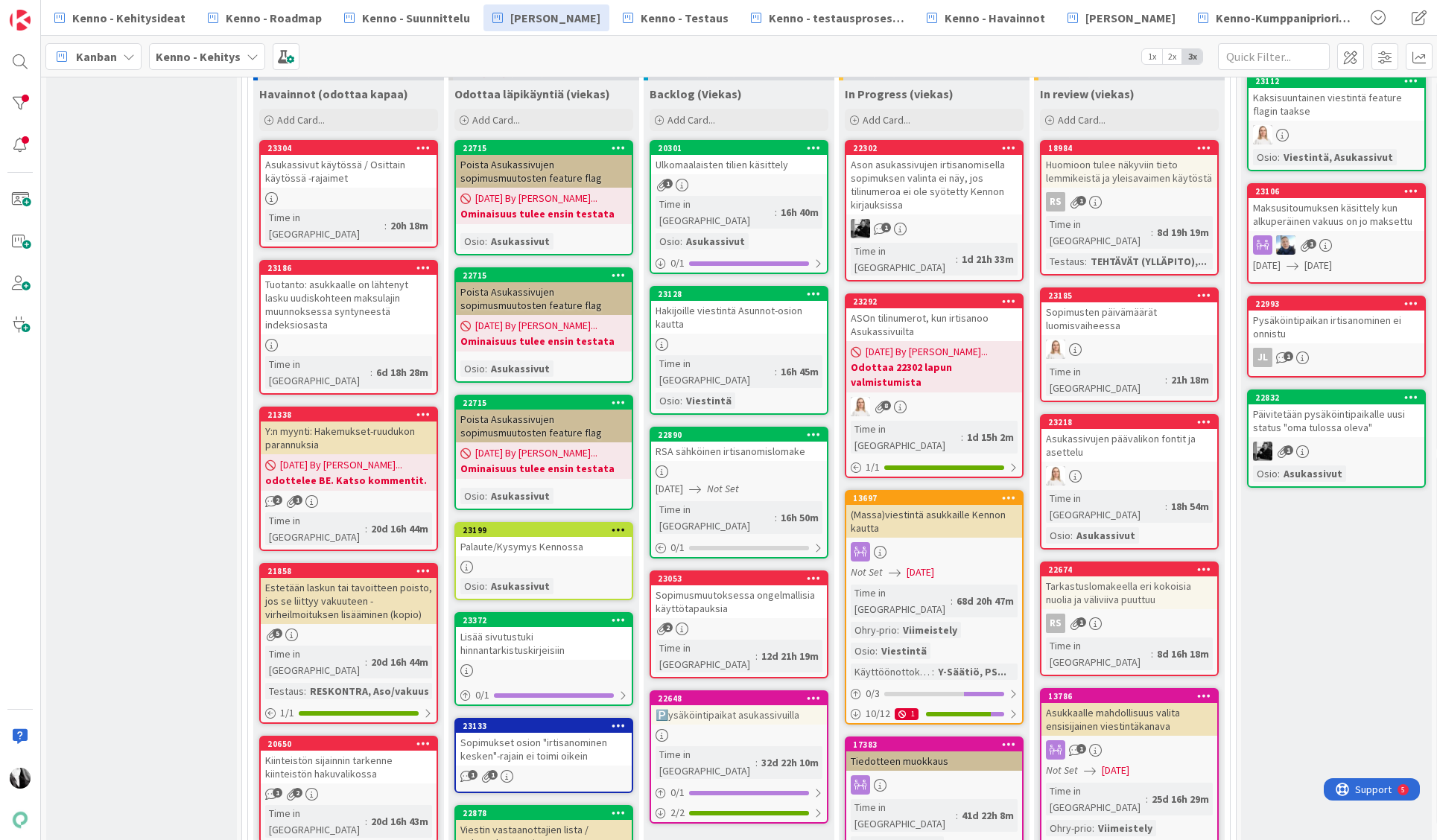
click at [1332, 429] on div "Päivitetään pysäköintipaikalle uusi status "oma tulossa oleva"" at bounding box center [1336, 421] width 176 height 33
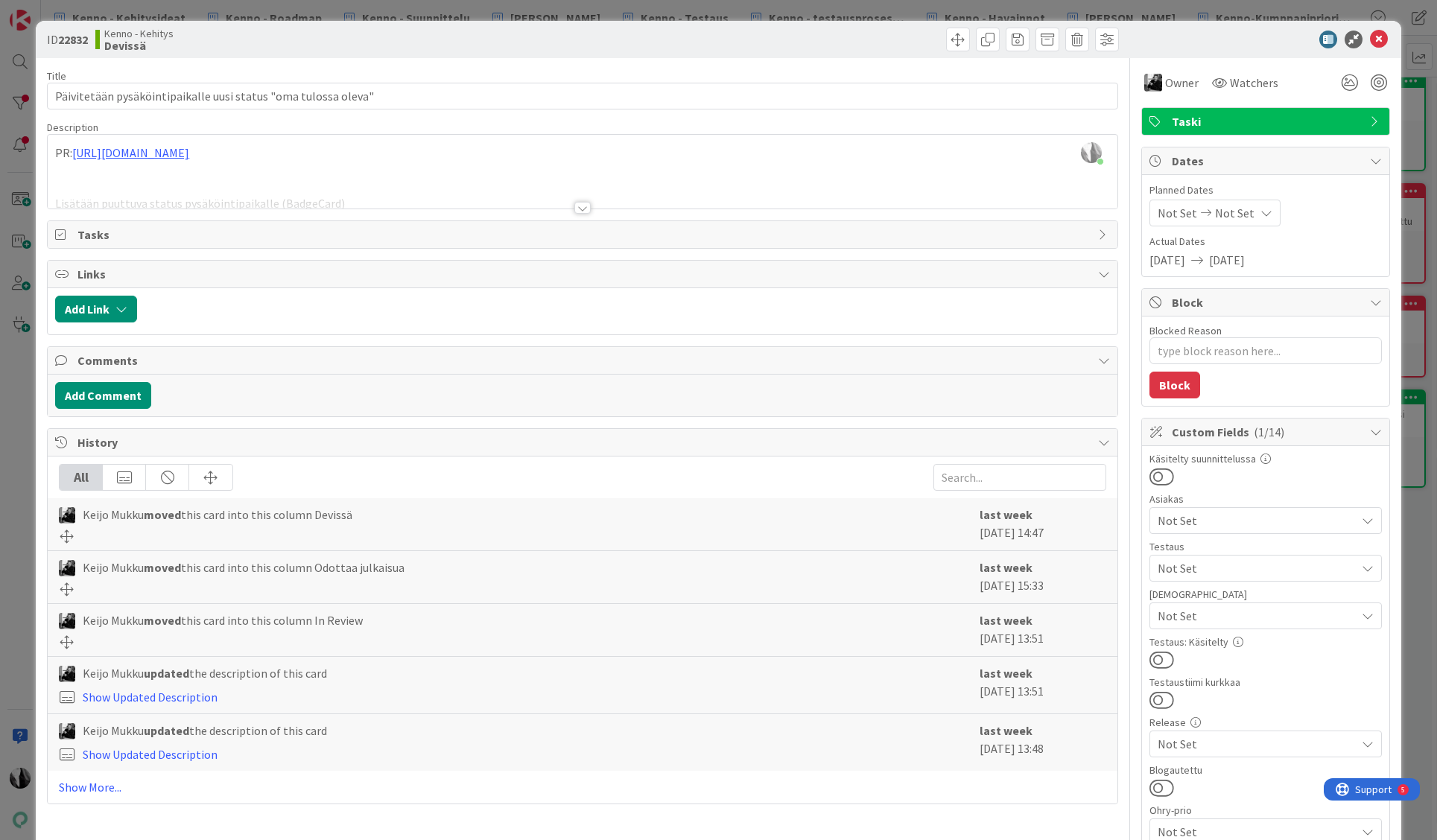
drag, startPoint x: 1166, startPoint y: 788, endPoint x: 1221, endPoint y: 757, distance: 63.1
click at [1169, 787] on button at bounding box center [1161, 788] width 25 height 19
type textarea "x"
click at [1380, 42] on icon at bounding box center [1379, 39] width 18 height 18
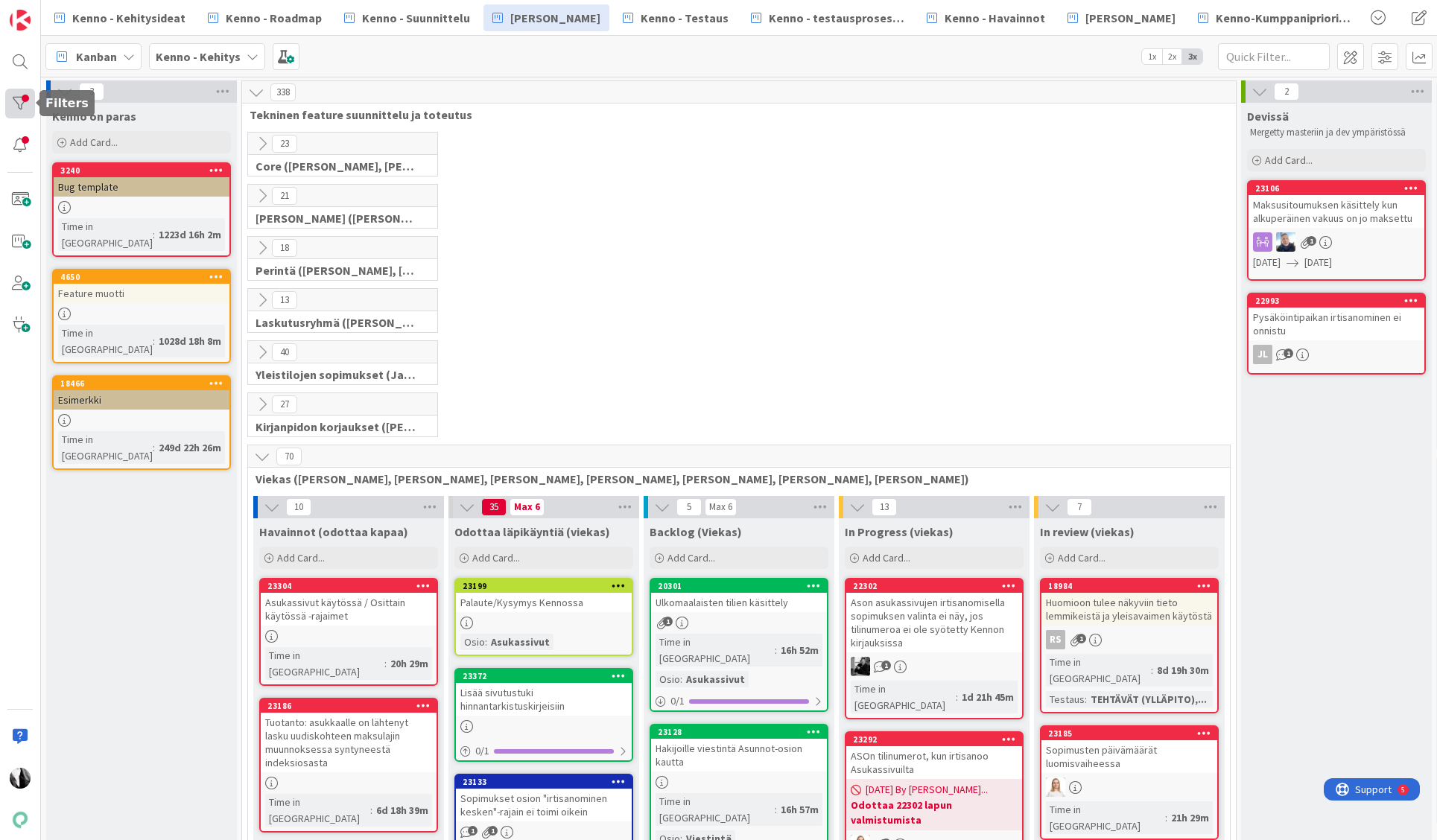
click at [19, 104] on div at bounding box center [20, 103] width 30 height 30
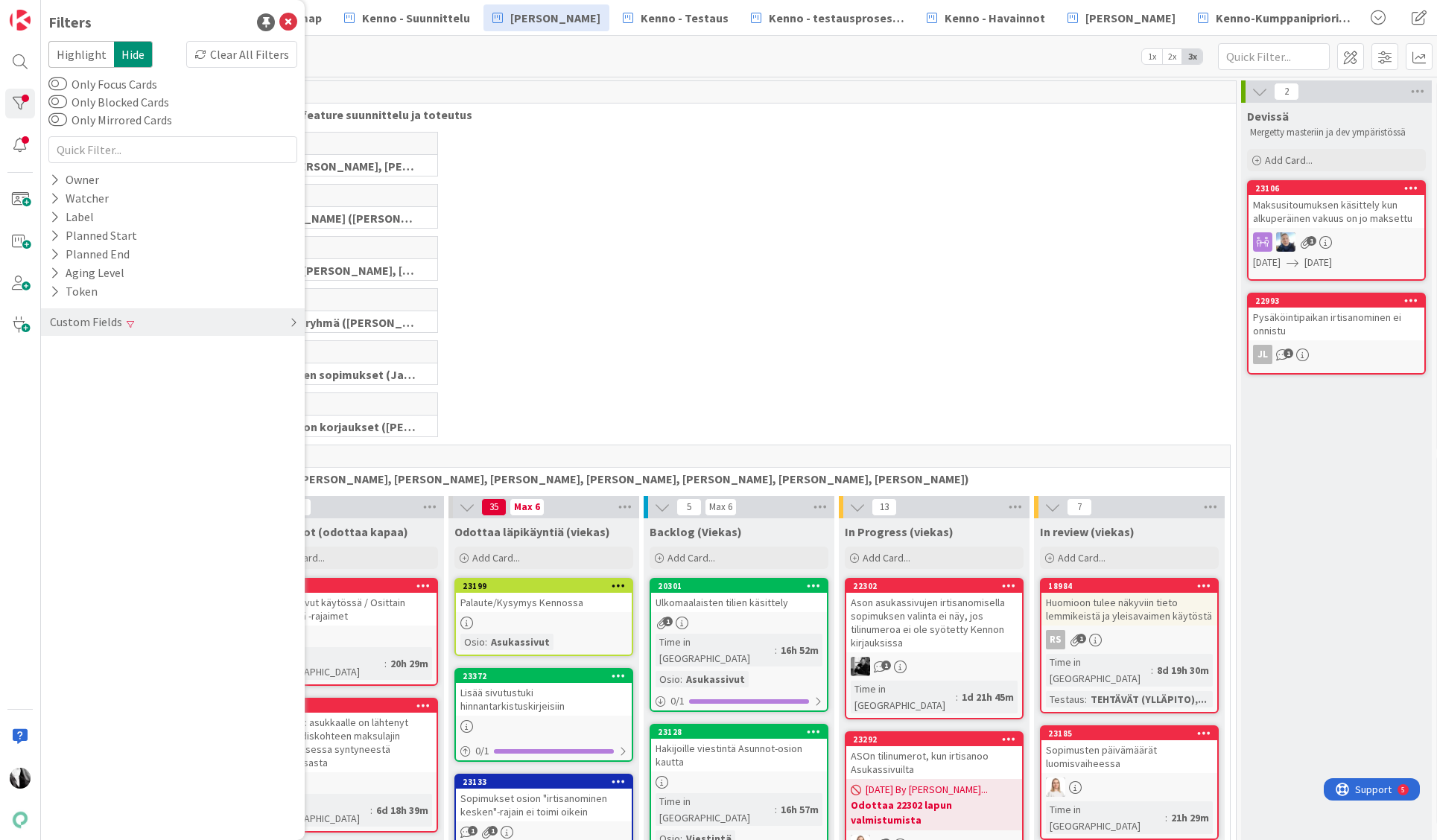
click at [82, 316] on div "Custom Fields" at bounding box center [86, 322] width 75 height 18
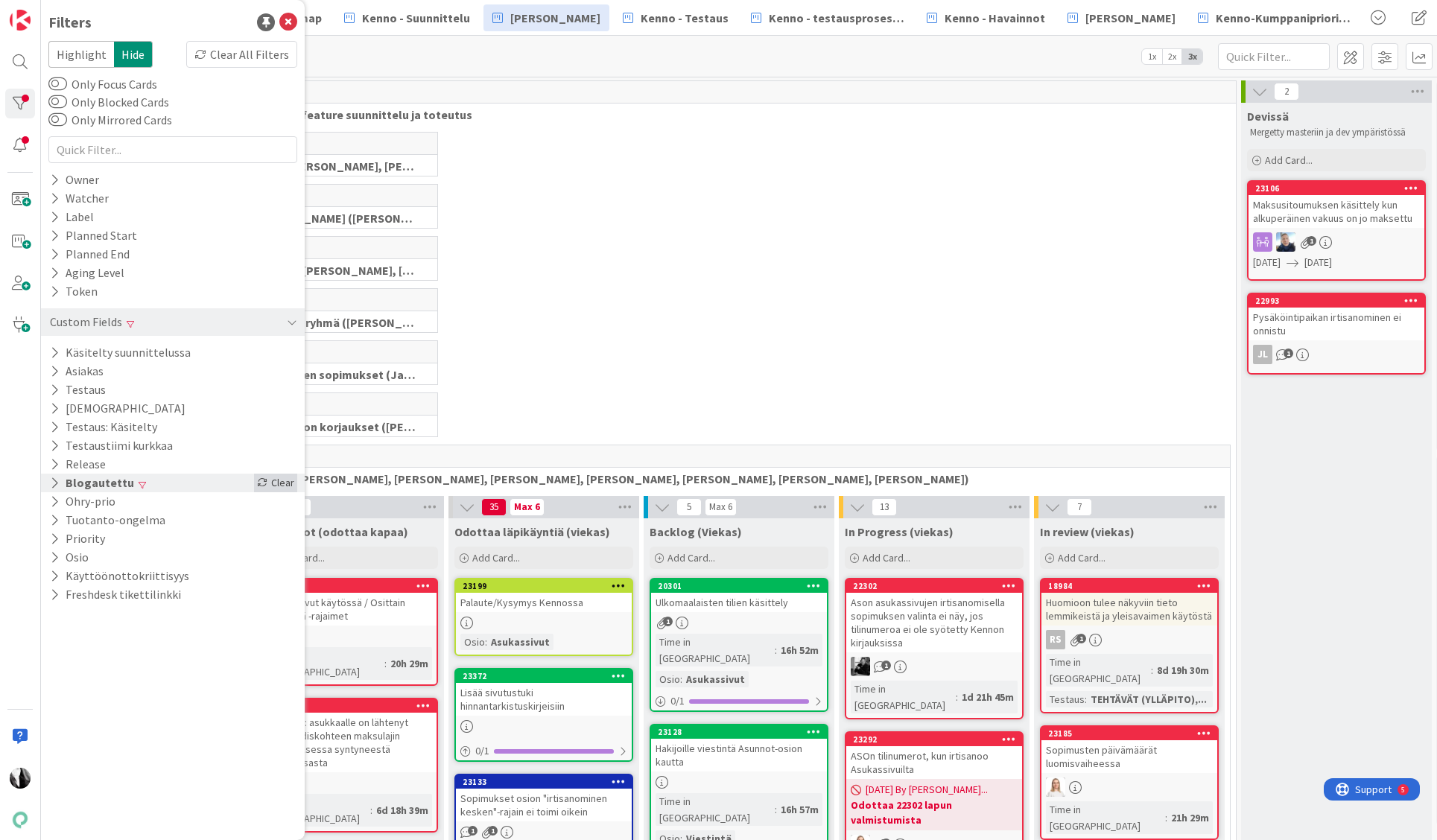
click at [280, 477] on div "Clear" at bounding box center [275, 483] width 43 height 18
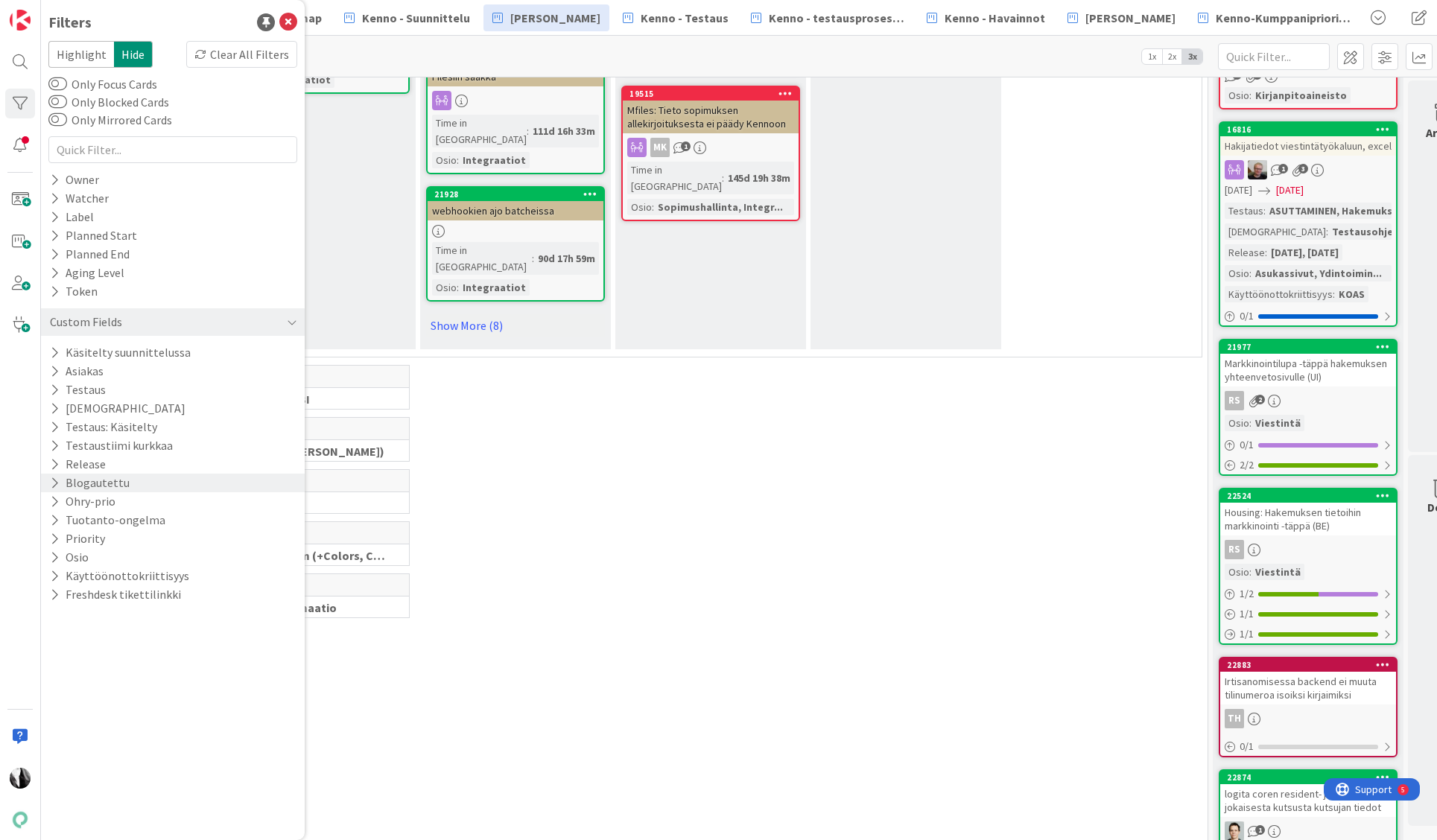
scroll to position [6567, 30]
click at [1314, 371] on div "Markkinointilupa -täppä hakemuksen yhteenvetosivulle (UI)" at bounding box center [1305, 370] width 176 height 33
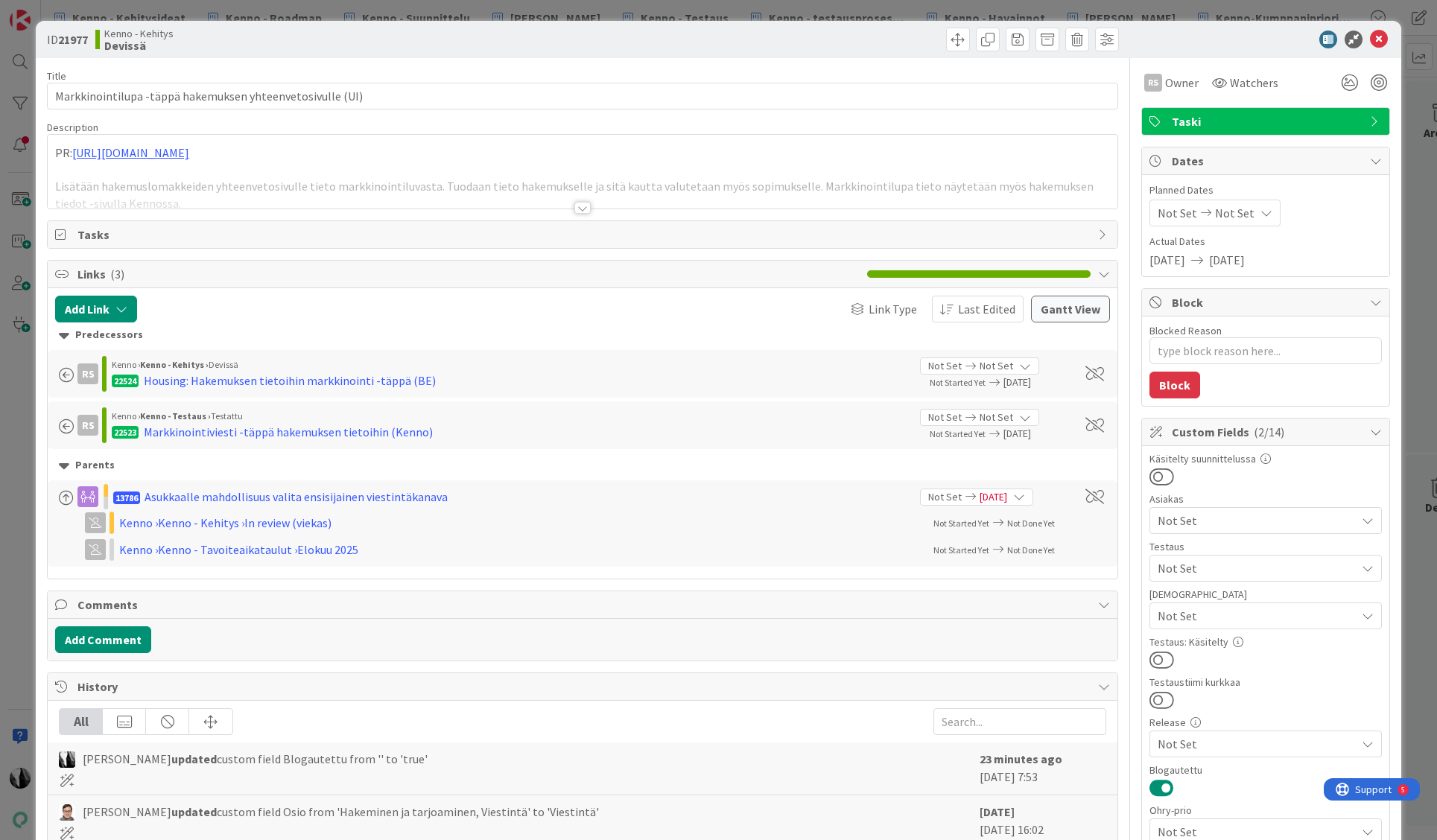
click at [1155, 785] on button at bounding box center [1161, 788] width 25 height 19
click at [1377, 38] on icon at bounding box center [1379, 39] width 18 height 18
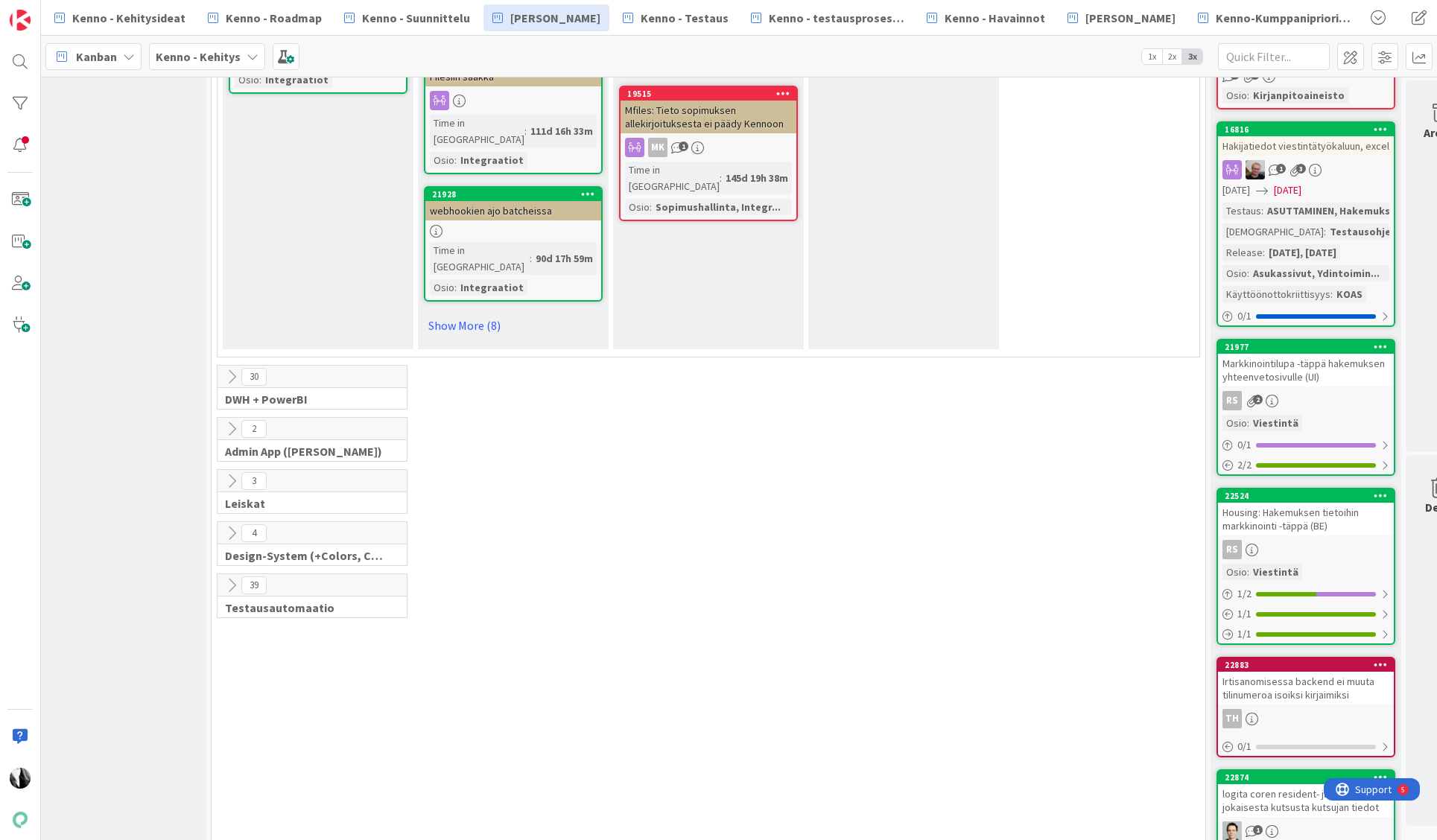
click at [1335, 541] on div "RS" at bounding box center [1305, 549] width 176 height 19
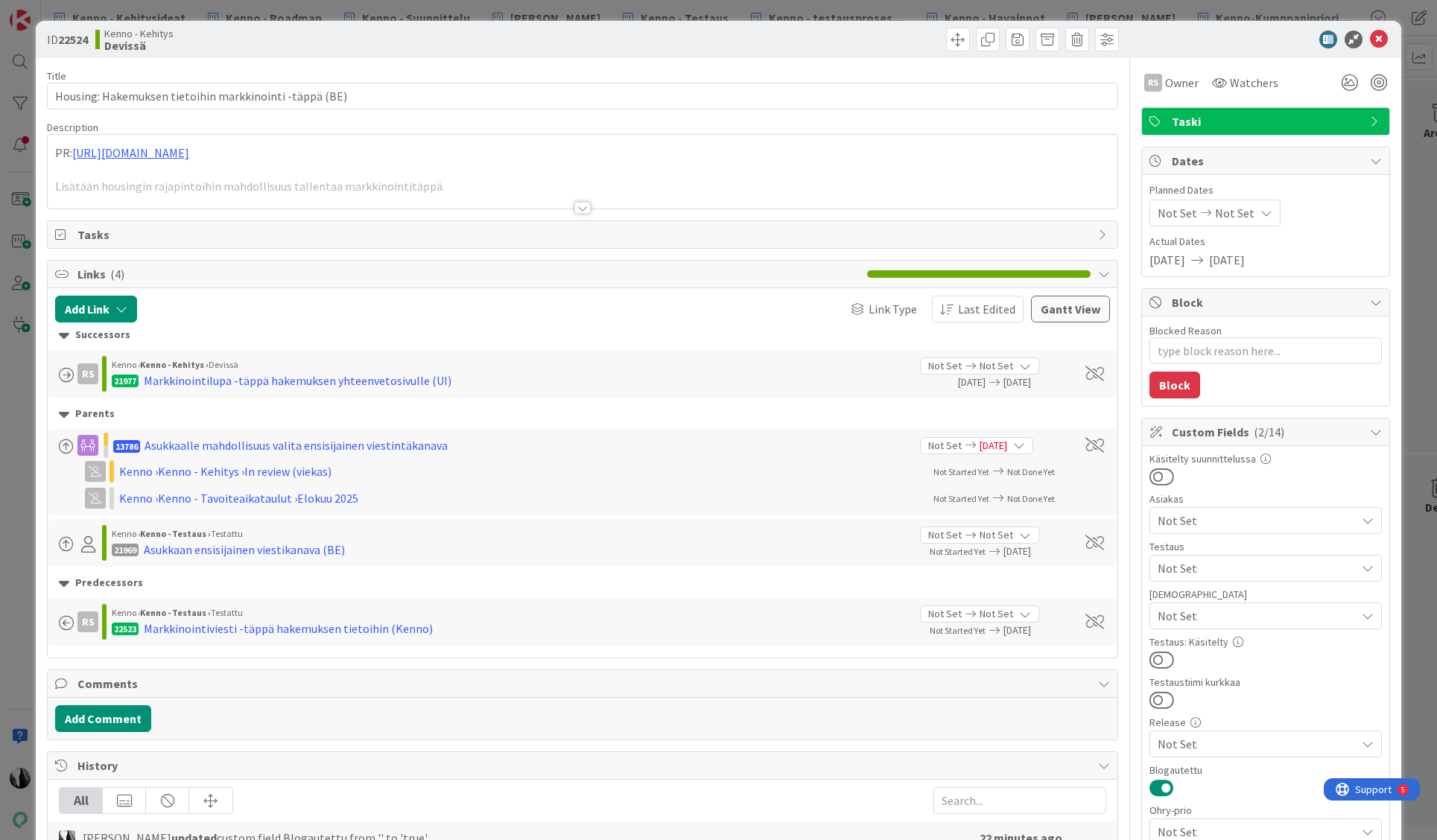
drag, startPoint x: 1157, startPoint y: 787, endPoint x: 1165, endPoint y: 783, distance: 8.9
click at [1157, 787] on button at bounding box center [1161, 788] width 25 height 19
type textarea "x"
click at [1378, 41] on icon at bounding box center [1379, 39] width 18 height 18
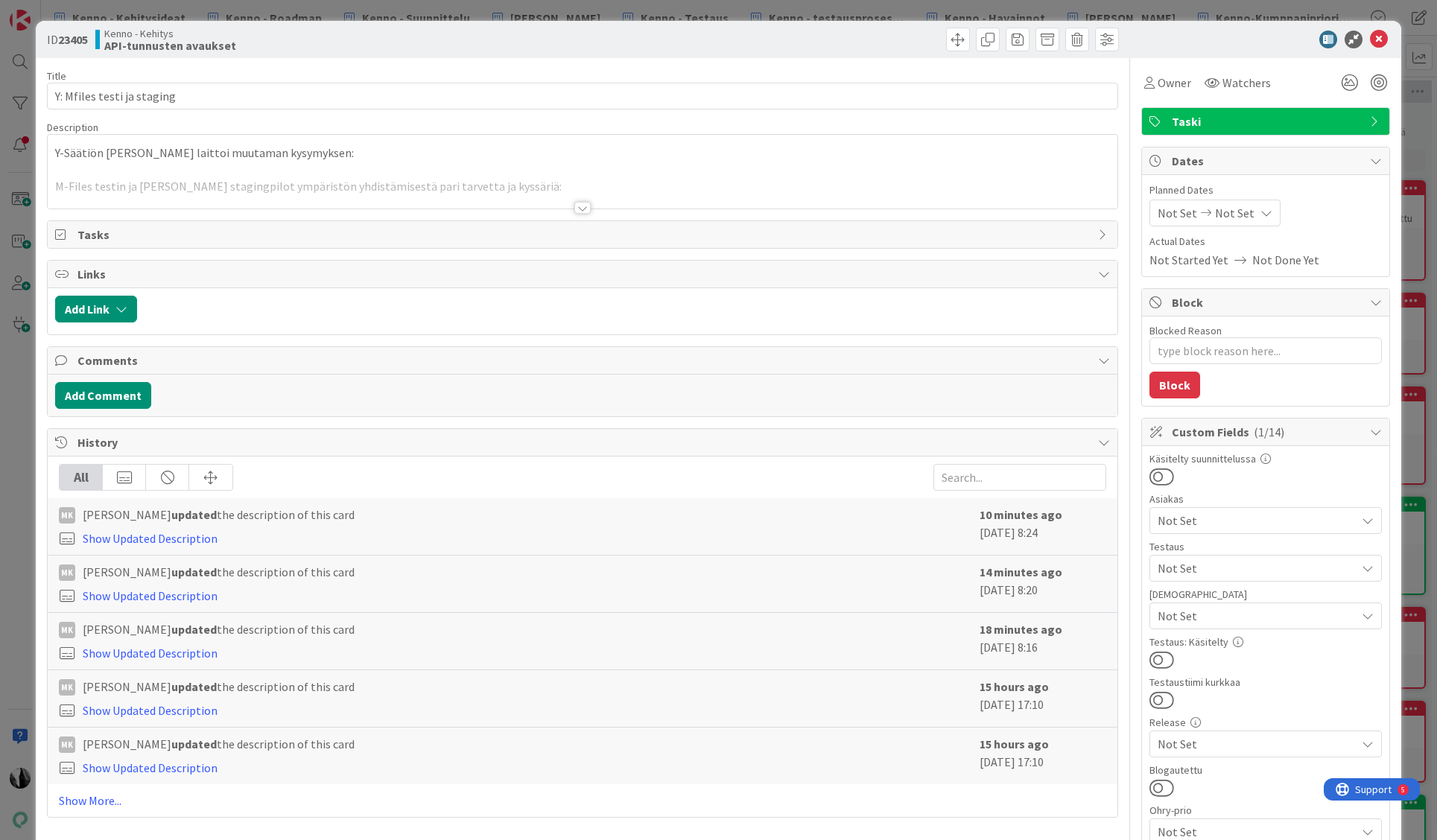
type textarea "x"
click at [580, 208] on div at bounding box center [582, 207] width 16 height 12
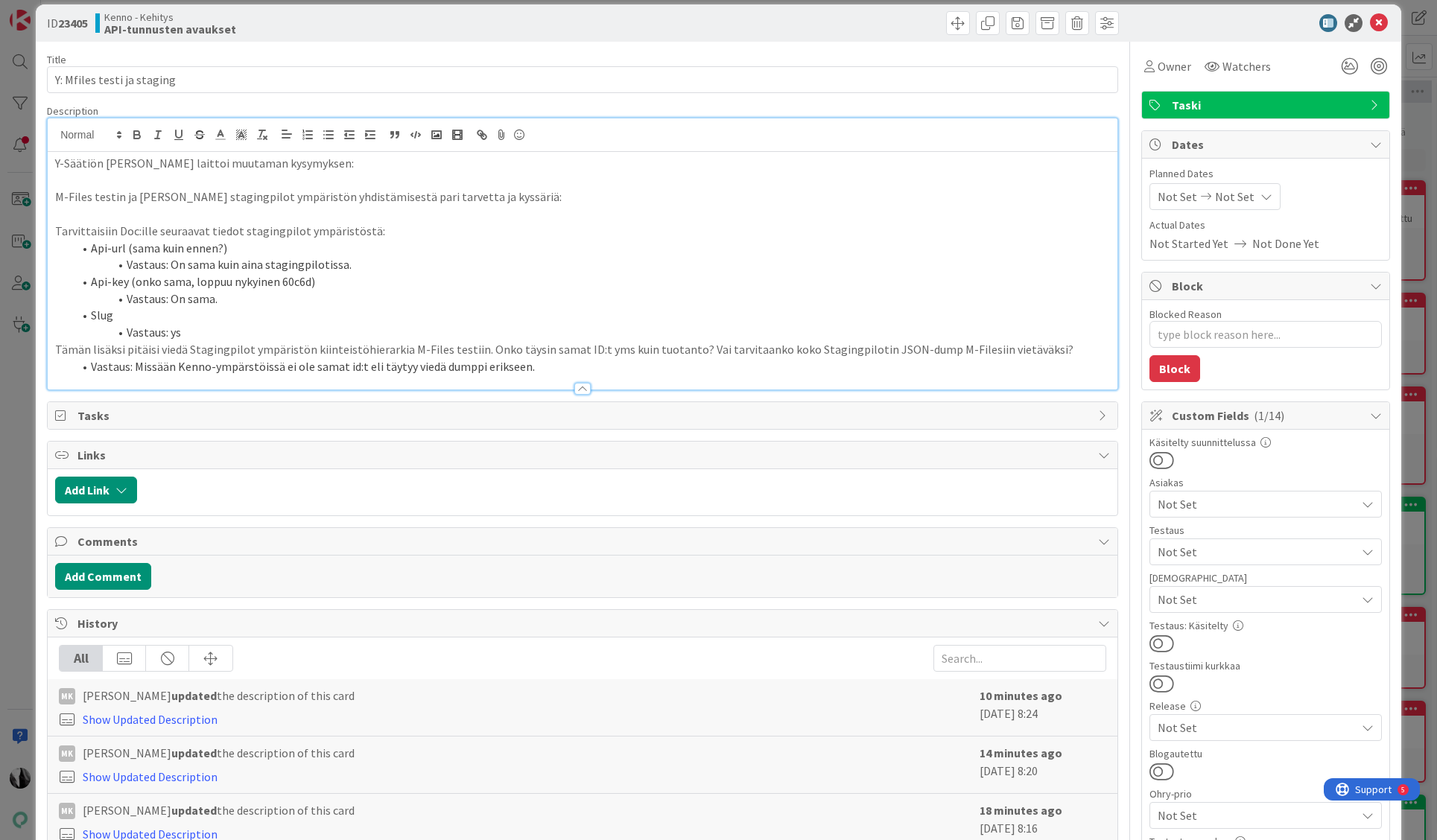
scroll to position [21, 0]
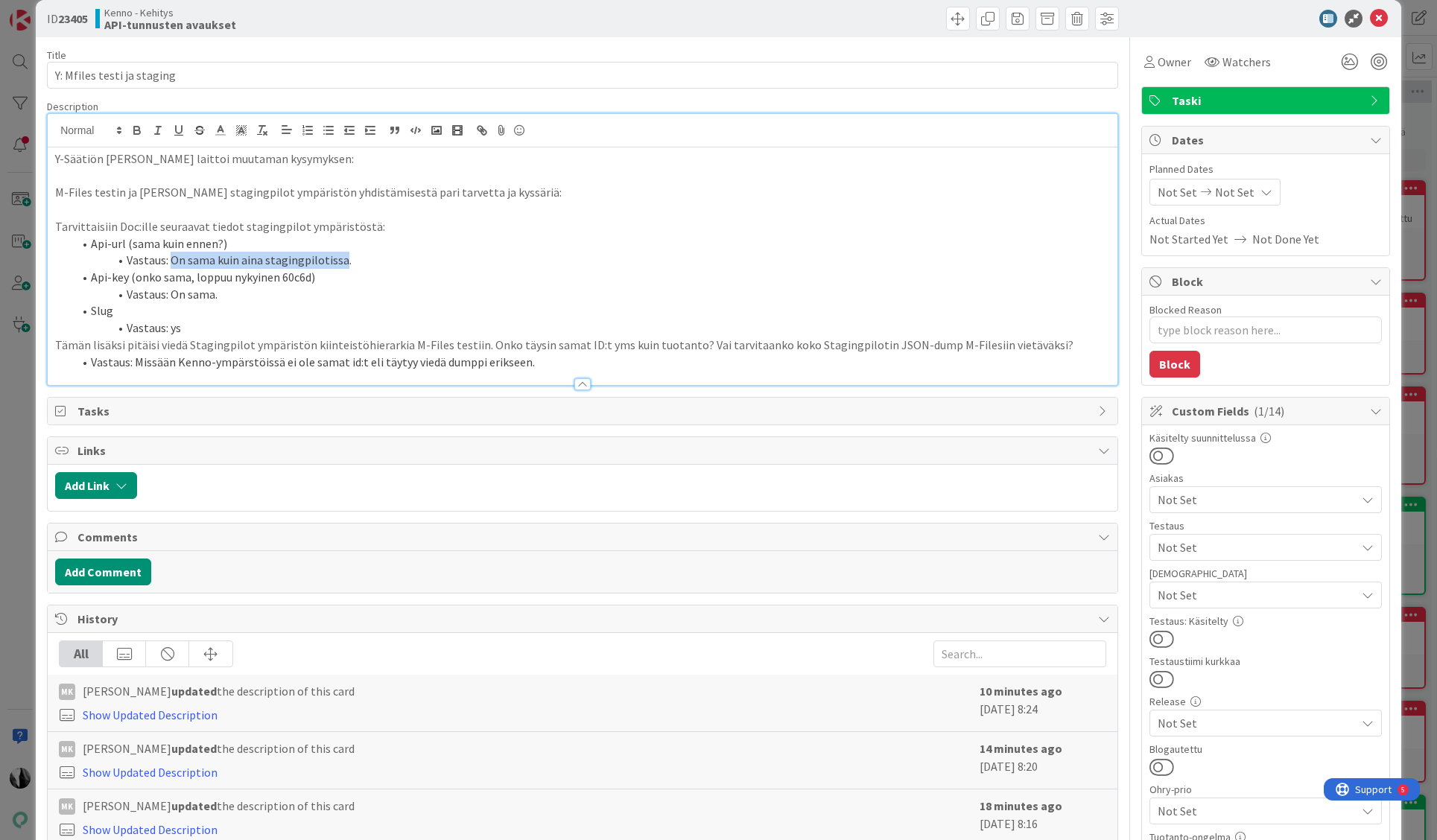
drag, startPoint x: 173, startPoint y: 260, endPoint x: 339, endPoint y: 263, distance: 166.0
click at [339, 263] on li "Vastaus: On sama kuin aina stagingpilotissa." at bounding box center [591, 260] width 1037 height 17
copy li "On sama kuin aina stagingpilotissa"
drag, startPoint x: 177, startPoint y: 295, endPoint x: 214, endPoint y: 296, distance: 37.0
click at [214, 296] on li "Vastaus: On sama." at bounding box center [591, 294] width 1037 height 17
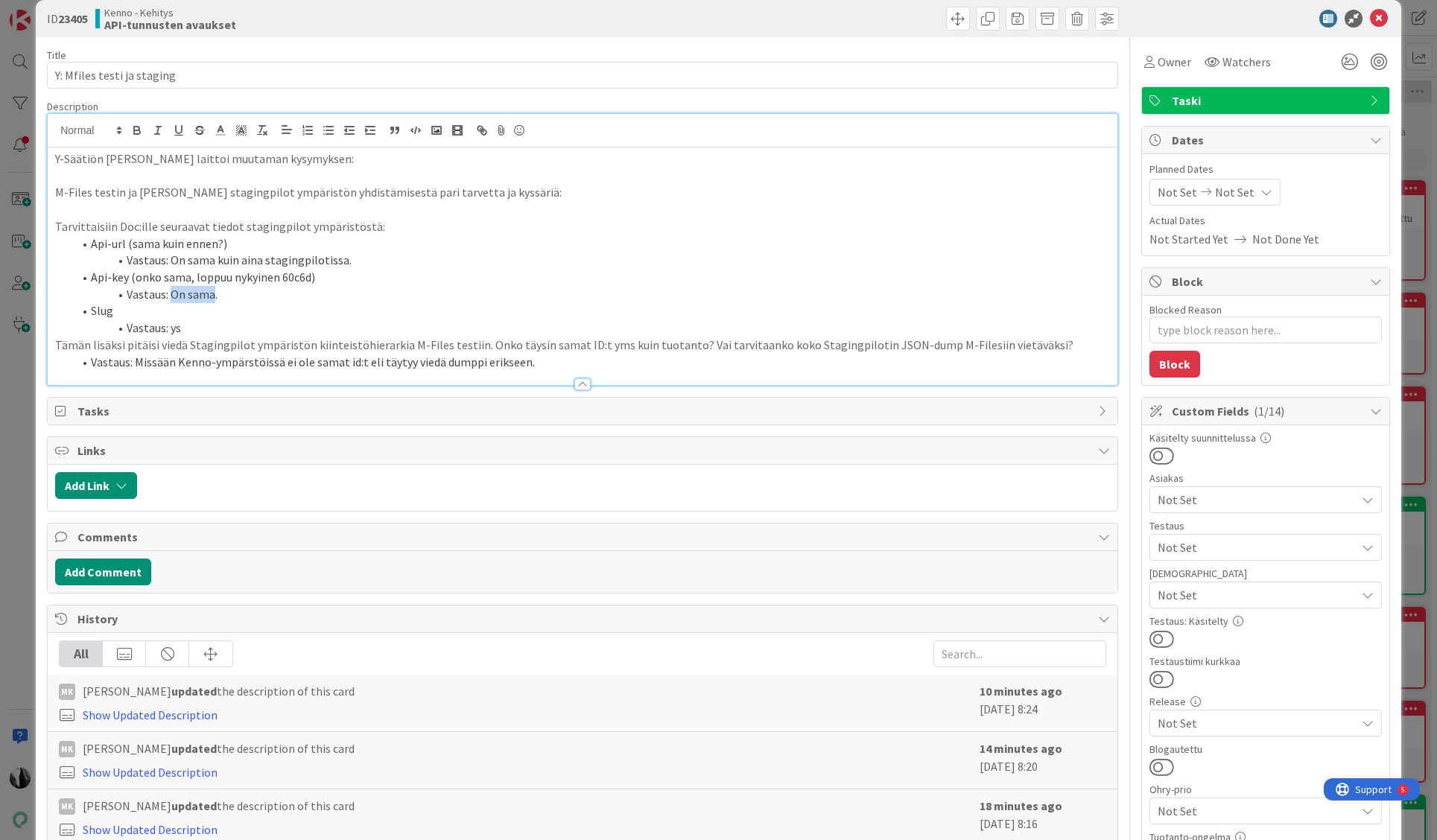
copy li "On sama"
drag, startPoint x: 171, startPoint y: 330, endPoint x: 183, endPoint y: 331, distance: 12.0
click at [179, 330] on li "Vastaus: ys" at bounding box center [591, 328] width 1037 height 17
copy li "ys"
click at [1202, 16] on div at bounding box center [1258, 19] width 263 height 18
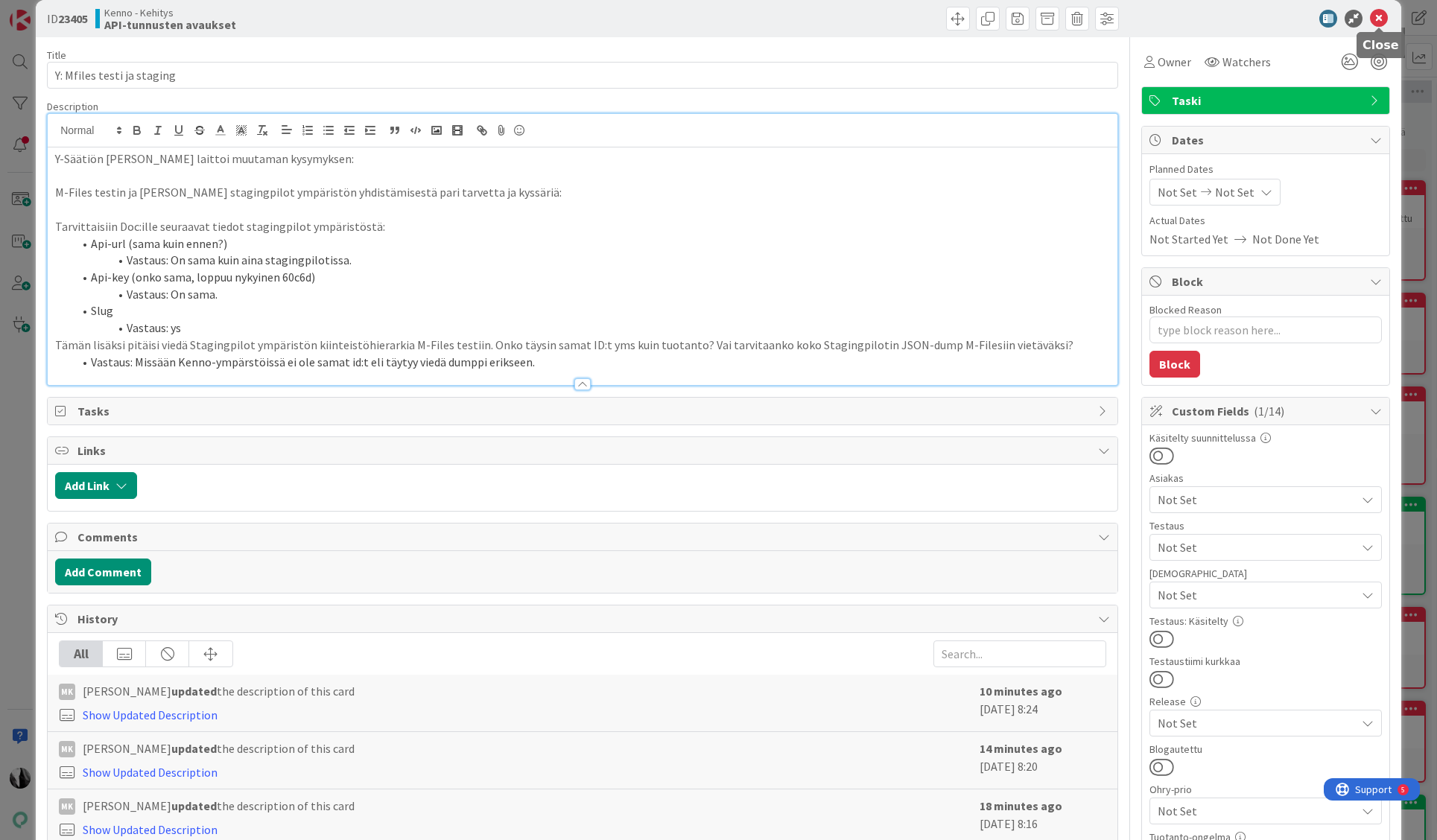
click at [1380, 16] on icon at bounding box center [1379, 19] width 18 height 18
